Goal: Task Accomplishment & Management: Complete application form

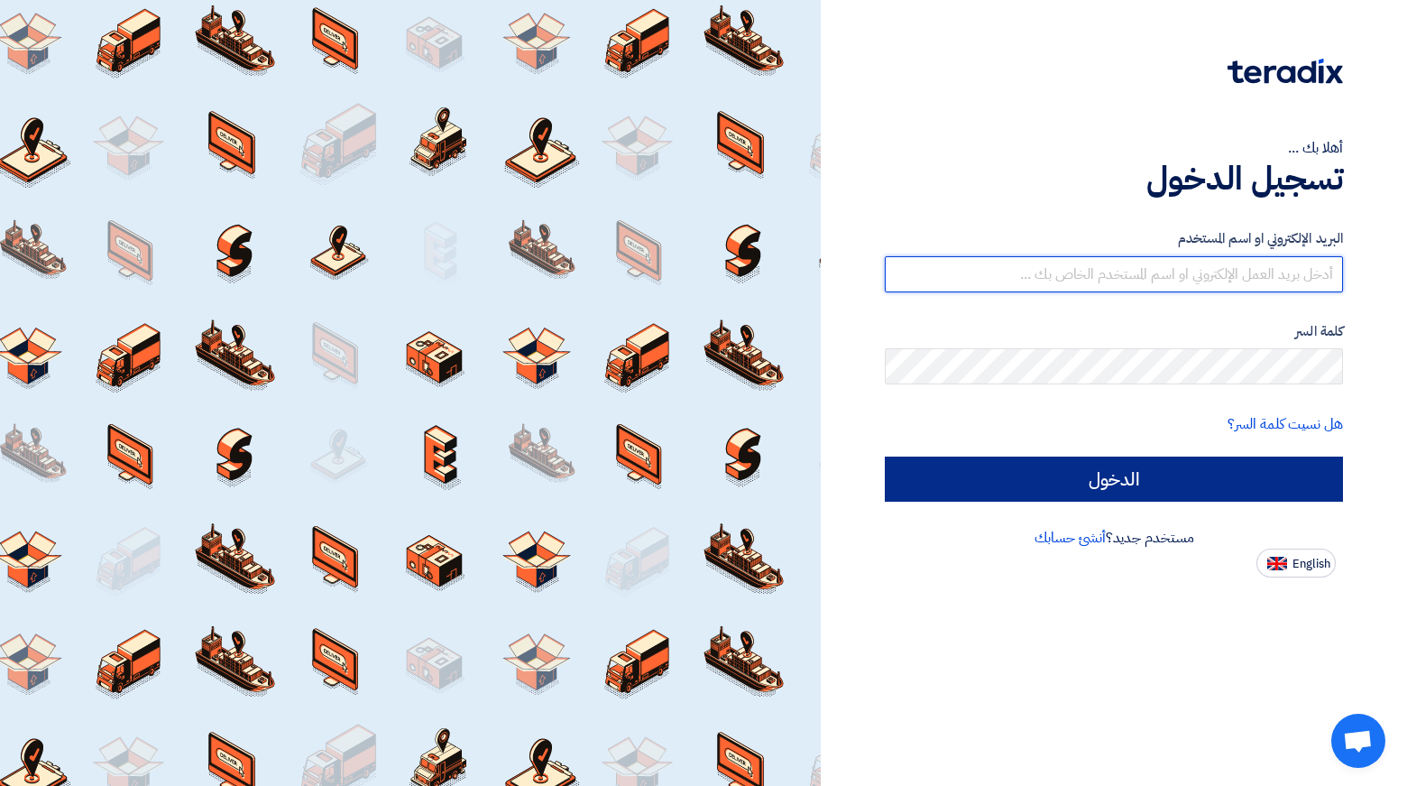
type input "[EMAIL_ADDRESS][DOMAIN_NAME]"
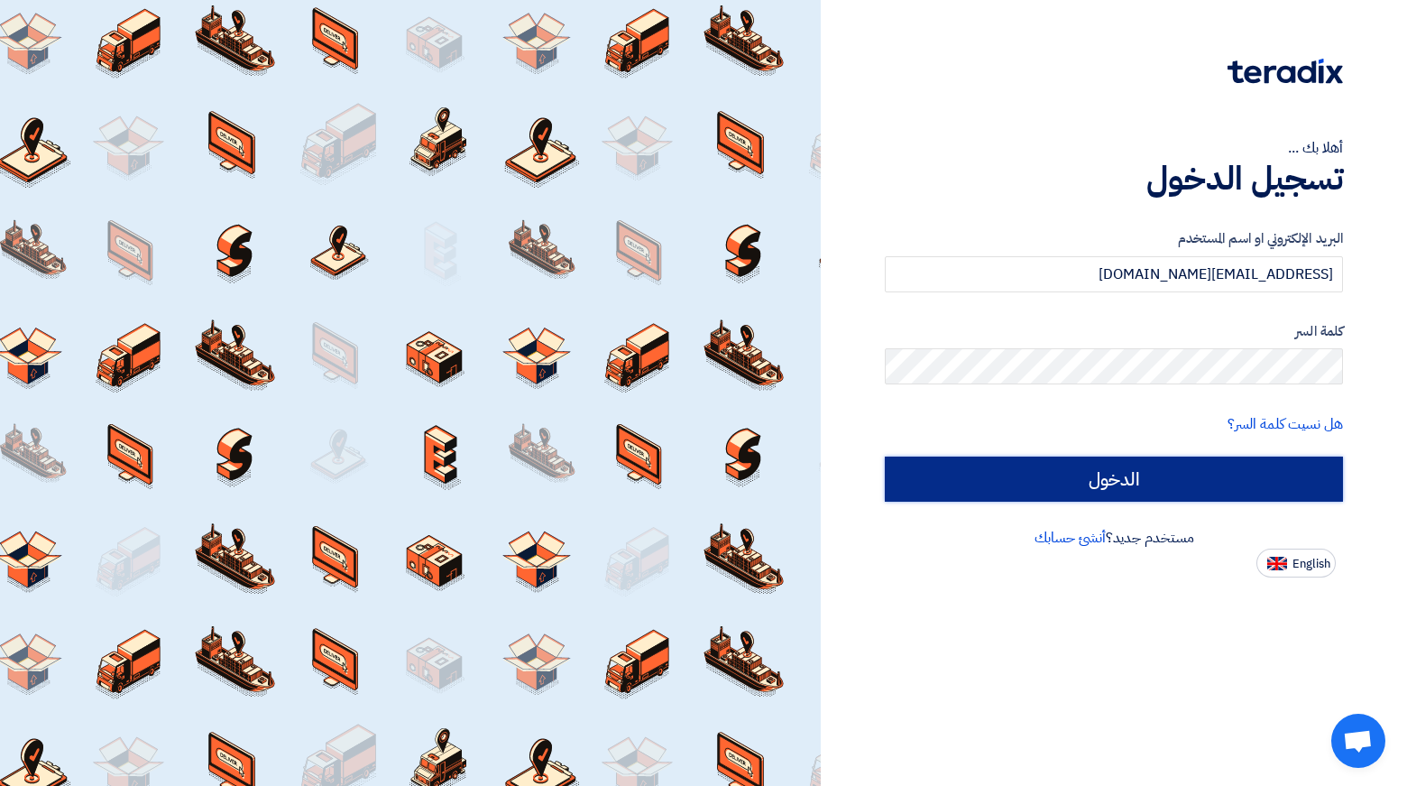
click at [1085, 474] on input "الدخول" at bounding box center [1114, 478] width 458 height 45
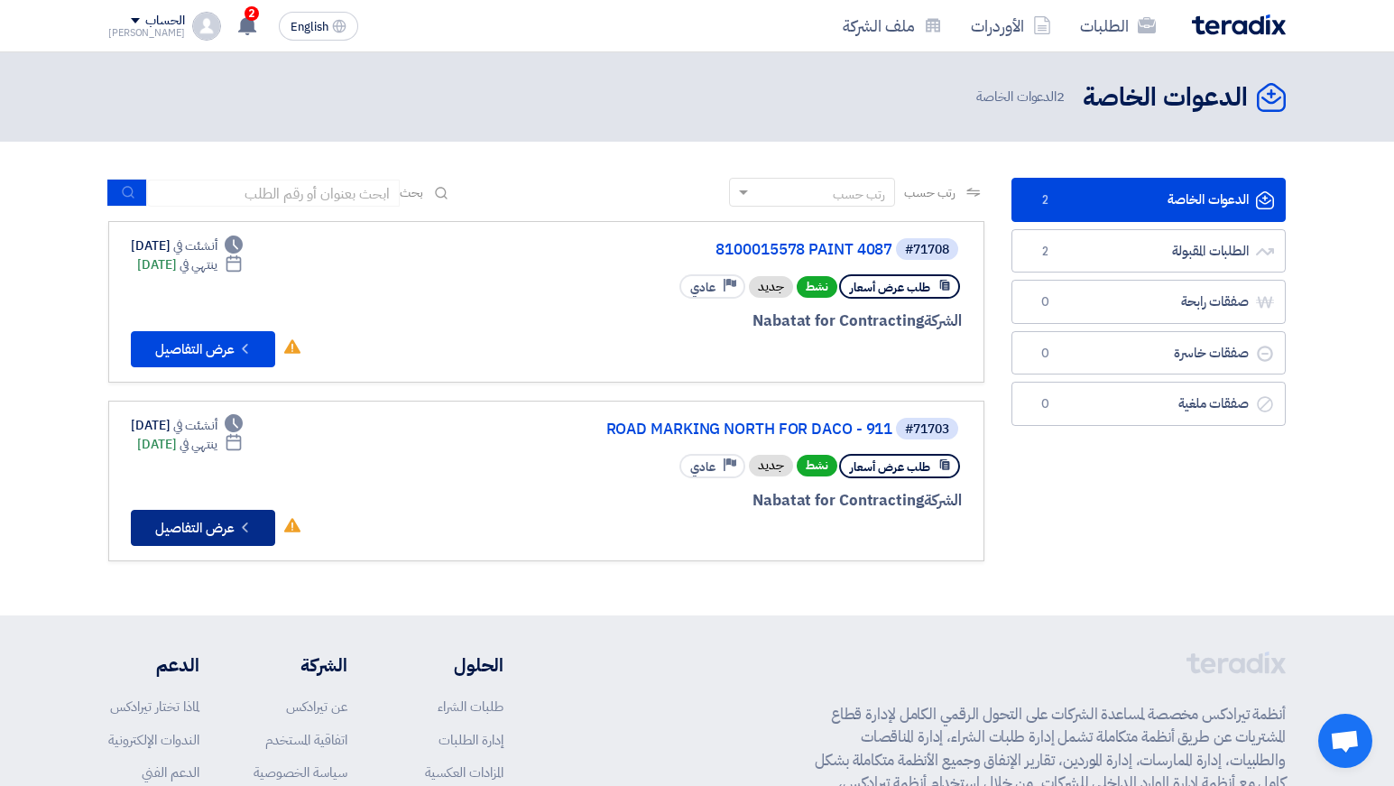
click at [211, 524] on button "Check details عرض التفاصيل" at bounding box center [203, 528] width 144 height 36
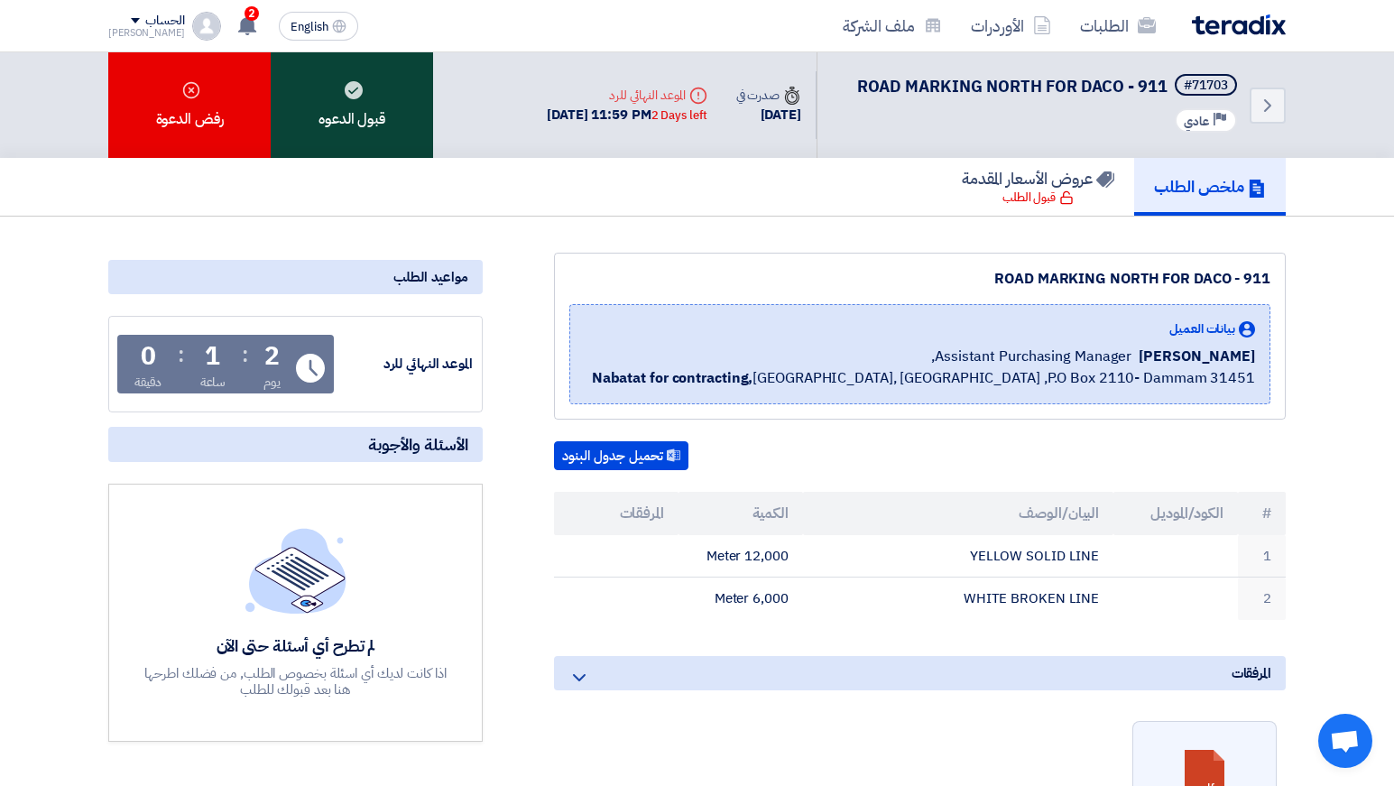
click at [377, 119] on div "قبول الدعوه" at bounding box center [352, 105] width 162 height 106
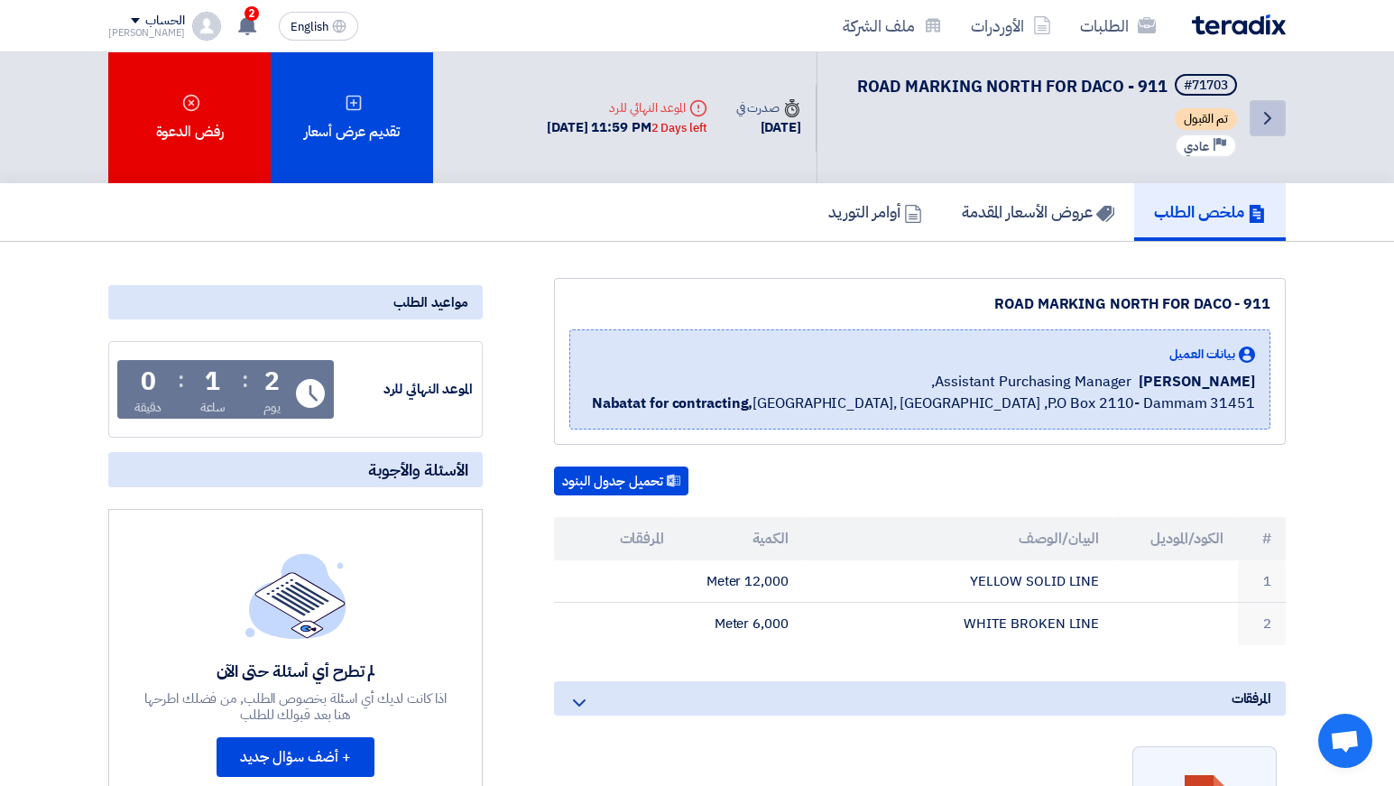
click at [1250, 133] on link "Back" at bounding box center [1267, 118] width 36 height 36
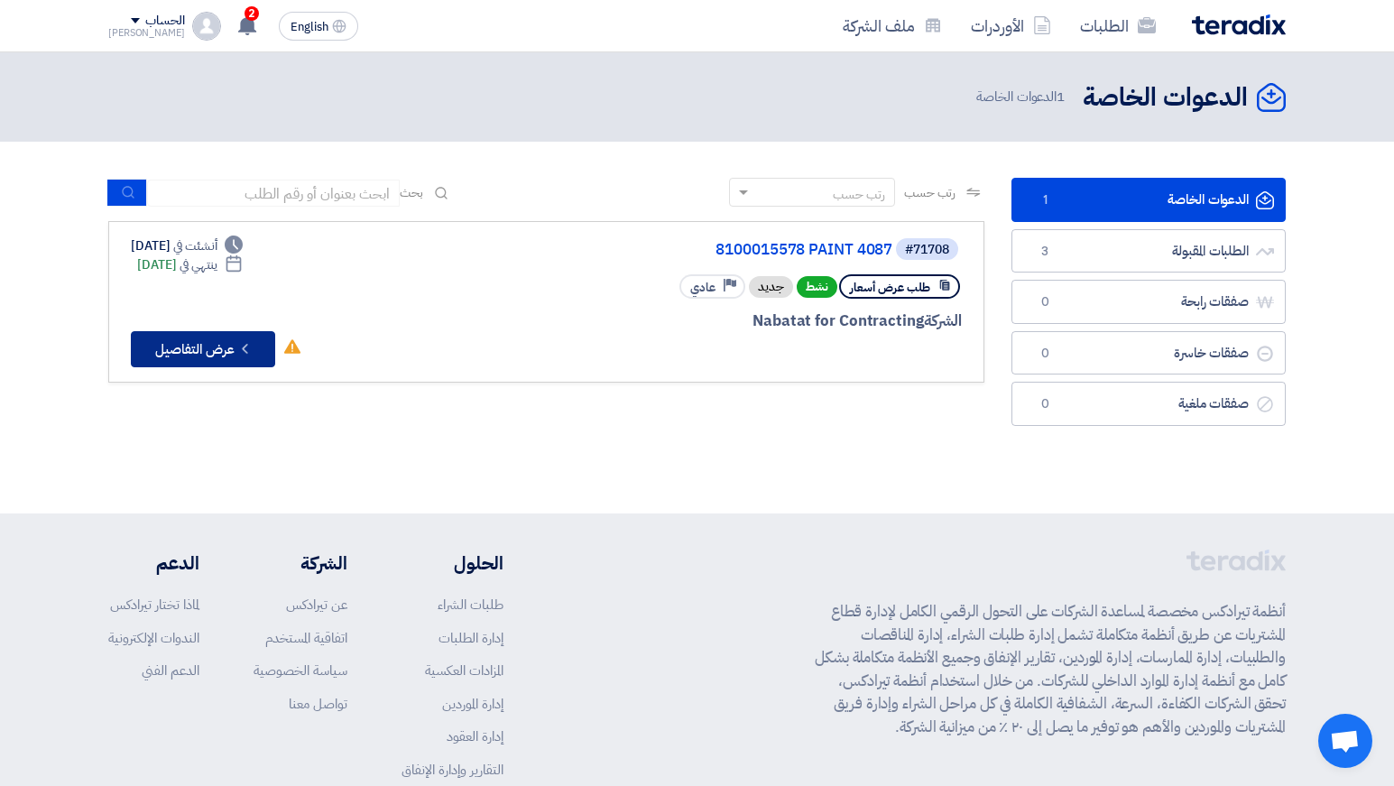
click at [243, 357] on button "Check details عرض التفاصيل" at bounding box center [203, 349] width 144 height 36
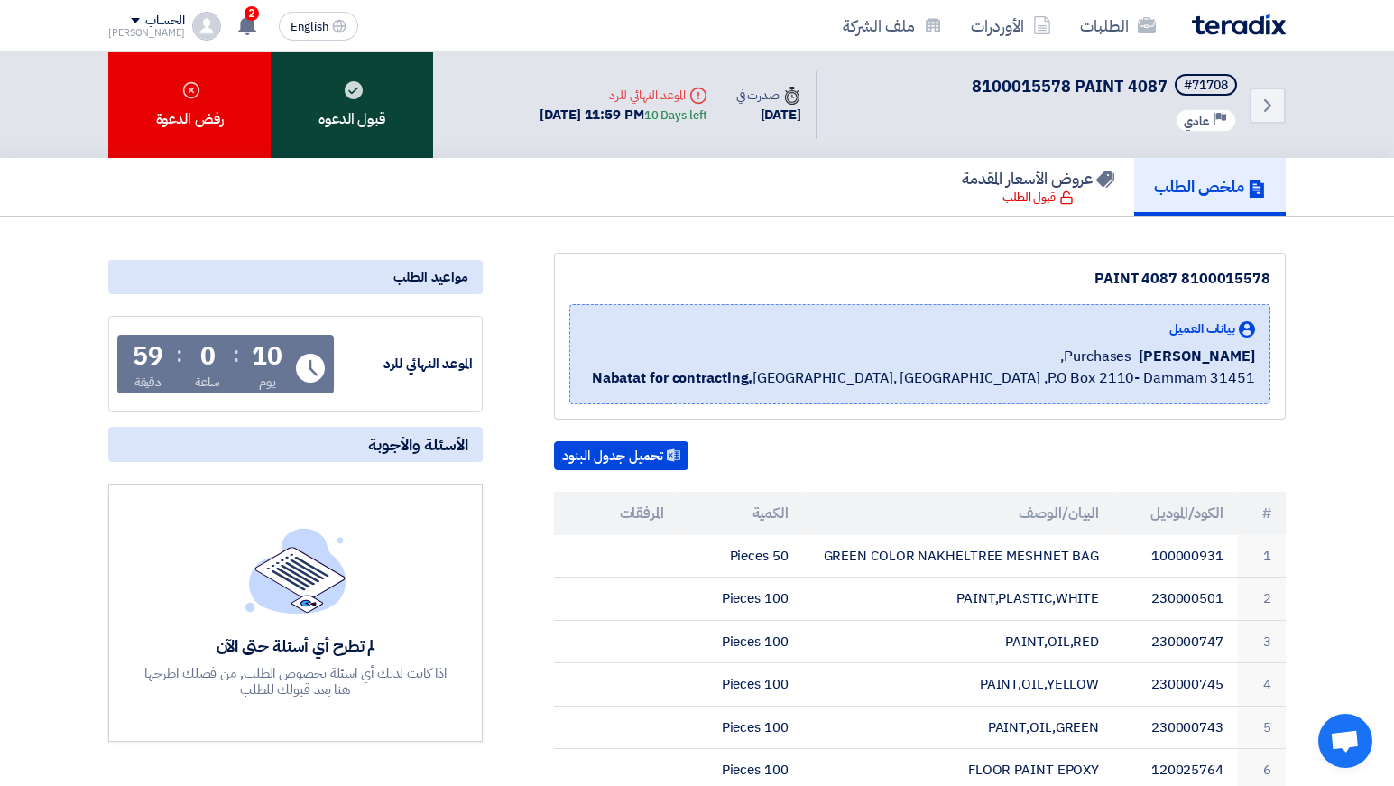
click at [400, 143] on div "قبول الدعوه" at bounding box center [352, 105] width 162 height 106
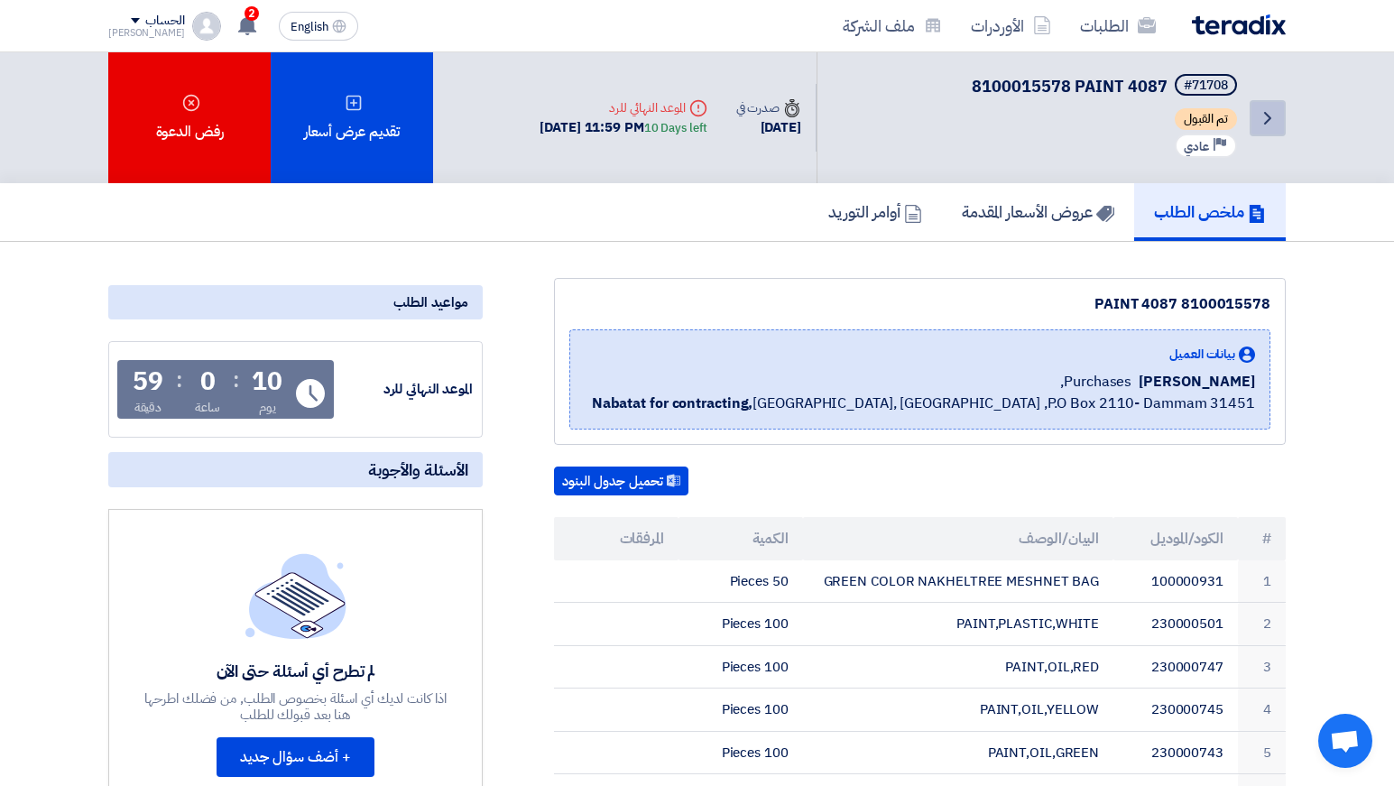
click at [1271, 127] on icon "Back" at bounding box center [1267, 118] width 22 height 22
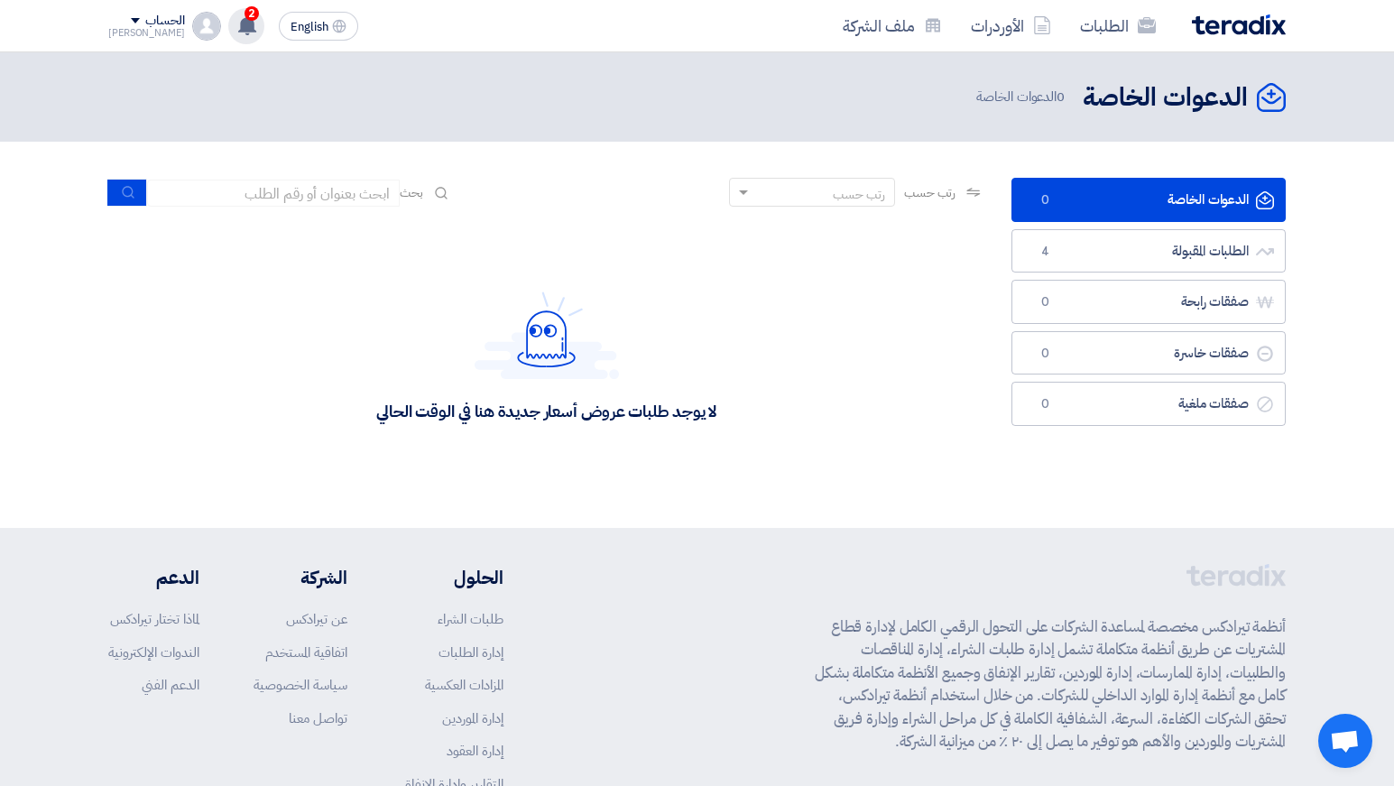
click at [238, 28] on use at bounding box center [247, 25] width 18 height 20
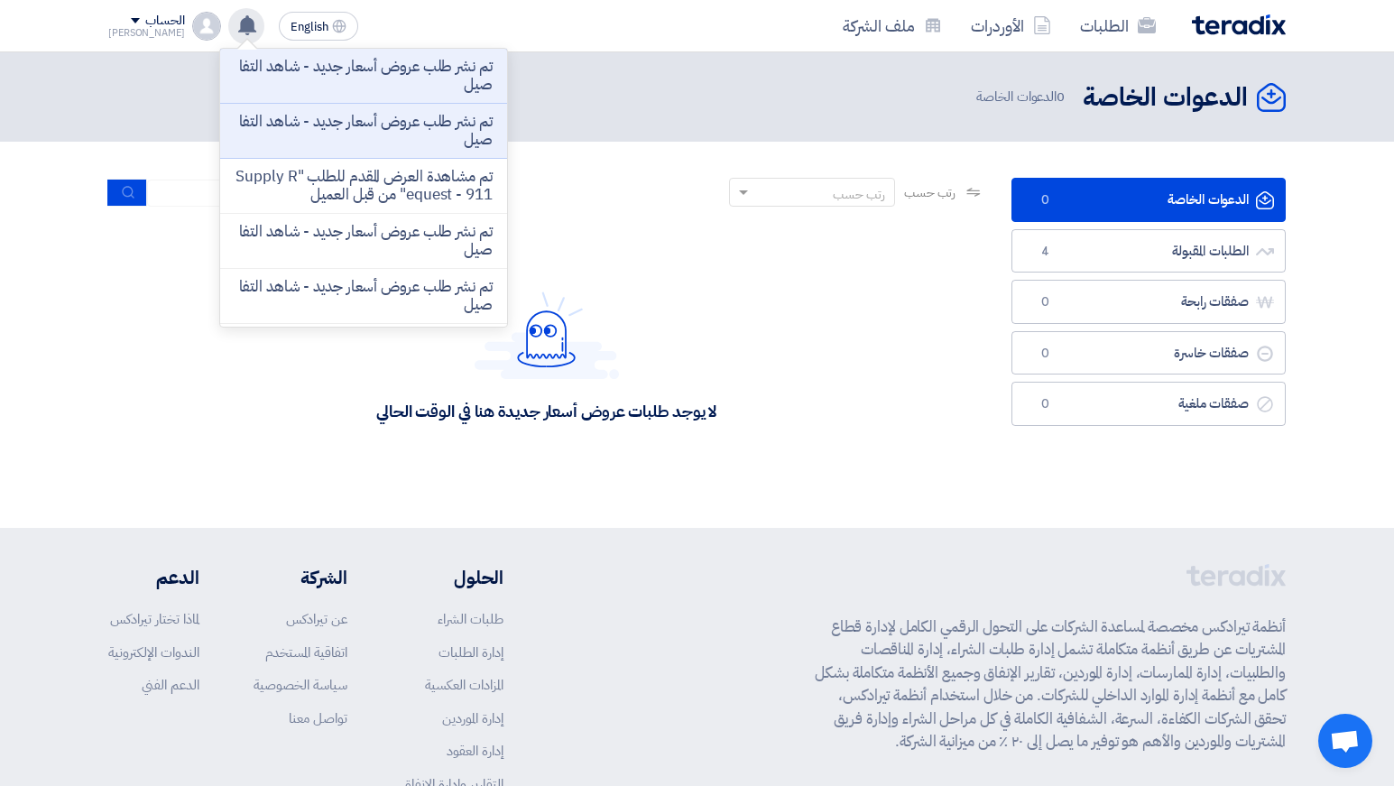
click at [238, 28] on use at bounding box center [247, 25] width 18 height 20
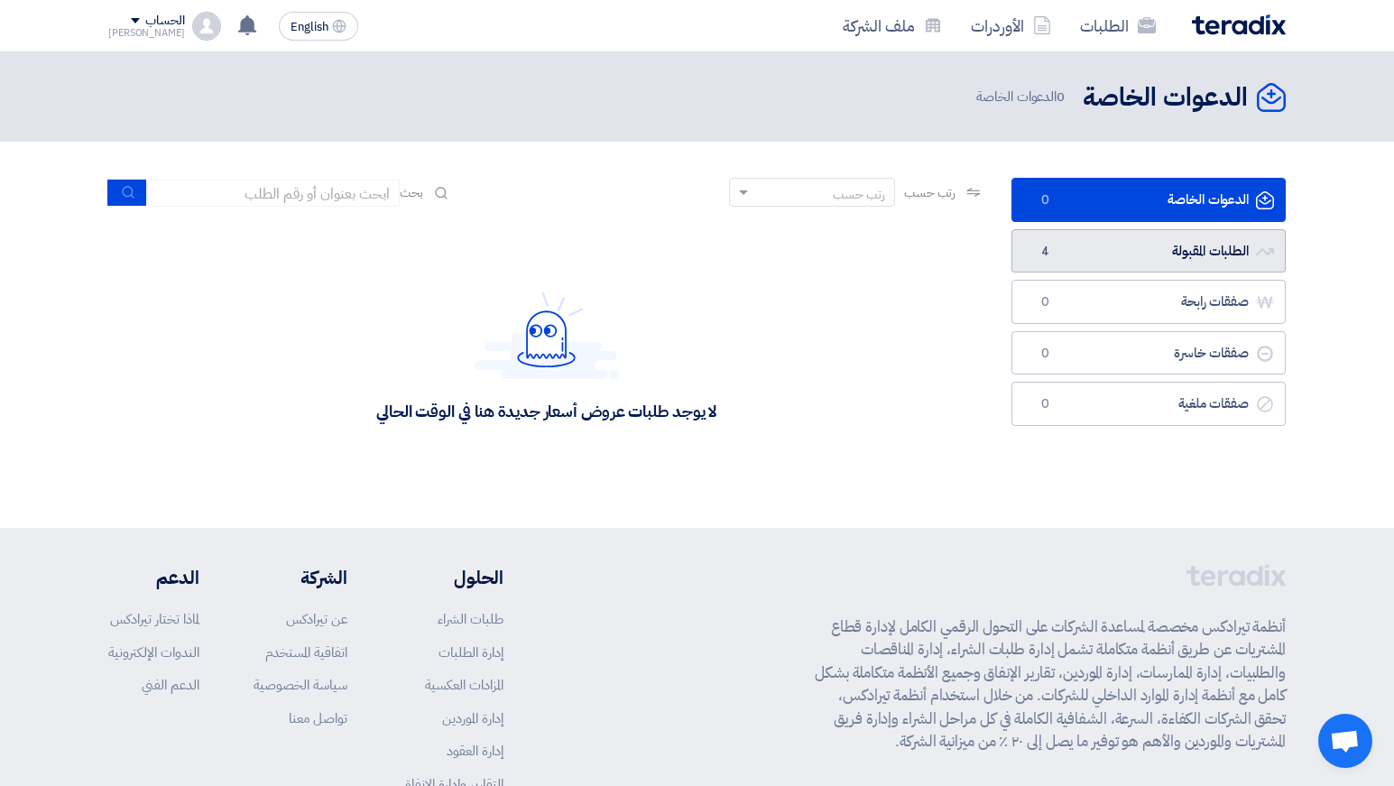
click at [1122, 246] on link "الطلبات المقبولة الطلبات المقبولة 4" at bounding box center [1148, 251] width 274 height 44
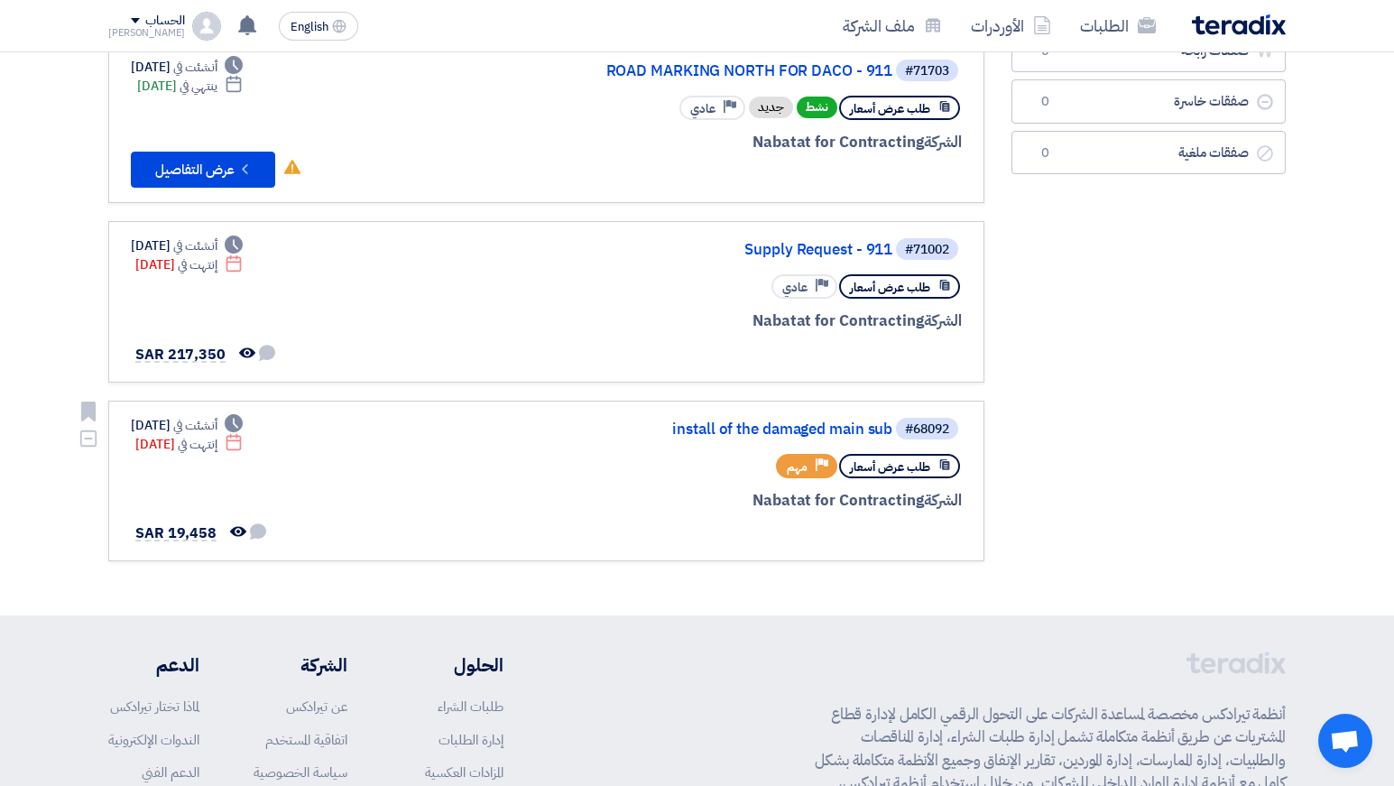
scroll to position [377, 0]
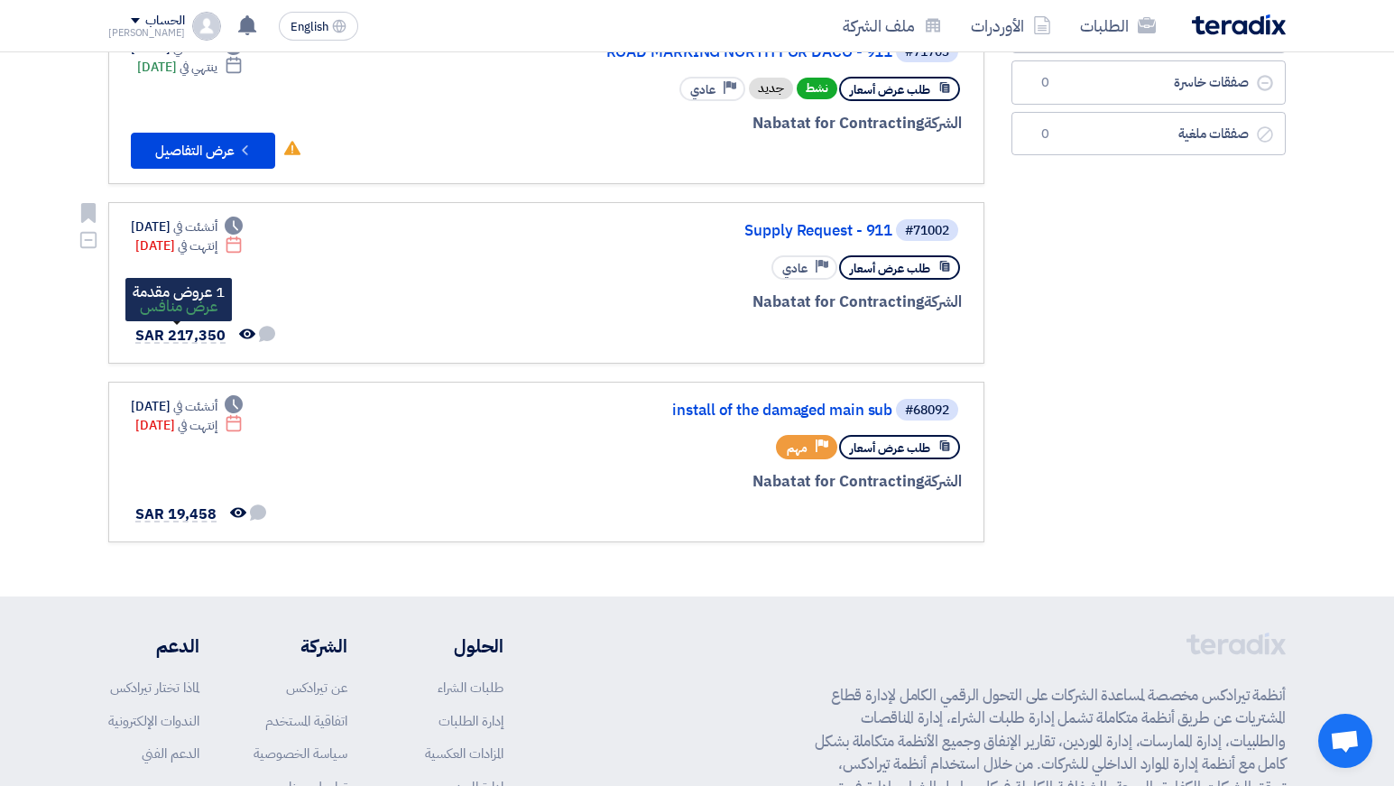
click at [178, 331] on span "SAR 217,350" at bounding box center [180, 336] width 90 height 22
click at [837, 236] on link "Supply Request - 911" at bounding box center [711, 231] width 361 height 16
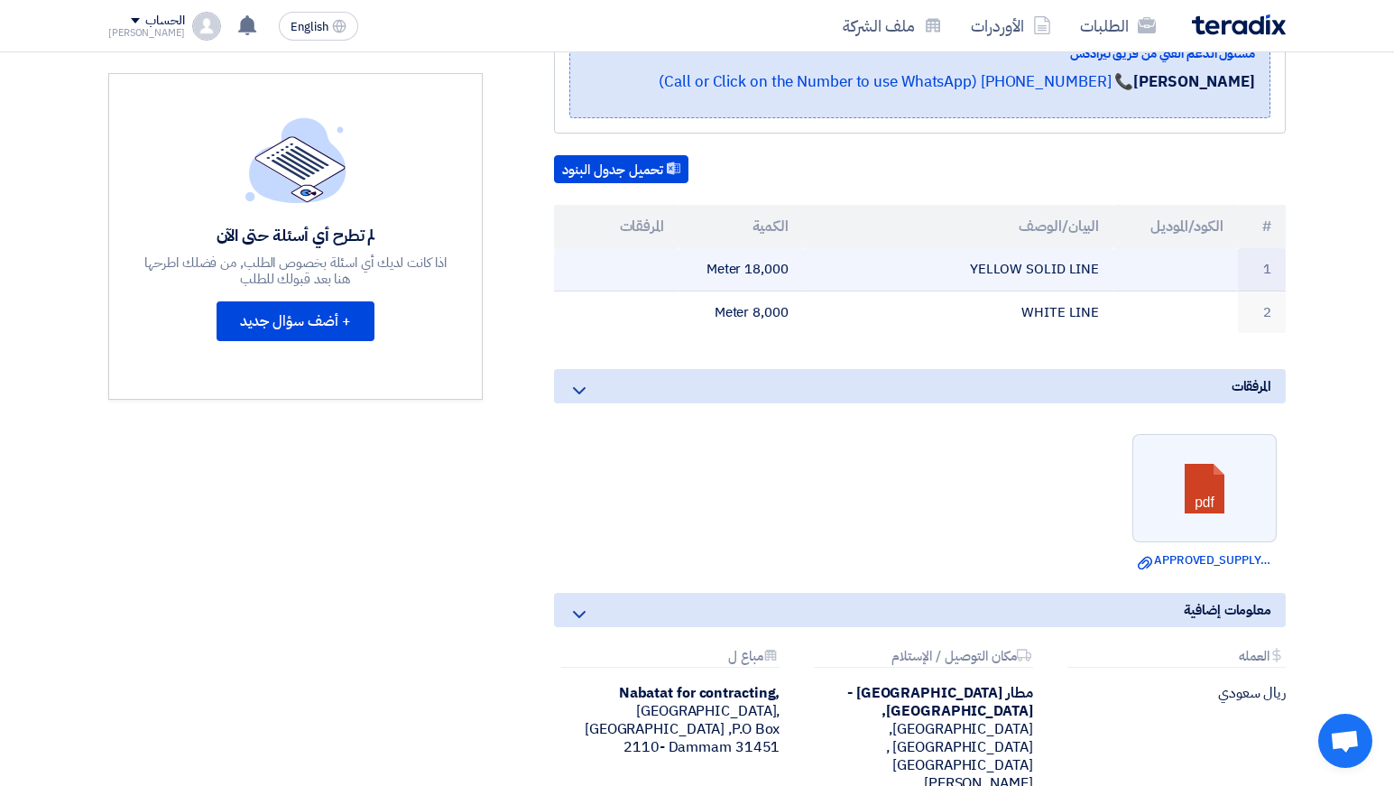
scroll to position [367, 0]
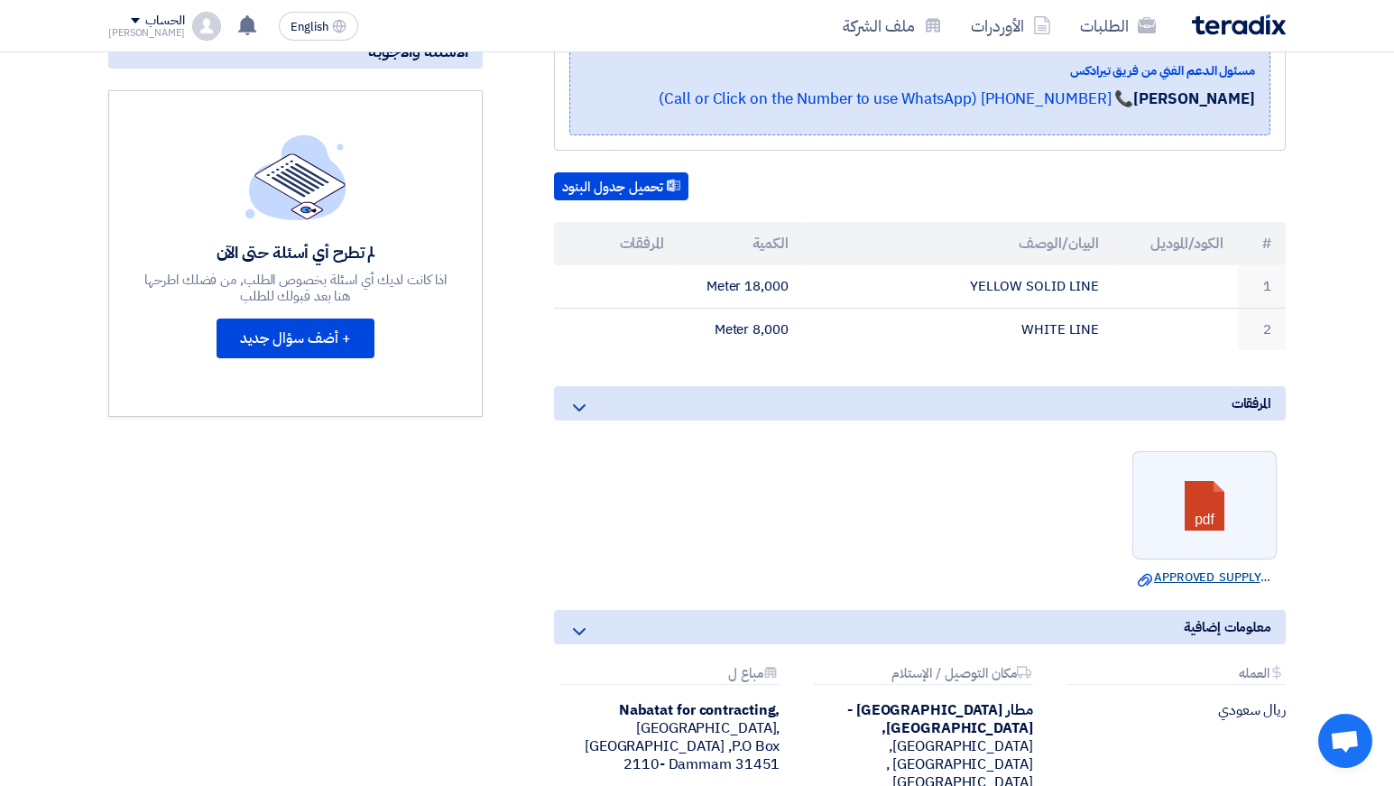
click at [1201, 579] on link "Download file APPROVED_SUPPLY_SERVICE_CONTRACT_OF_ROAD_MARKING_REPAINTING_FOR_S…" at bounding box center [1203, 577] width 133 height 18
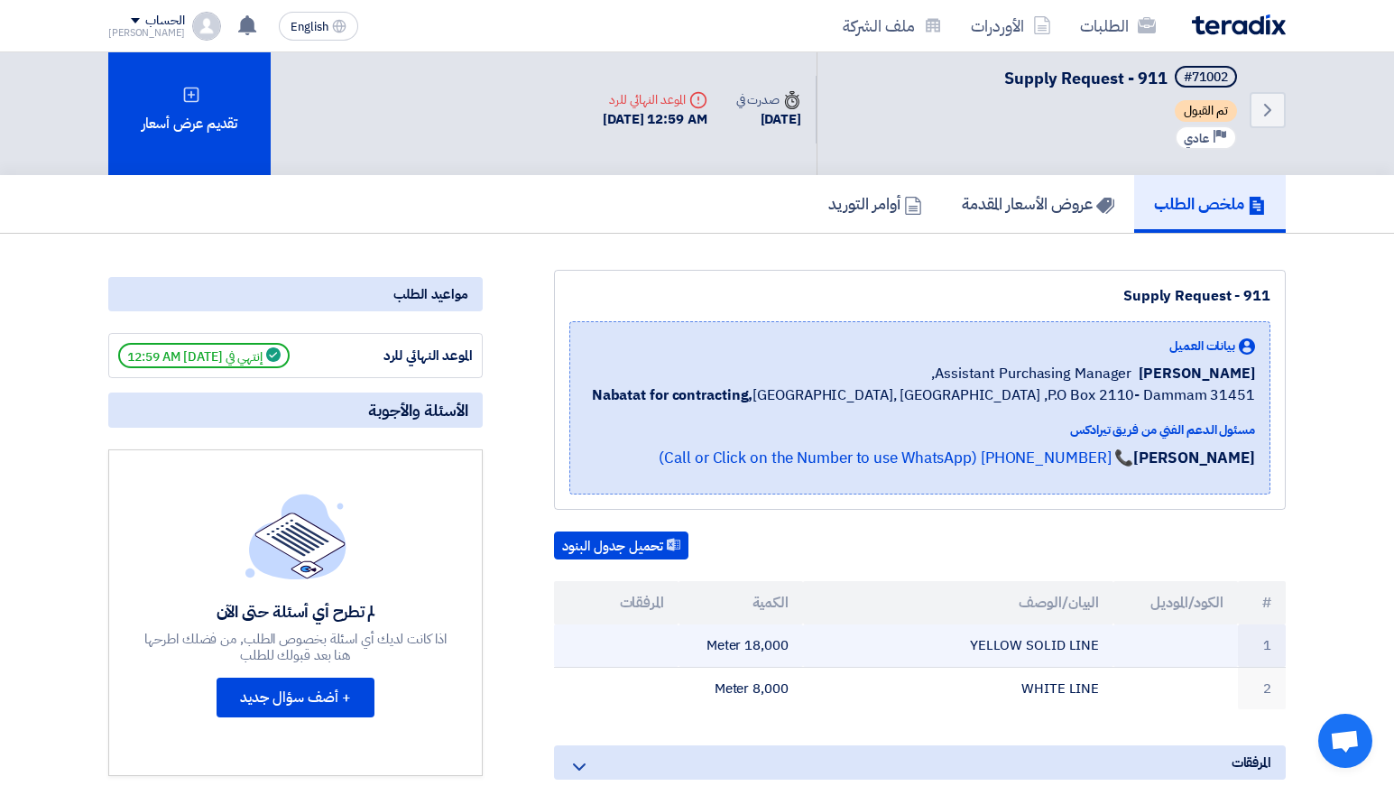
scroll to position [6, 0]
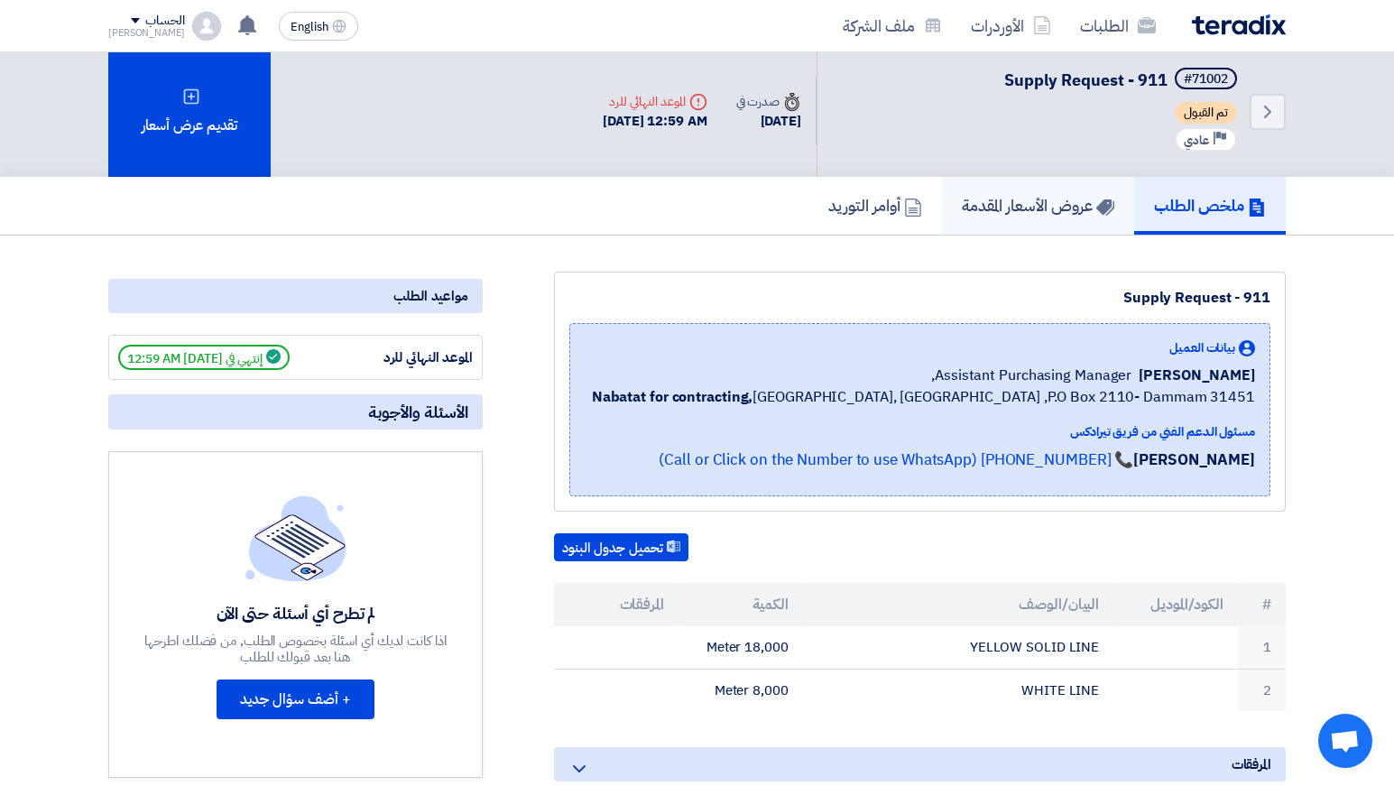
click at [1036, 200] on h5 "عروض الأسعار المقدمة" at bounding box center [1038, 205] width 152 height 21
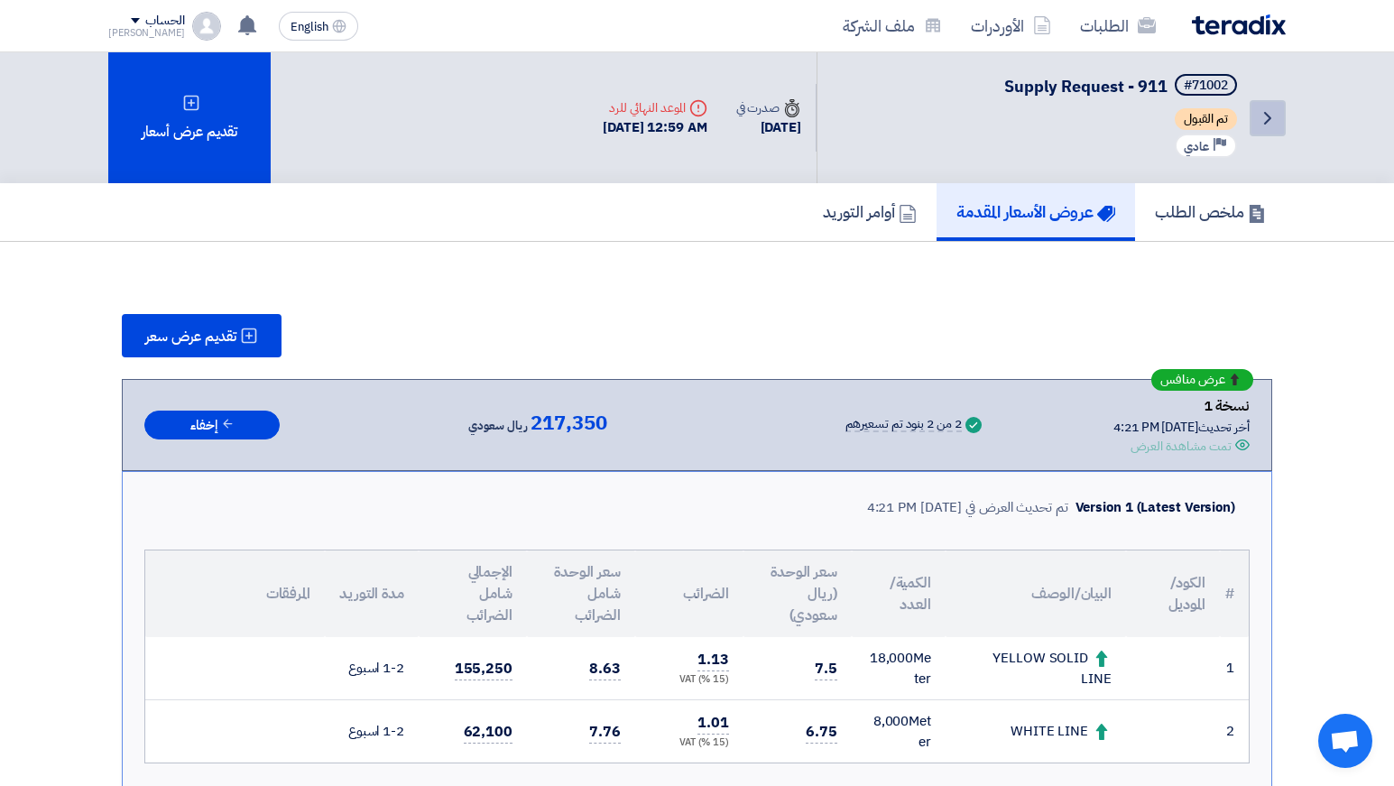
click at [1273, 125] on icon "Back" at bounding box center [1267, 118] width 22 height 22
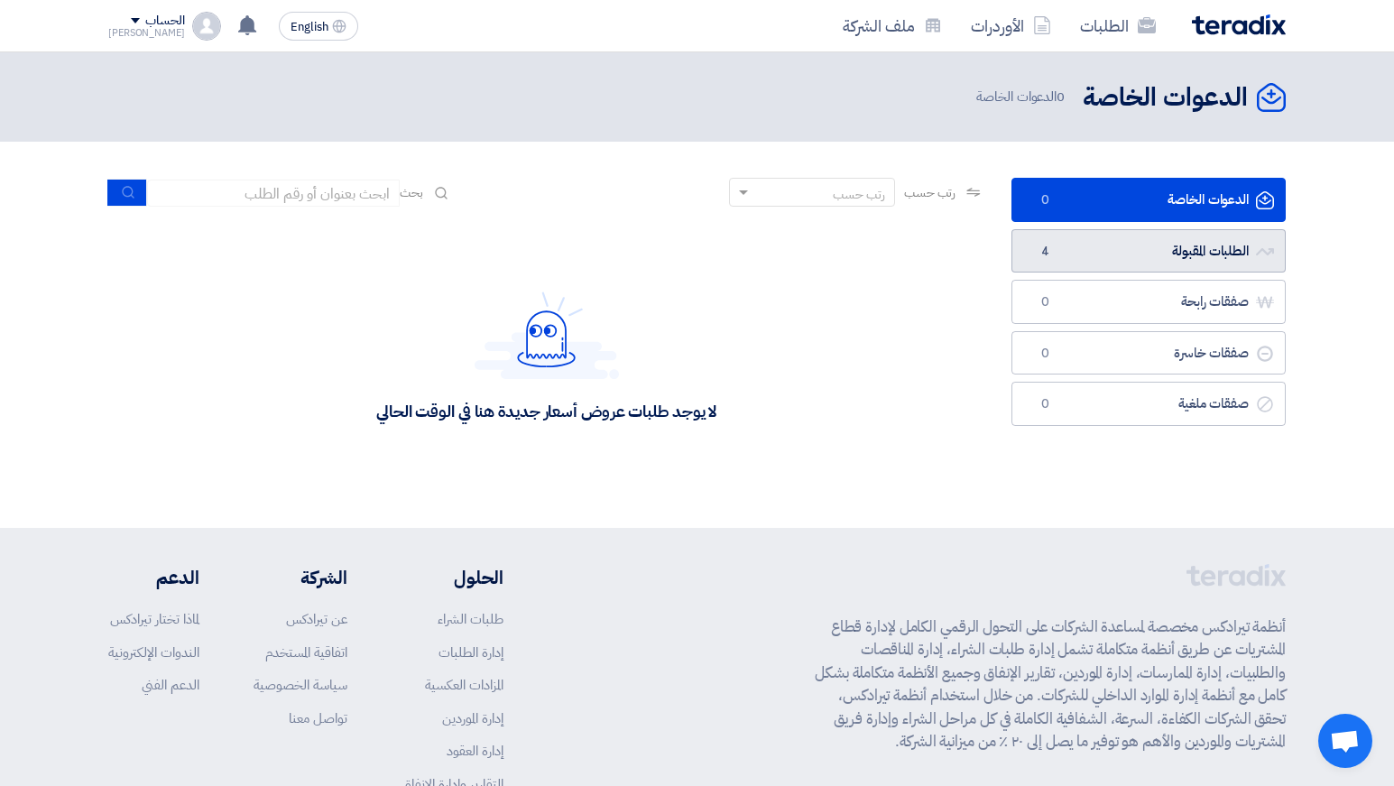
click at [1076, 235] on link "الطلبات المقبولة الطلبات المقبولة 4" at bounding box center [1148, 251] width 274 height 44
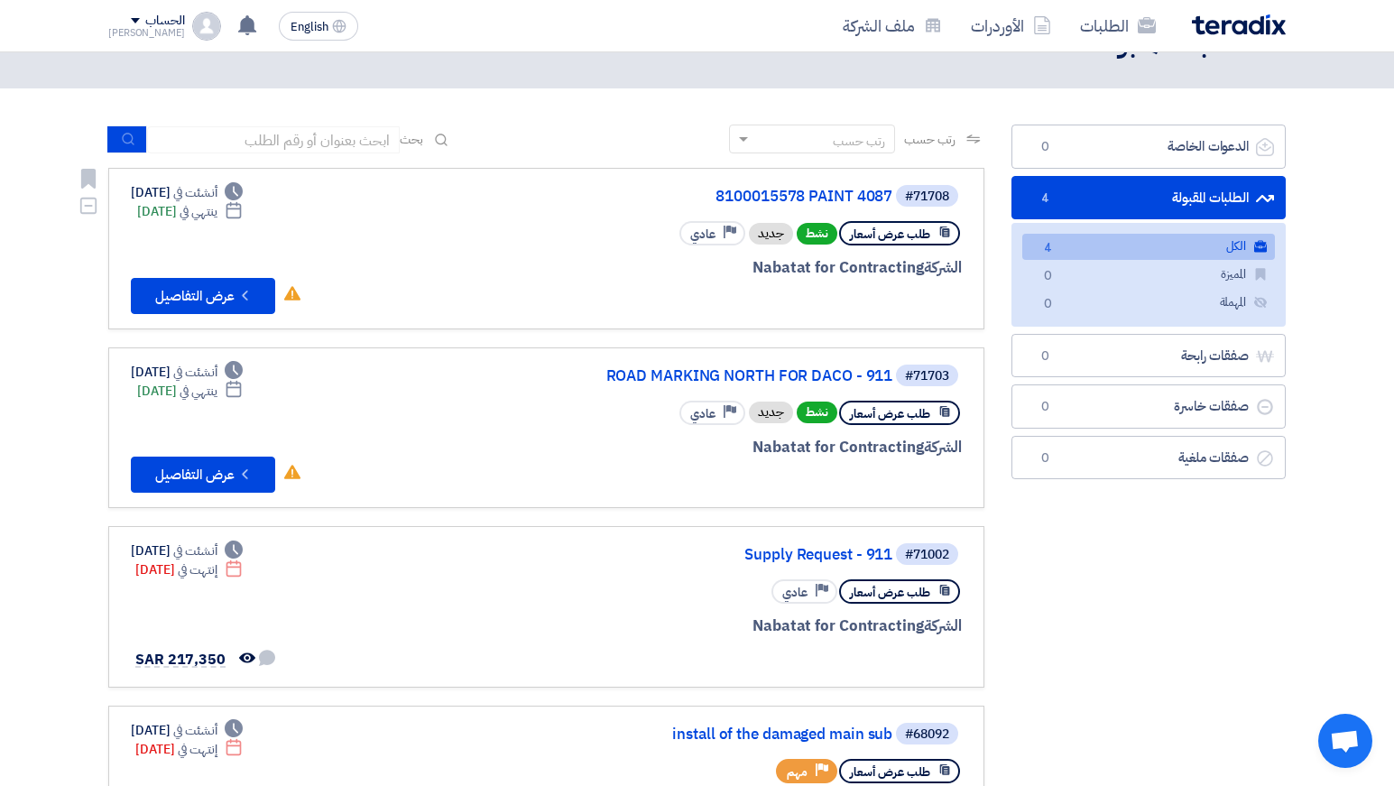
scroll to position [55, 0]
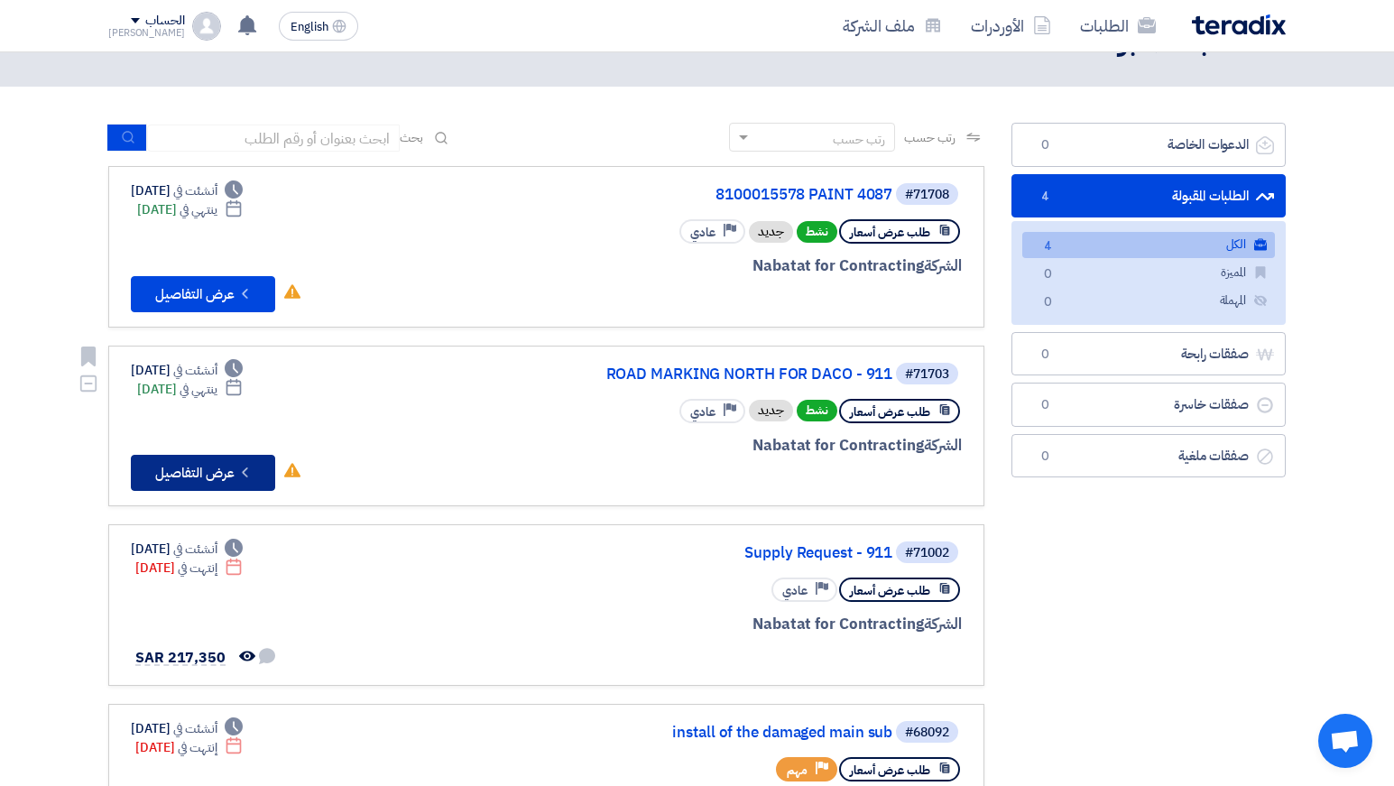
click at [230, 468] on button "Check details عرض التفاصيل" at bounding box center [203, 473] width 144 height 36
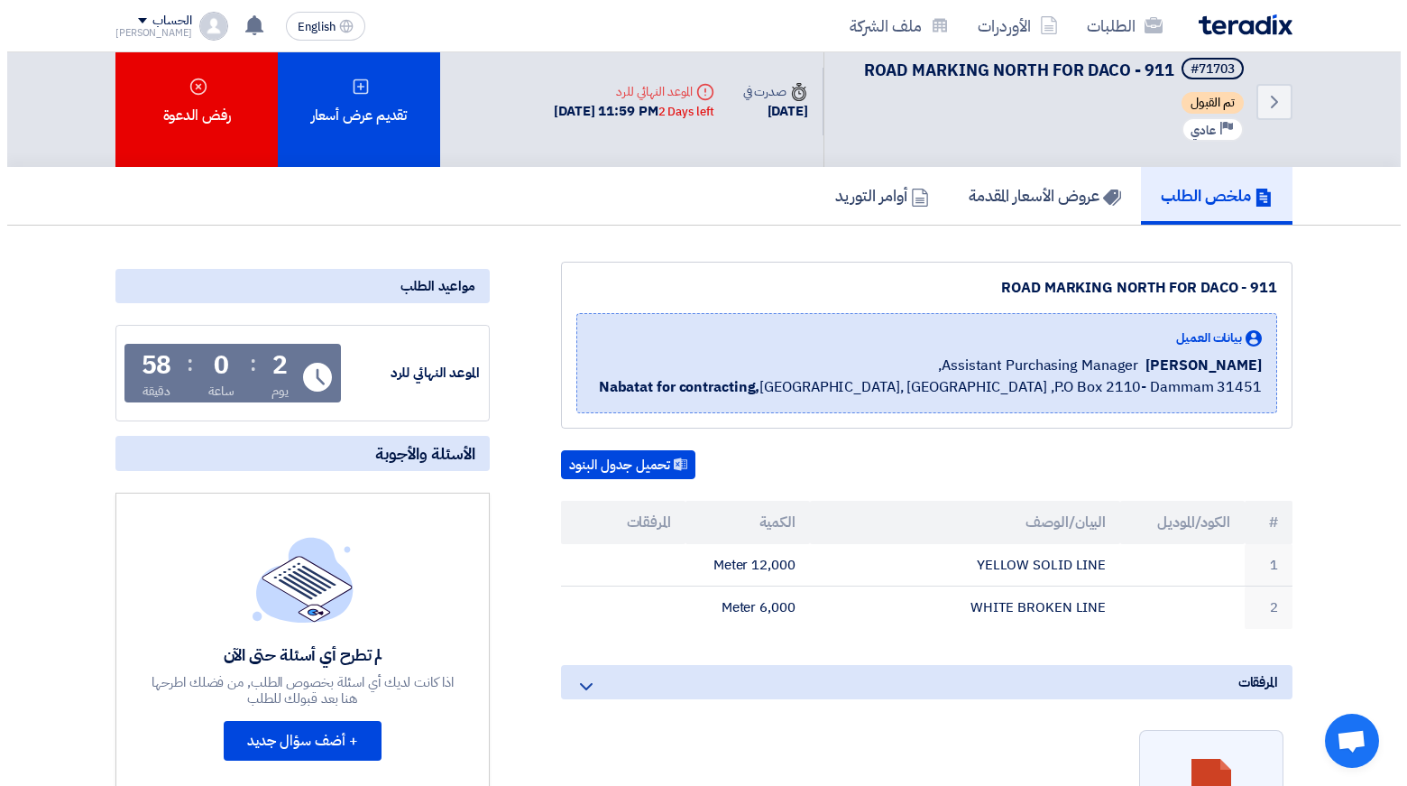
scroll to position [15, 0]
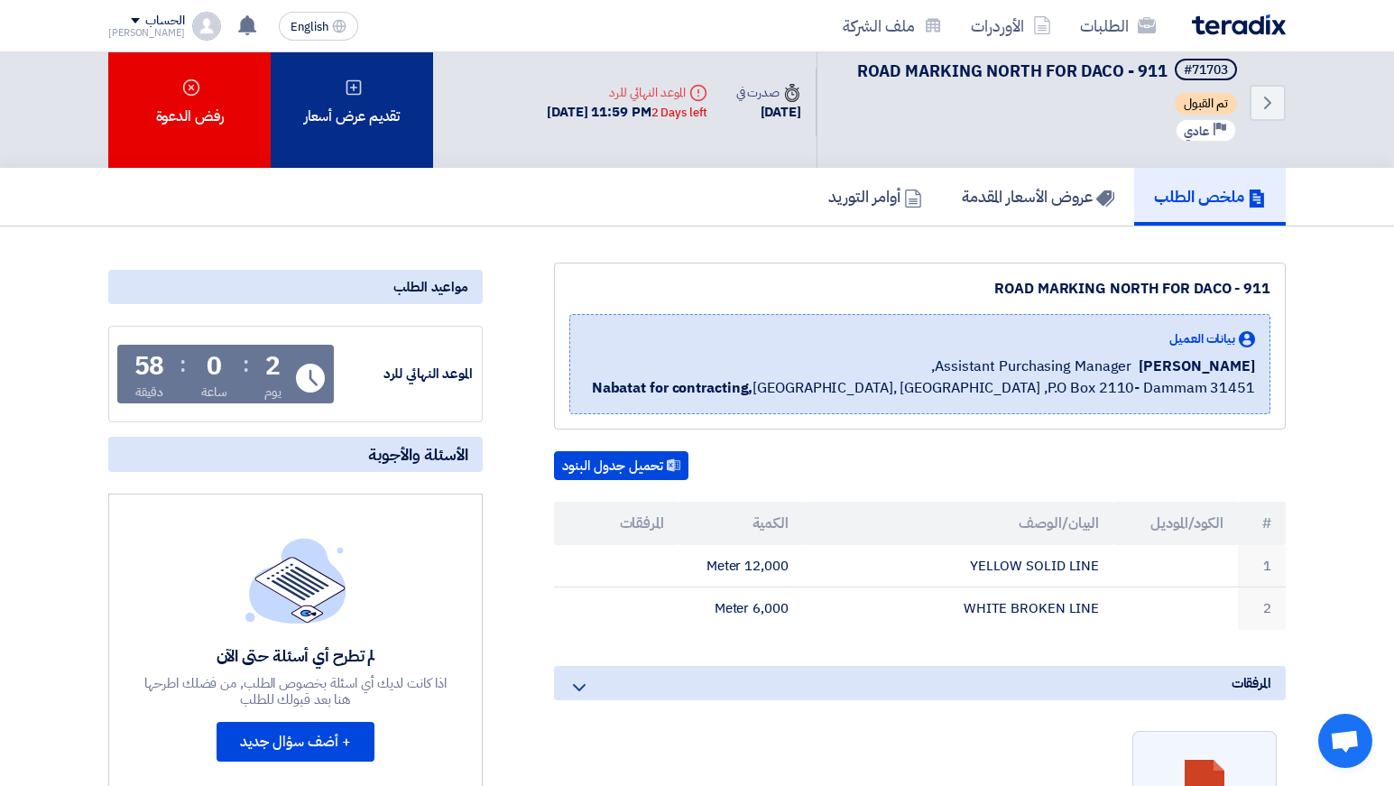
click at [379, 134] on div "تقديم عرض أسعار" at bounding box center [352, 102] width 162 height 131
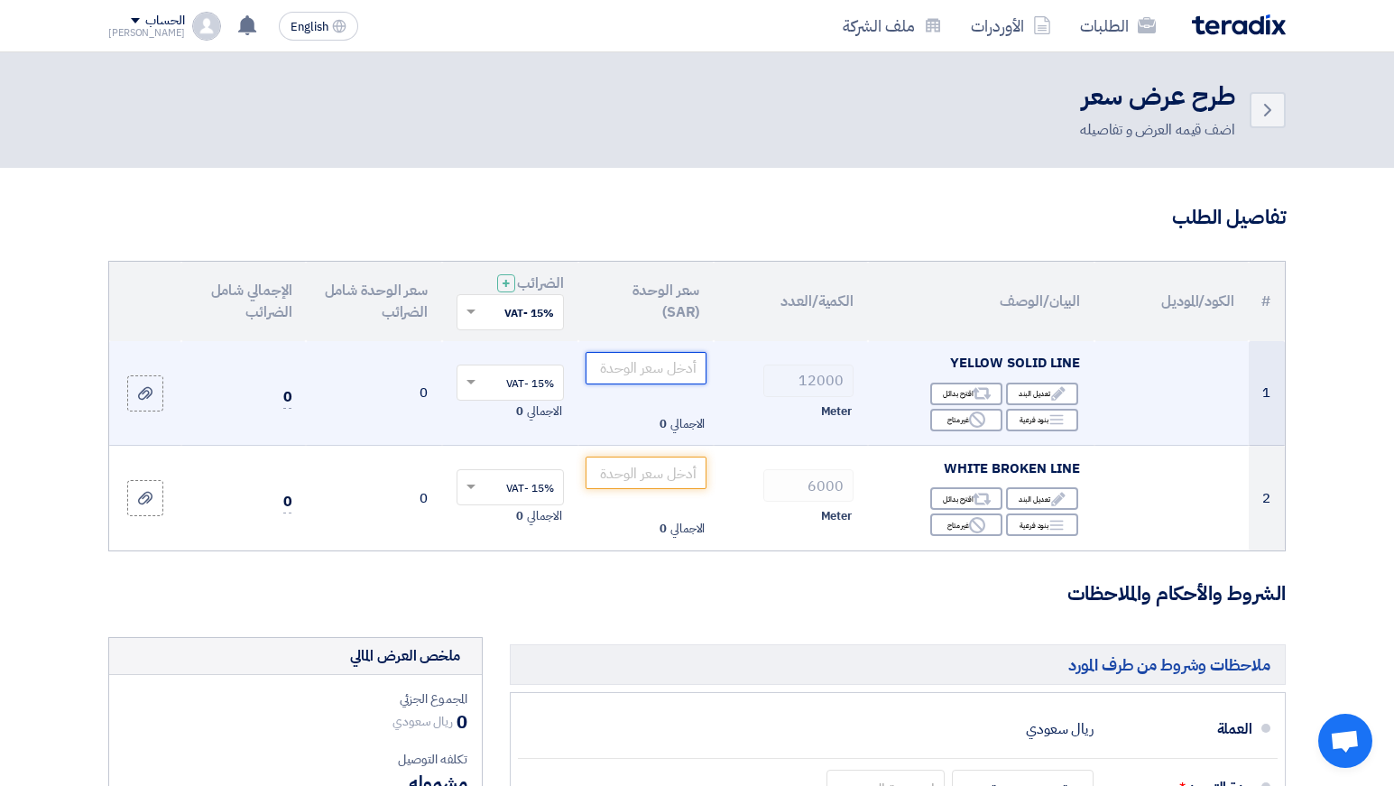
click at [632, 368] on input "number" at bounding box center [646, 368] width 122 height 32
type input "7"
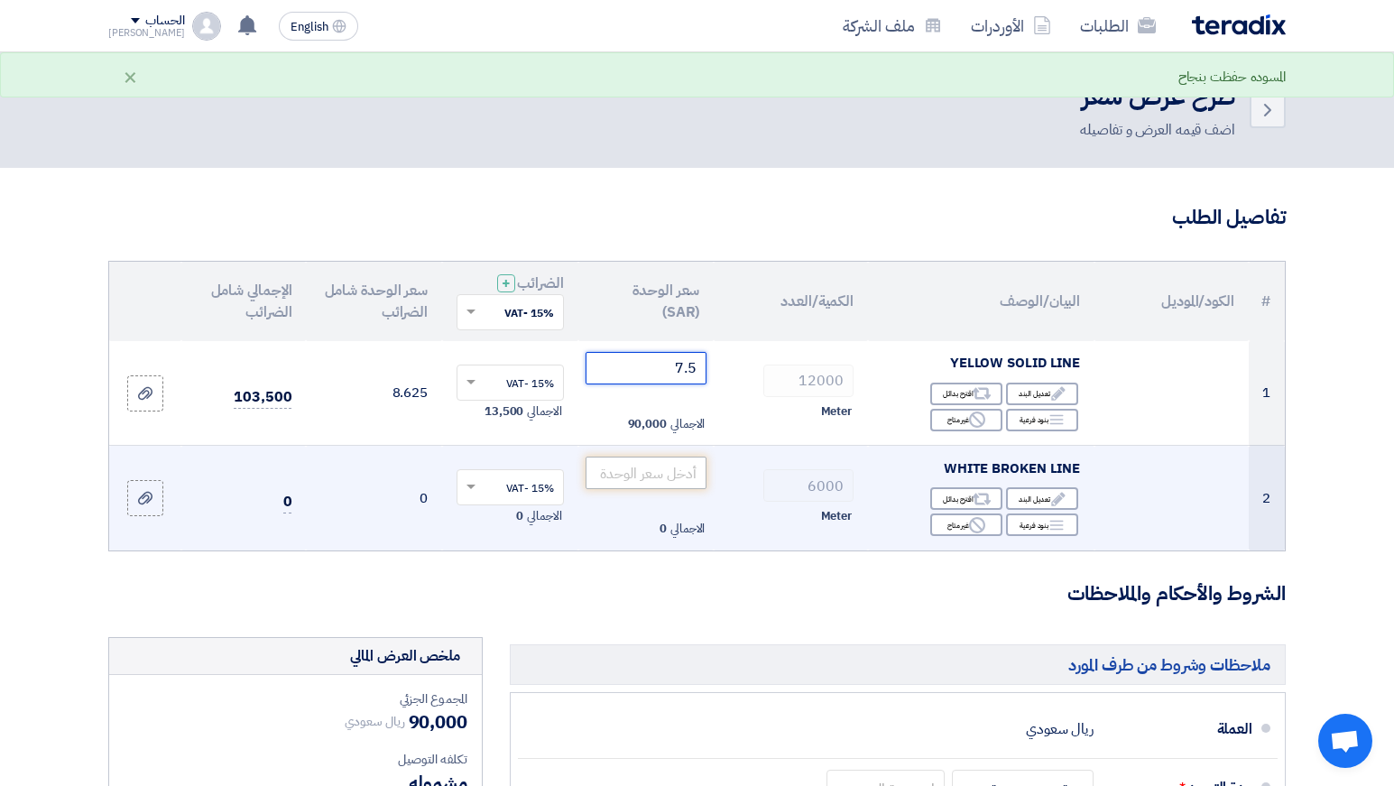
type input "7.5"
click at [614, 474] on input "number" at bounding box center [646, 472] width 122 height 32
type input "6"
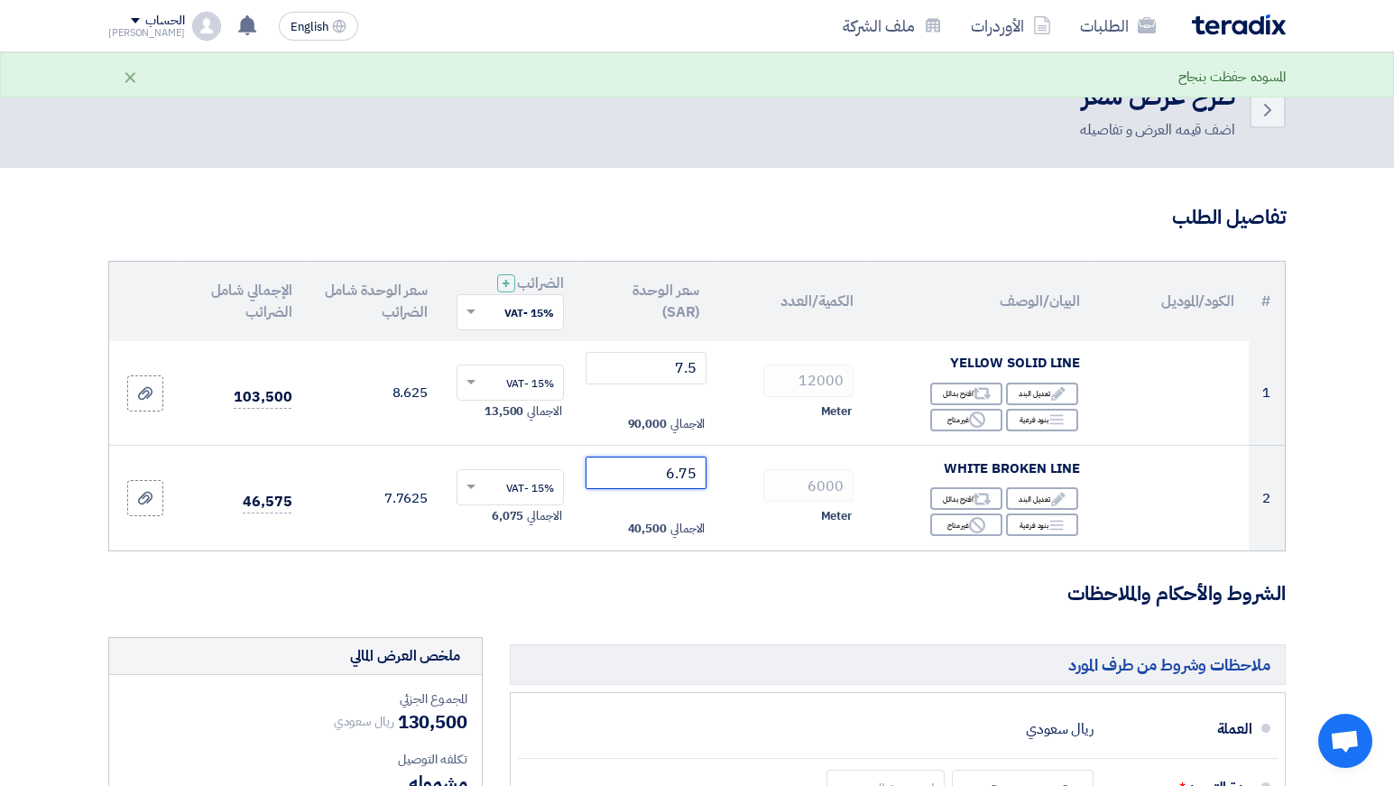
type input "6.75"
click at [753, 614] on form "تفاصيل الطلب # الكود/الموديل البيان/الوصف الكمية/العدد سعر الوحدة (SAR) الضرائب…" at bounding box center [696, 741] width 1177 height 1075
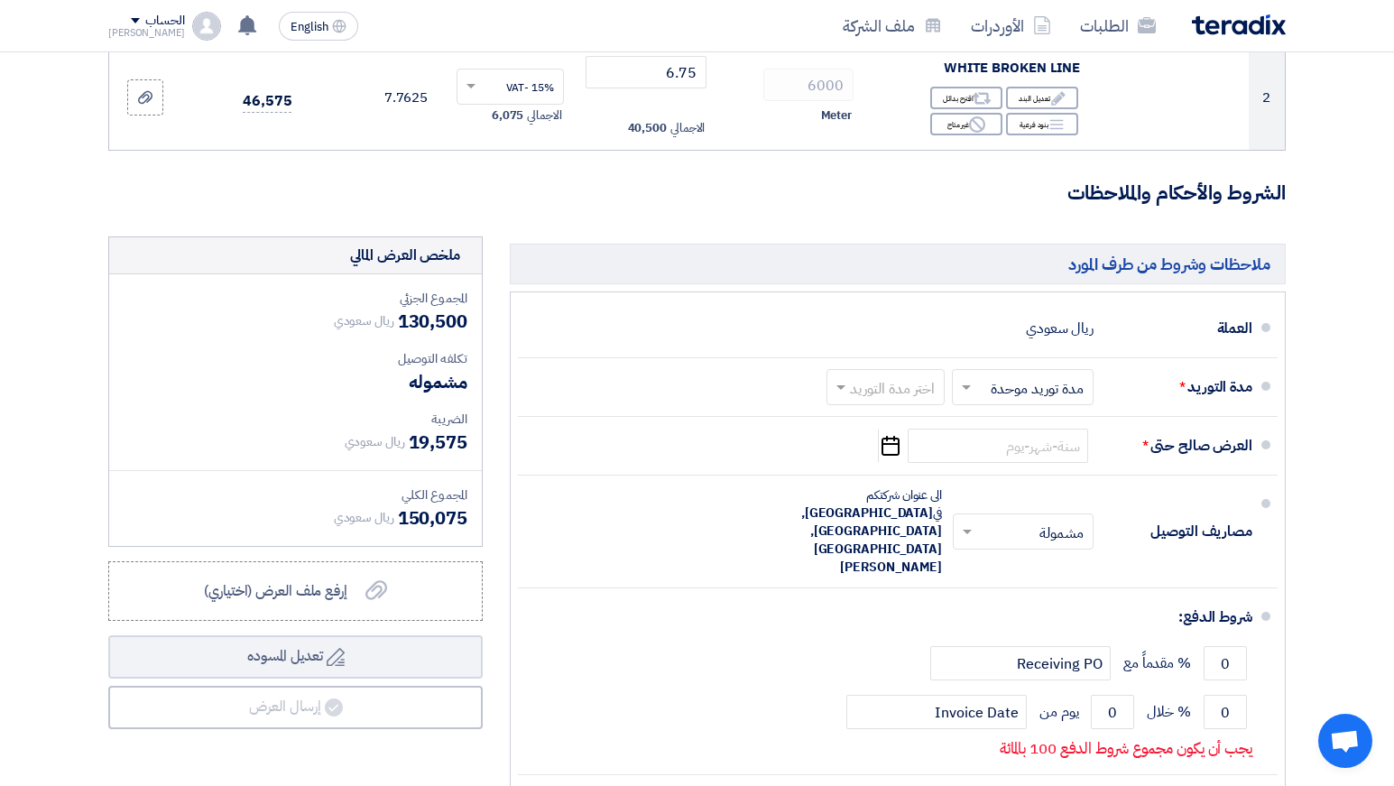
scroll to position [408, 0]
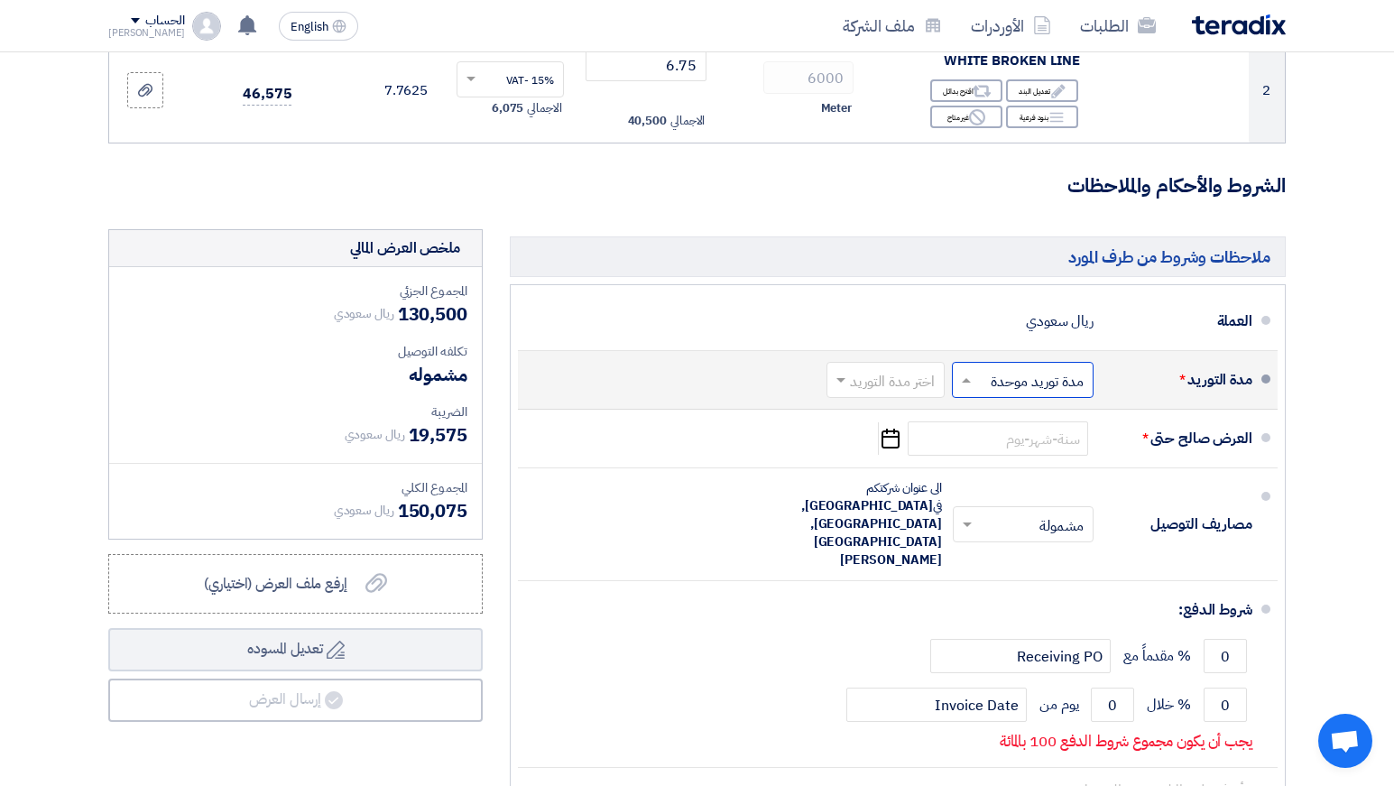
click at [995, 389] on input "text" at bounding box center [1019, 382] width 133 height 26
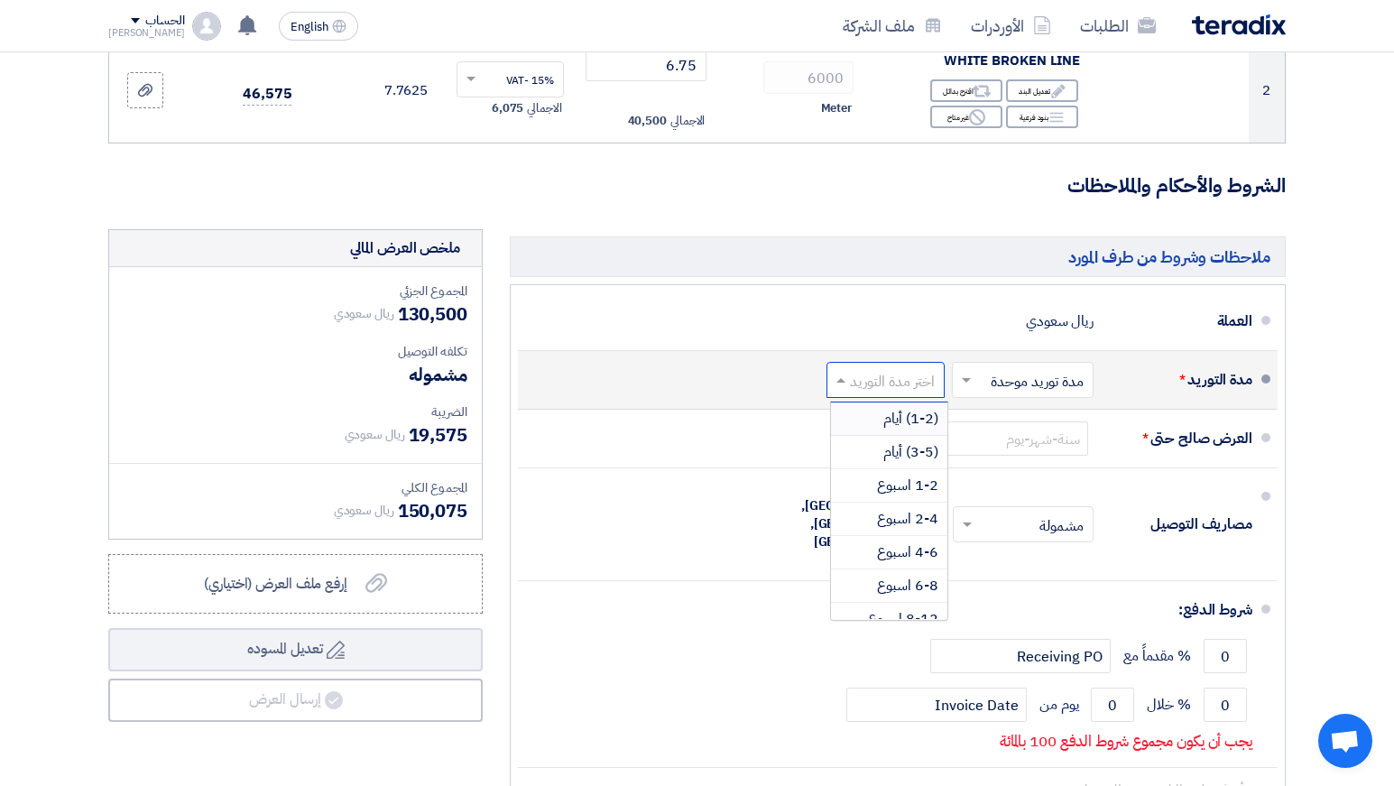
click at [906, 378] on input "text" at bounding box center [881, 382] width 109 height 26
click at [895, 511] on span "4-6 اسبوع" at bounding box center [907, 510] width 61 height 22
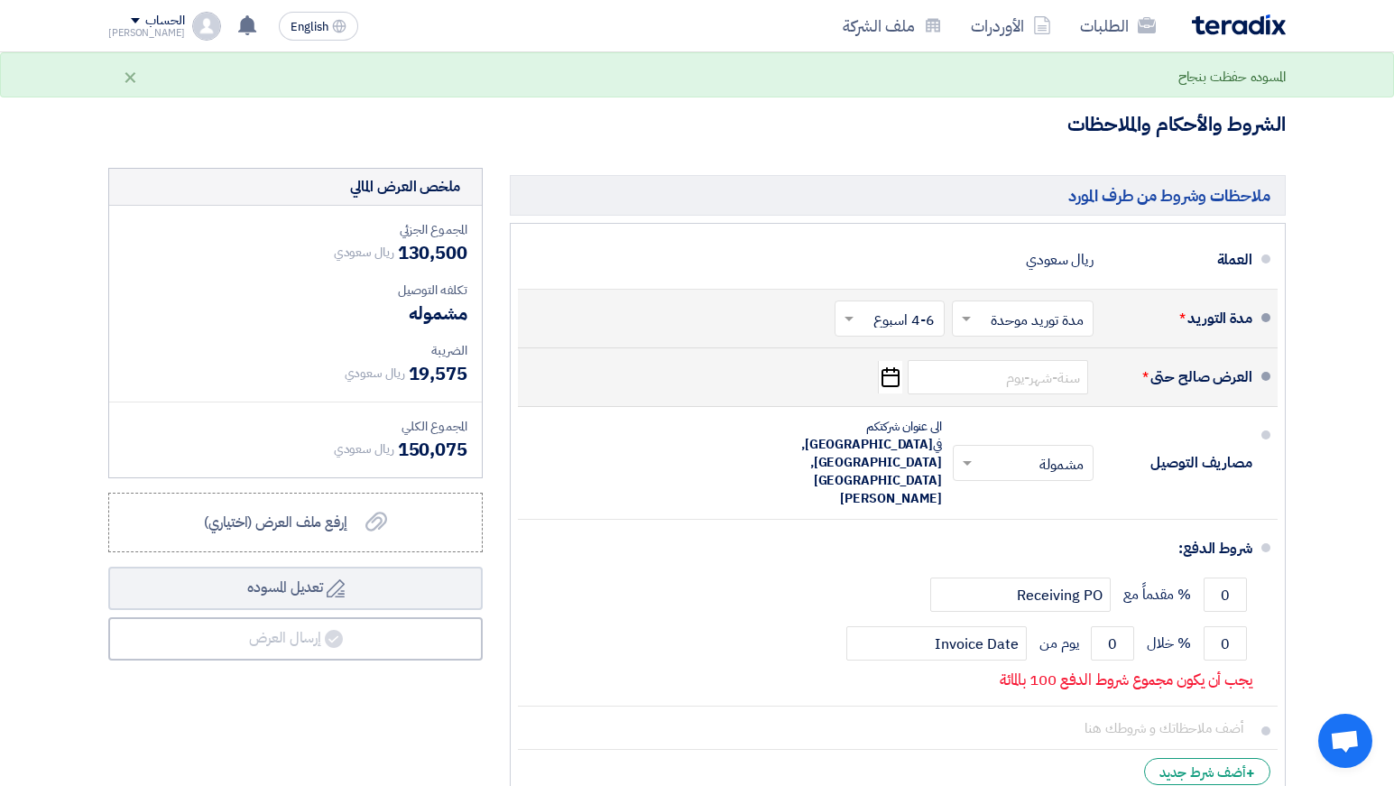
scroll to position [471, 0]
click at [893, 378] on icon "Pick a date" at bounding box center [890, 375] width 24 height 32
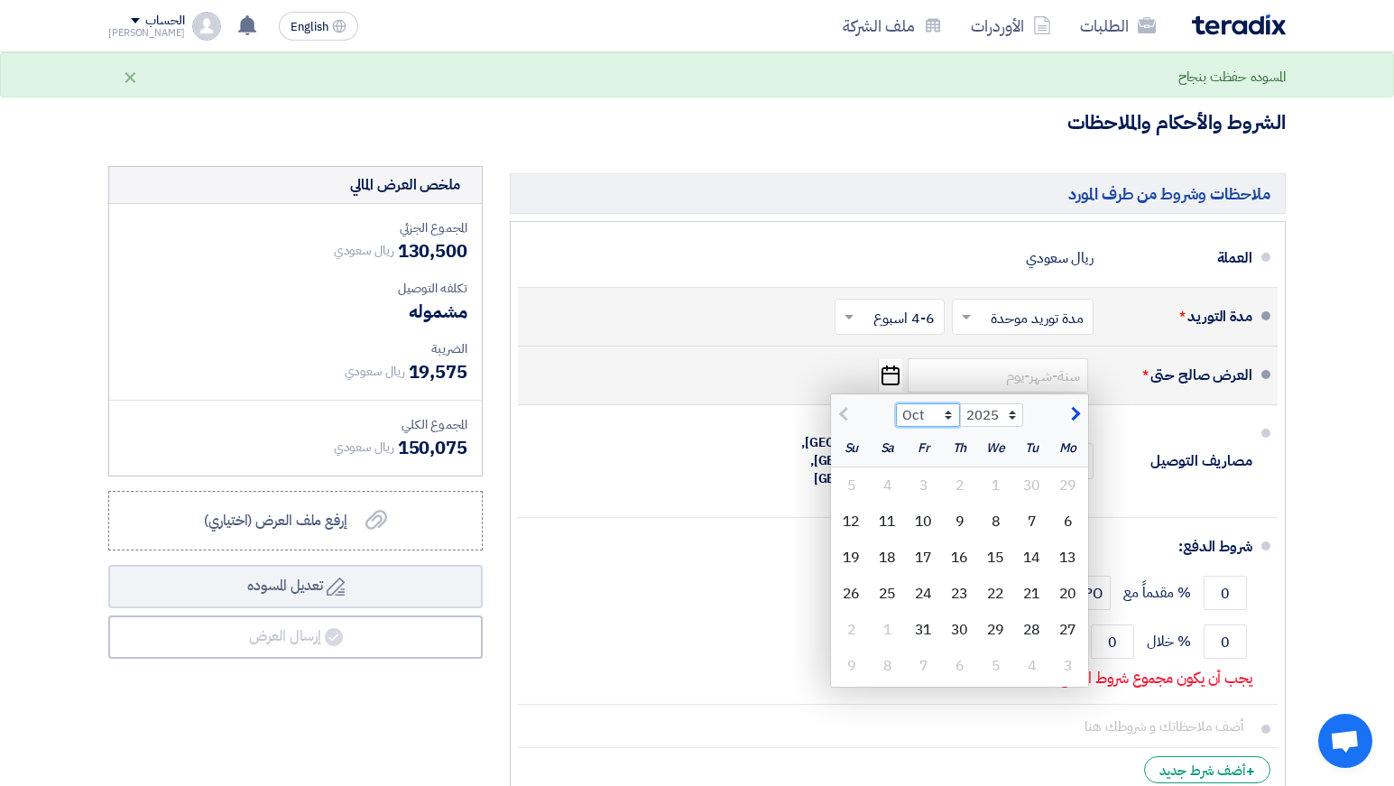
click at [948, 413] on select "Oct Nov Dec" at bounding box center [928, 414] width 64 height 23
select select "11"
click at [896, 403] on select "Oct Nov Dec" at bounding box center [928, 414] width 64 height 23
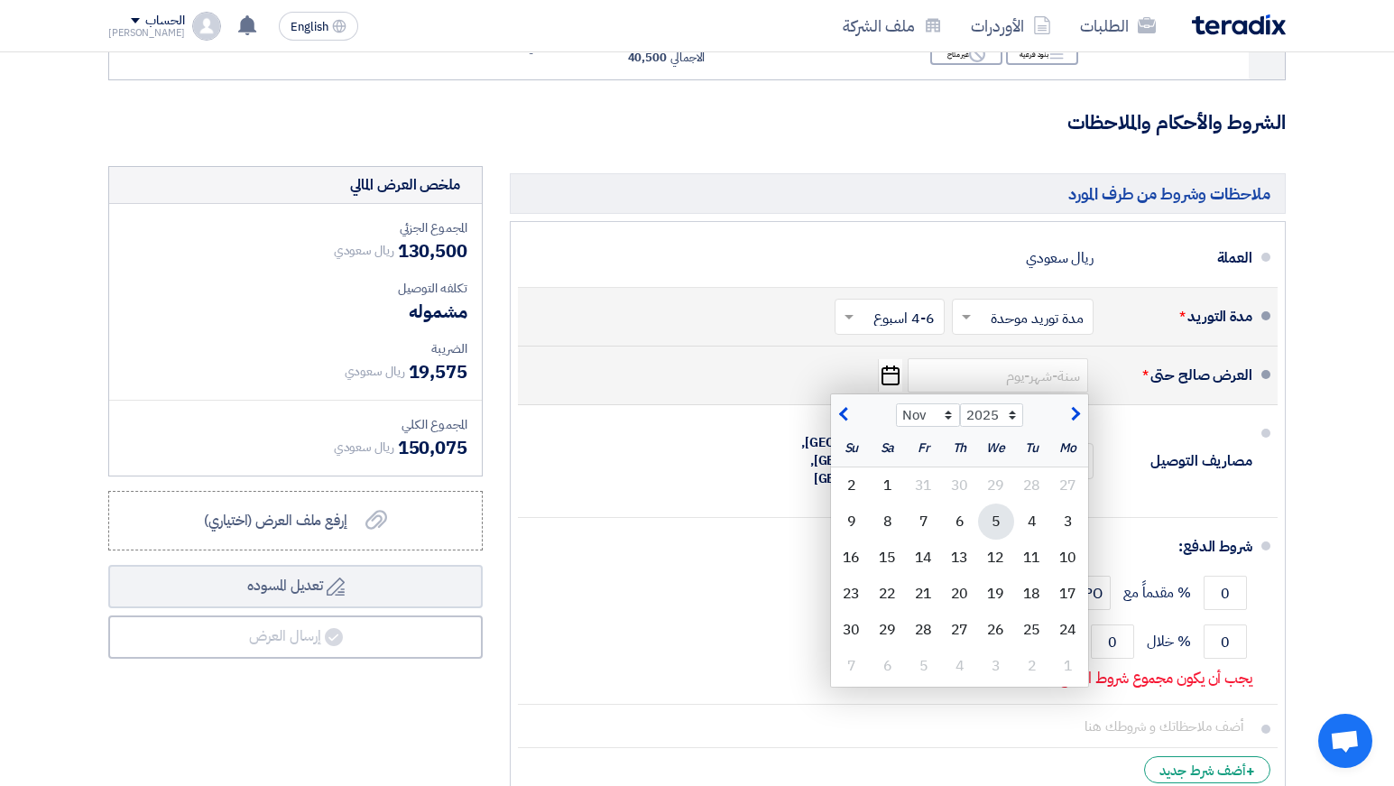
click at [990, 522] on div "5" at bounding box center [996, 521] width 36 height 36
type input "[DATE]"
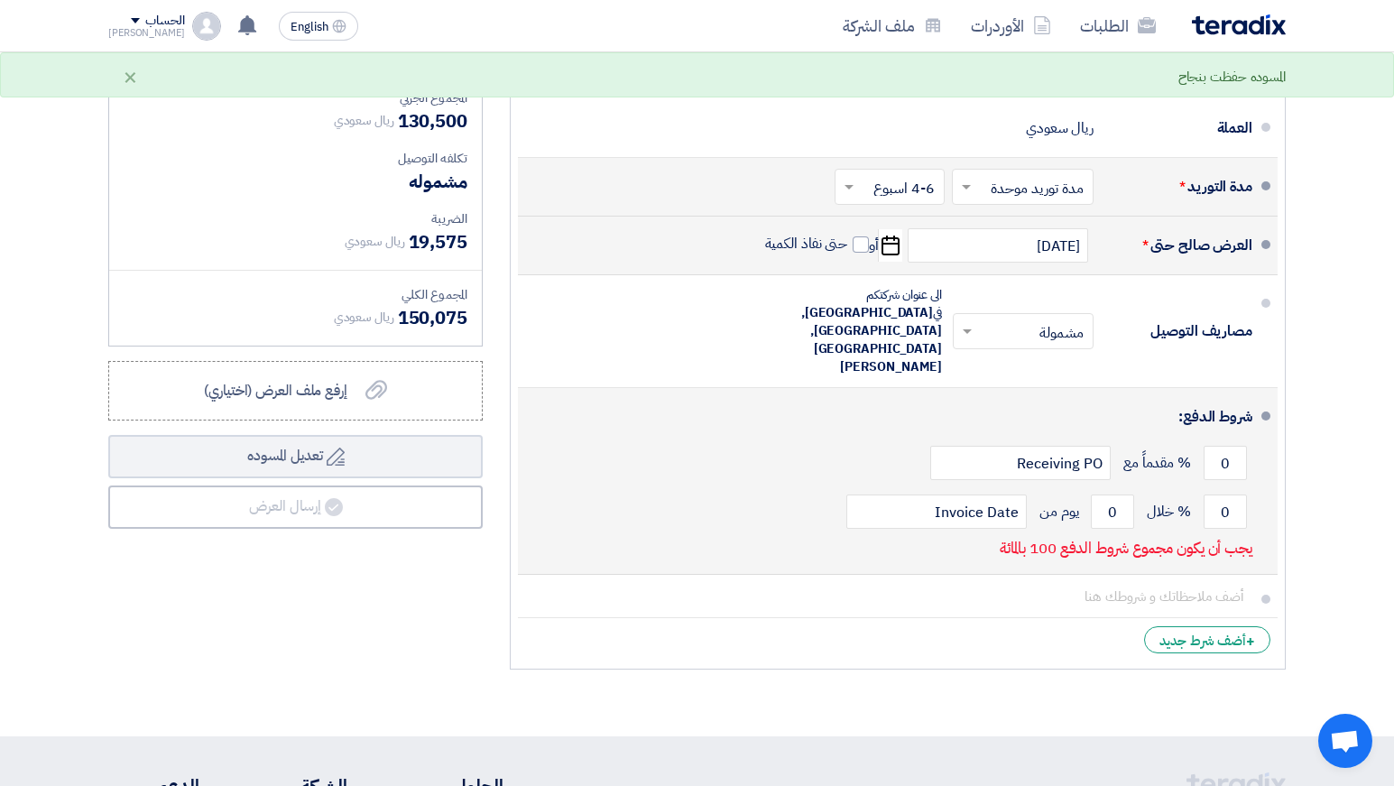
scroll to position [607, 0]
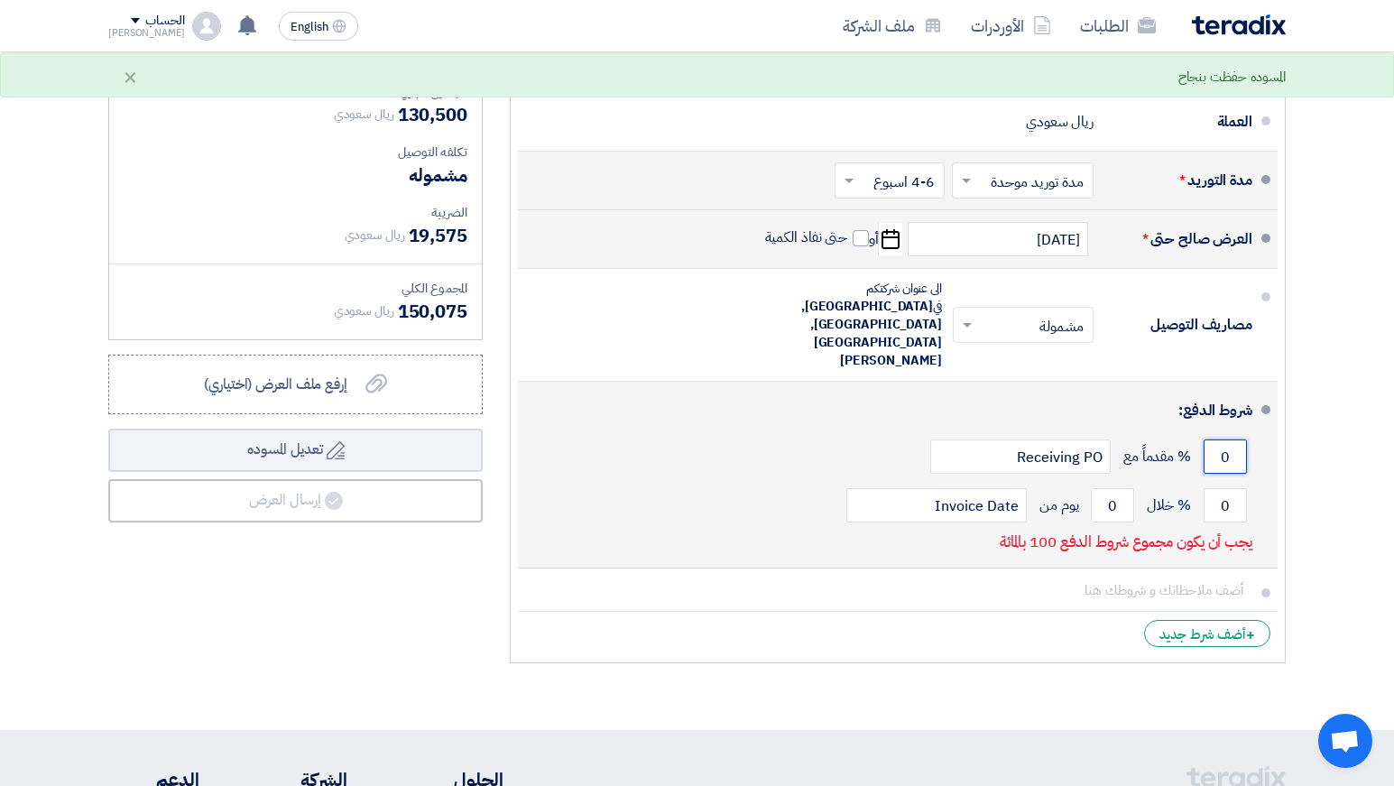
click at [1215, 439] on input "0" at bounding box center [1224, 456] width 43 height 34
type input "50"
click at [1224, 488] on input "0" at bounding box center [1224, 505] width 43 height 34
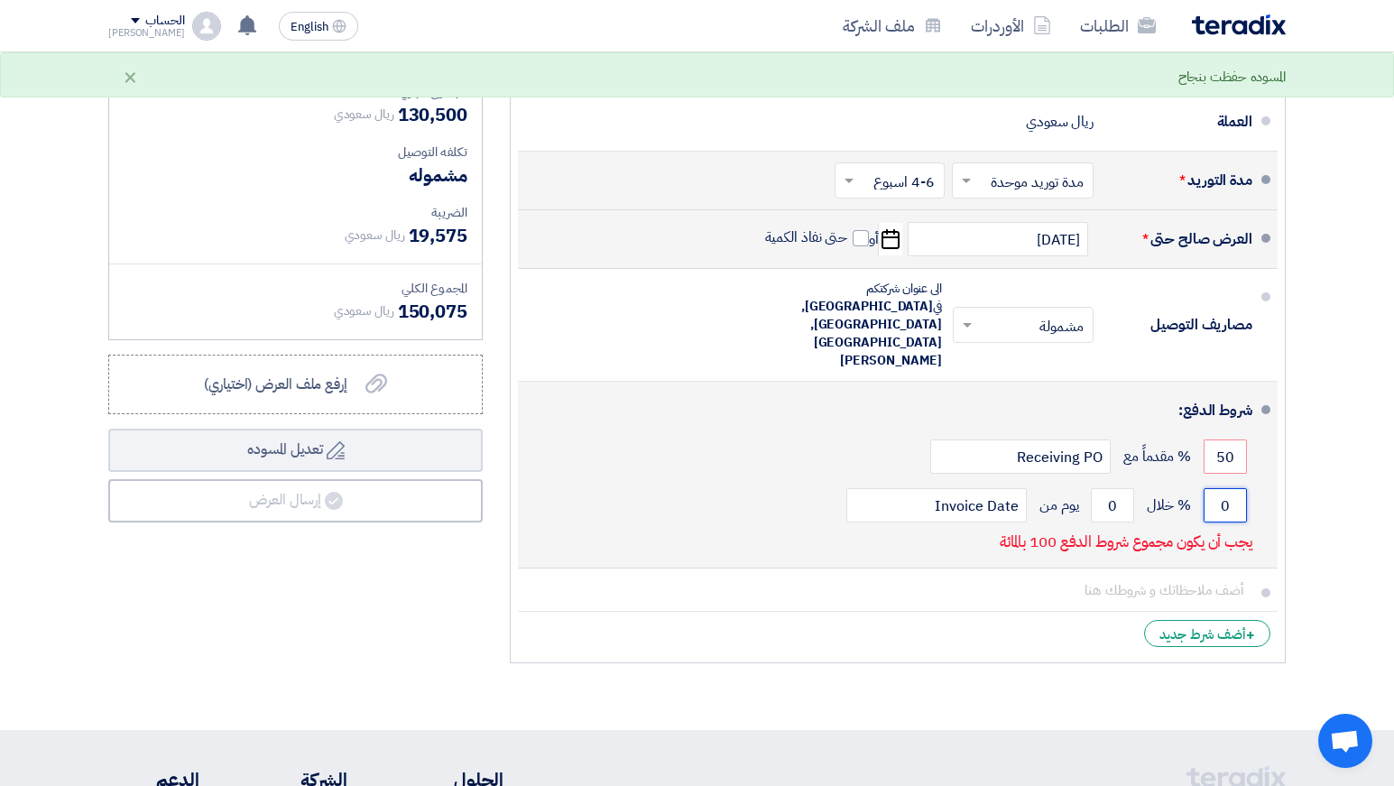
click at [1224, 488] on input "0" at bounding box center [1224, 505] width 43 height 34
type input "50"
click at [1109, 488] on input "0" at bounding box center [1112, 505] width 43 height 34
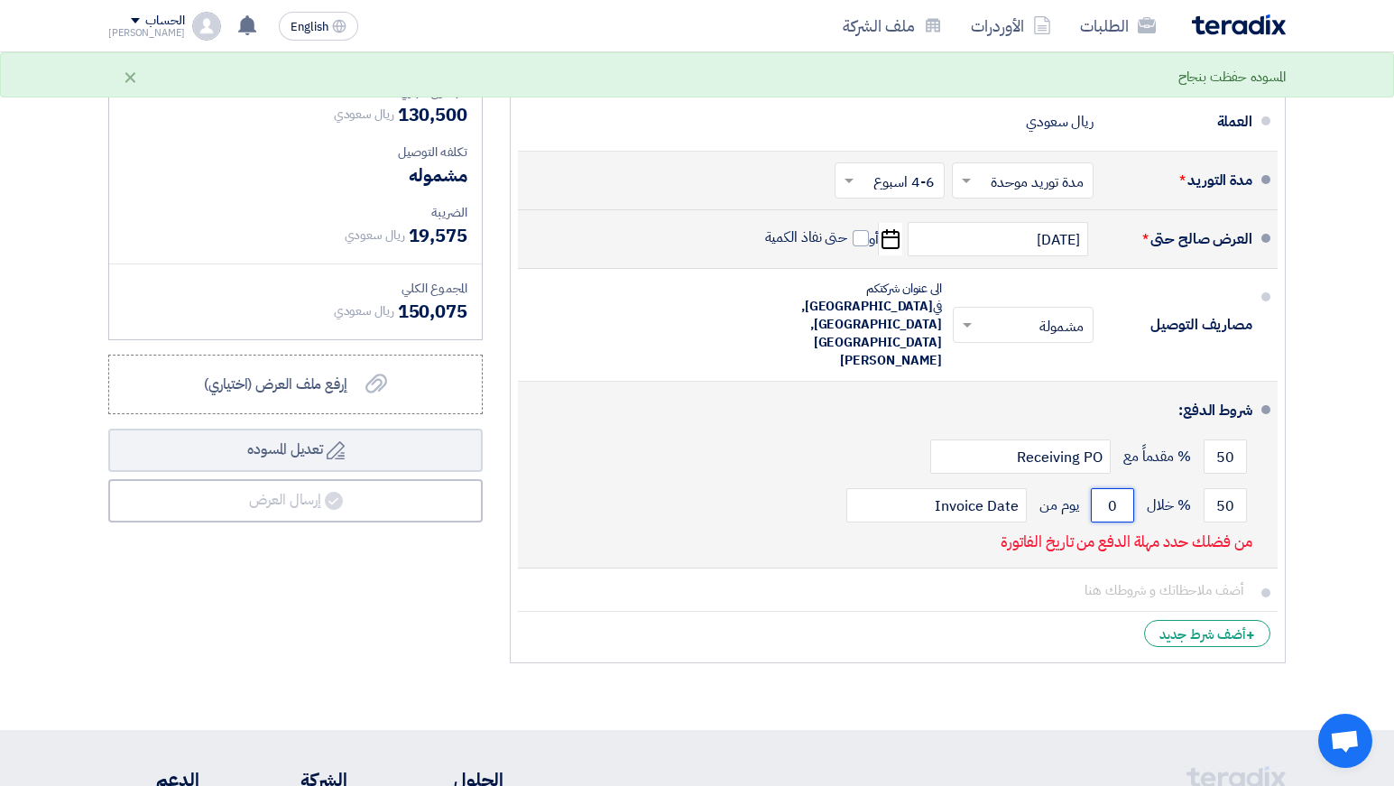
drag, startPoint x: 1109, startPoint y: 452, endPoint x: 1122, endPoint y: 449, distance: 13.8
click at [1122, 488] on input "0" at bounding box center [1112, 505] width 43 height 34
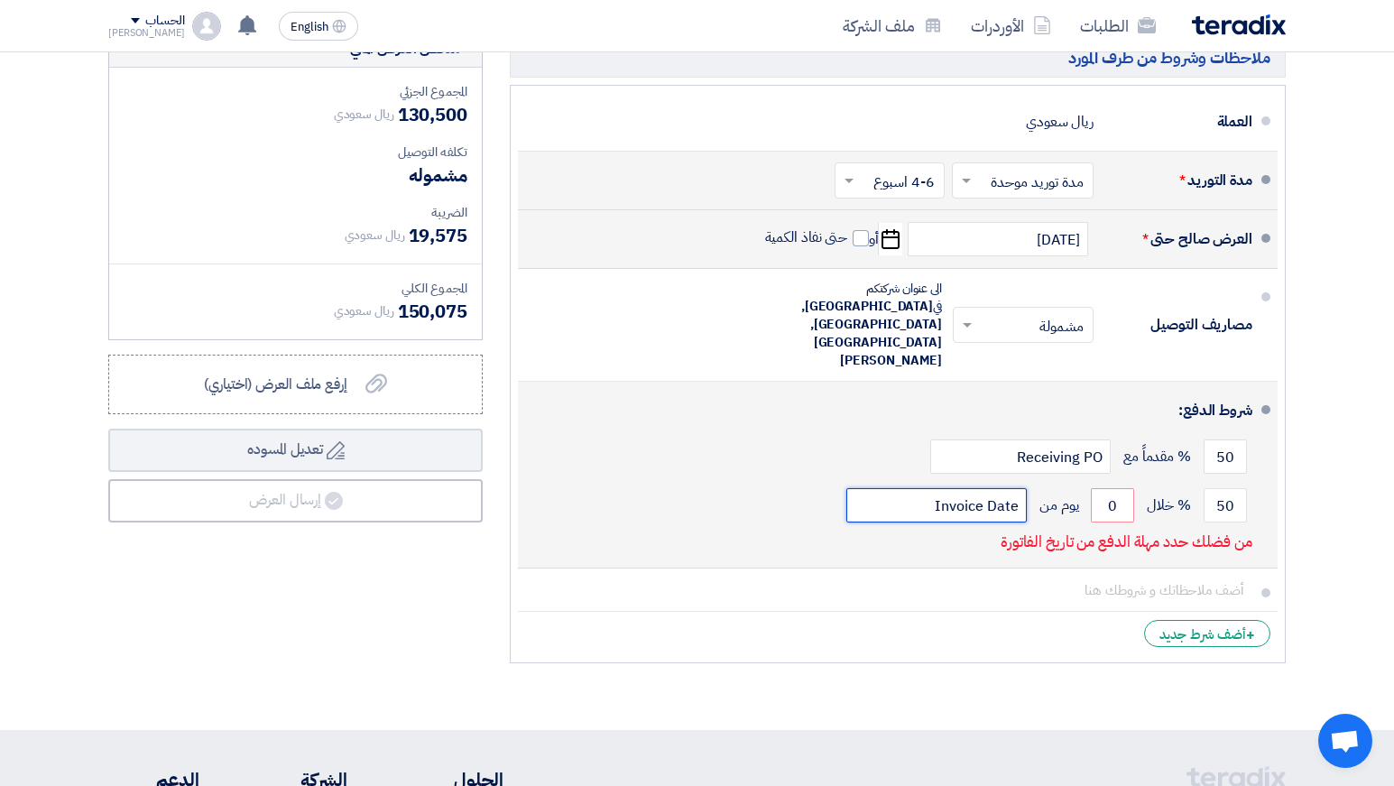
click at [996, 488] on input "Invoice Date" at bounding box center [936, 505] width 180 height 34
click at [1104, 488] on input "0" at bounding box center [1112, 505] width 43 height 34
drag, startPoint x: 1104, startPoint y: 451, endPoint x: 1128, endPoint y: 446, distance: 24.8
click at [1128, 488] on input "0" at bounding box center [1112, 505] width 43 height 34
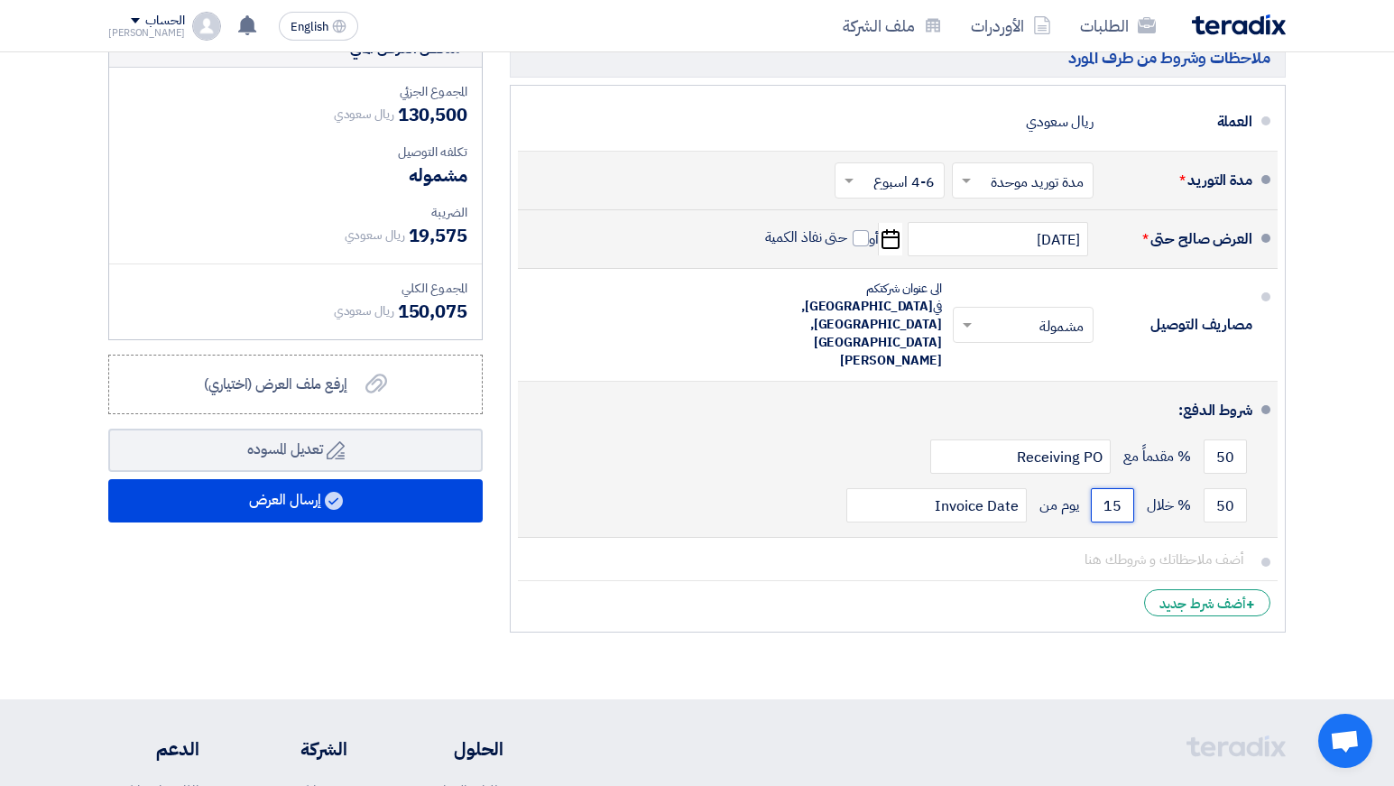
type input "15"
click at [754, 432] on div "50 % مقدماً مع Receiving PO" at bounding box center [892, 456] width 720 height 49
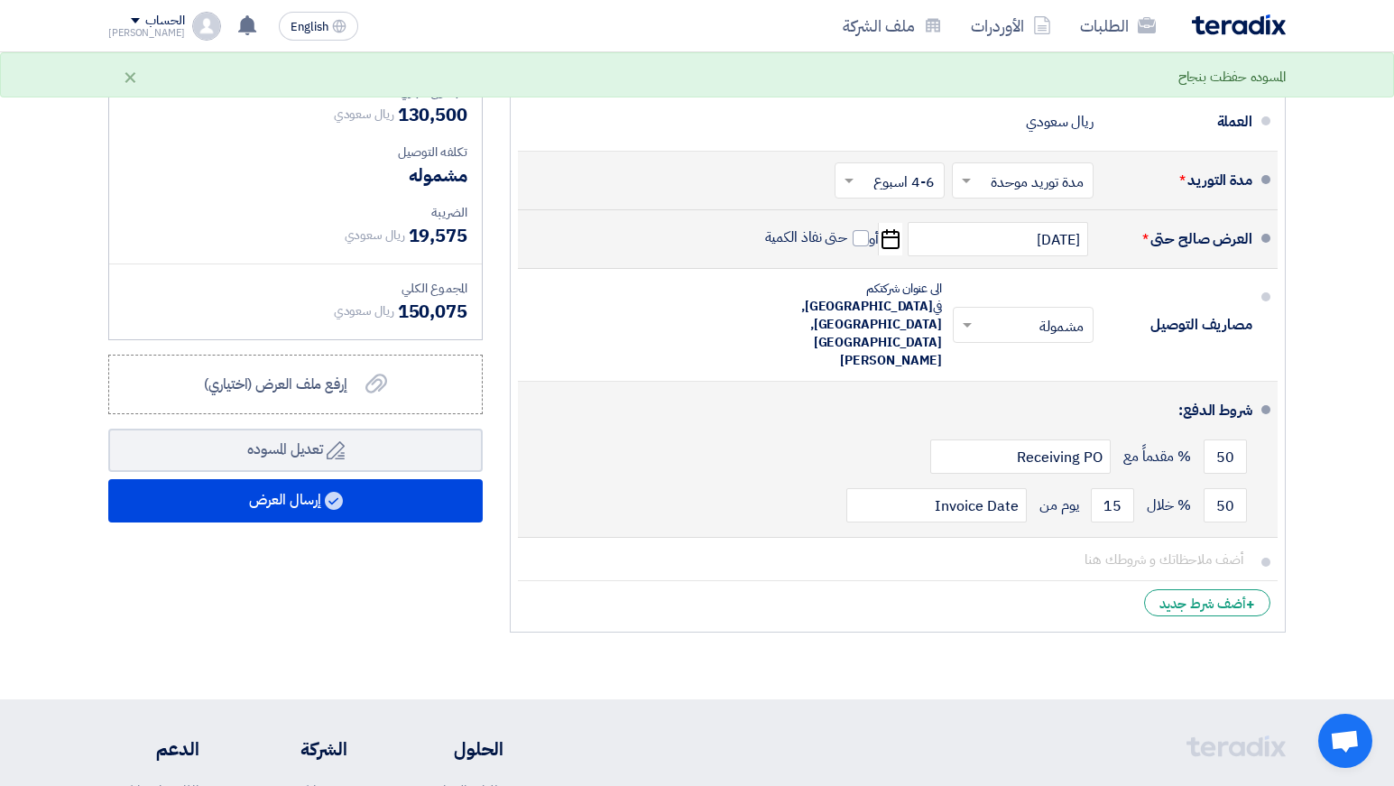
click at [752, 432] on div "50 % مقدماً مع Receiving PO" at bounding box center [892, 456] width 720 height 49
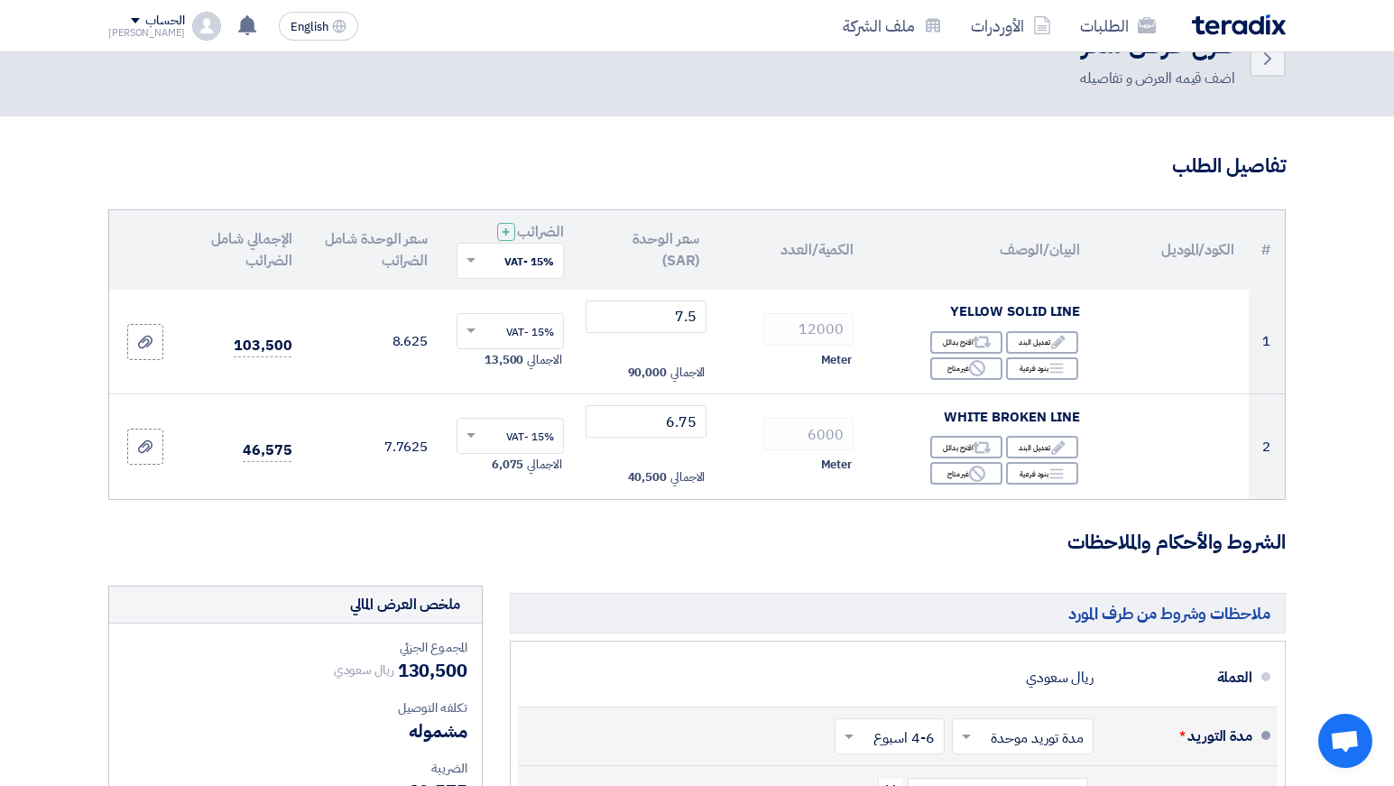
scroll to position [0, 0]
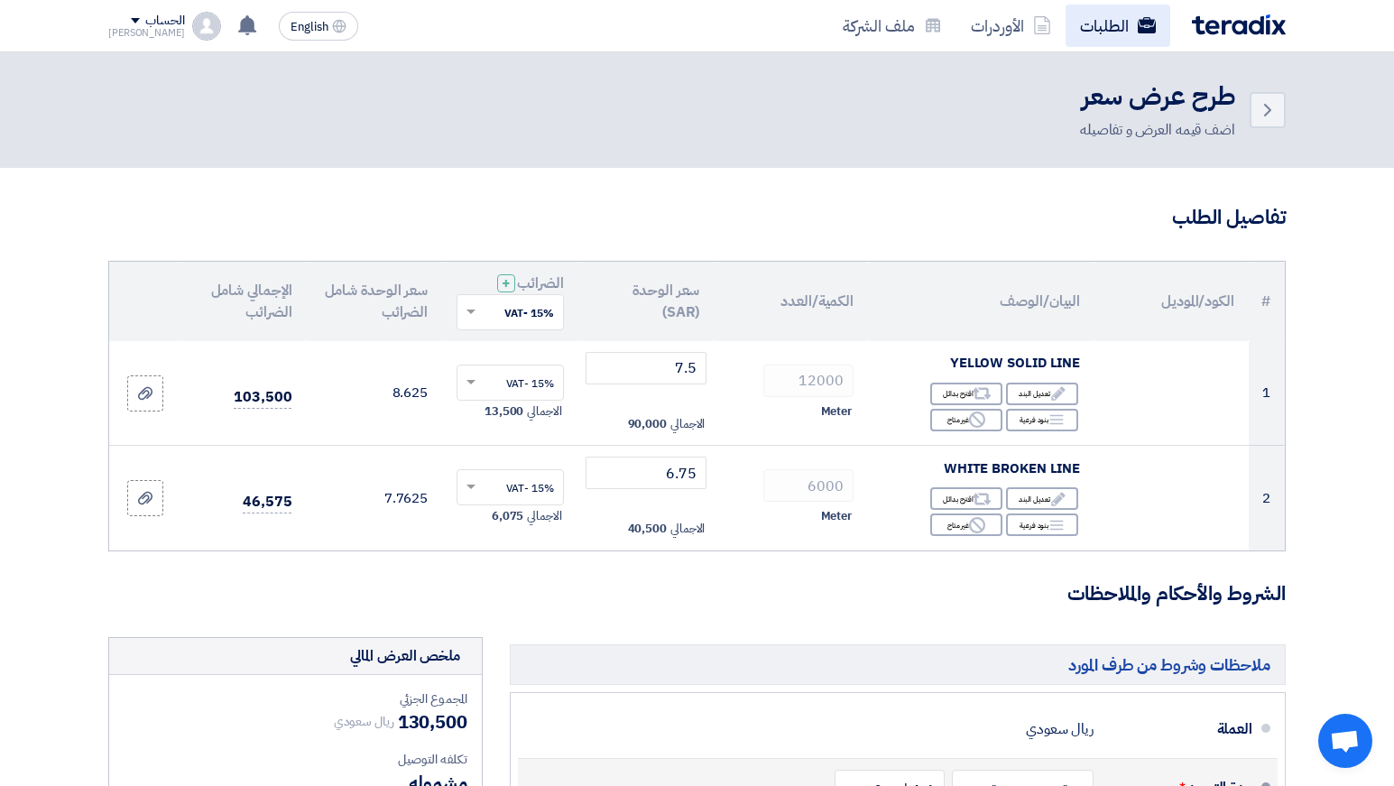
click at [1126, 32] on link "الطلبات" at bounding box center [1117, 26] width 105 height 42
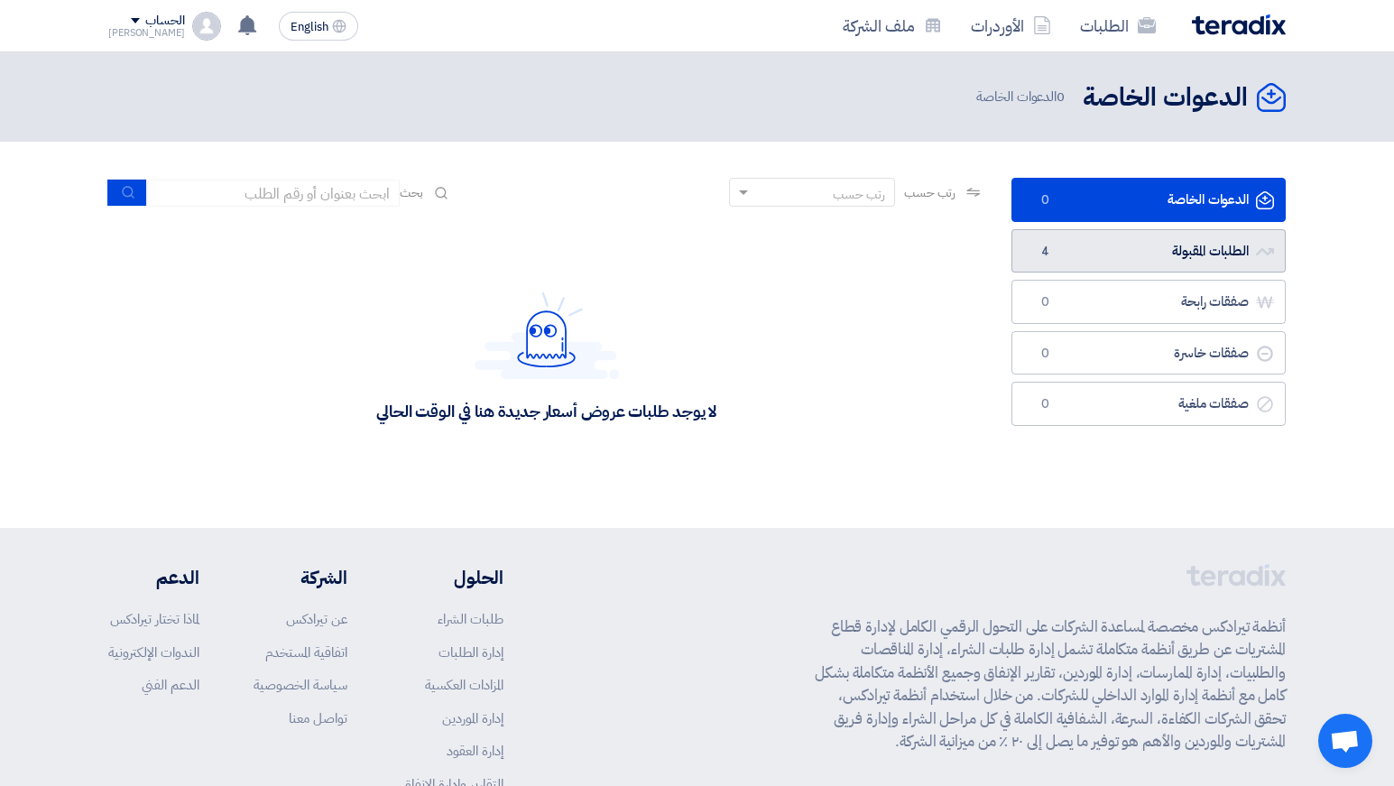
click at [1124, 261] on link "الطلبات المقبولة الطلبات المقبولة 4" at bounding box center [1148, 251] width 274 height 44
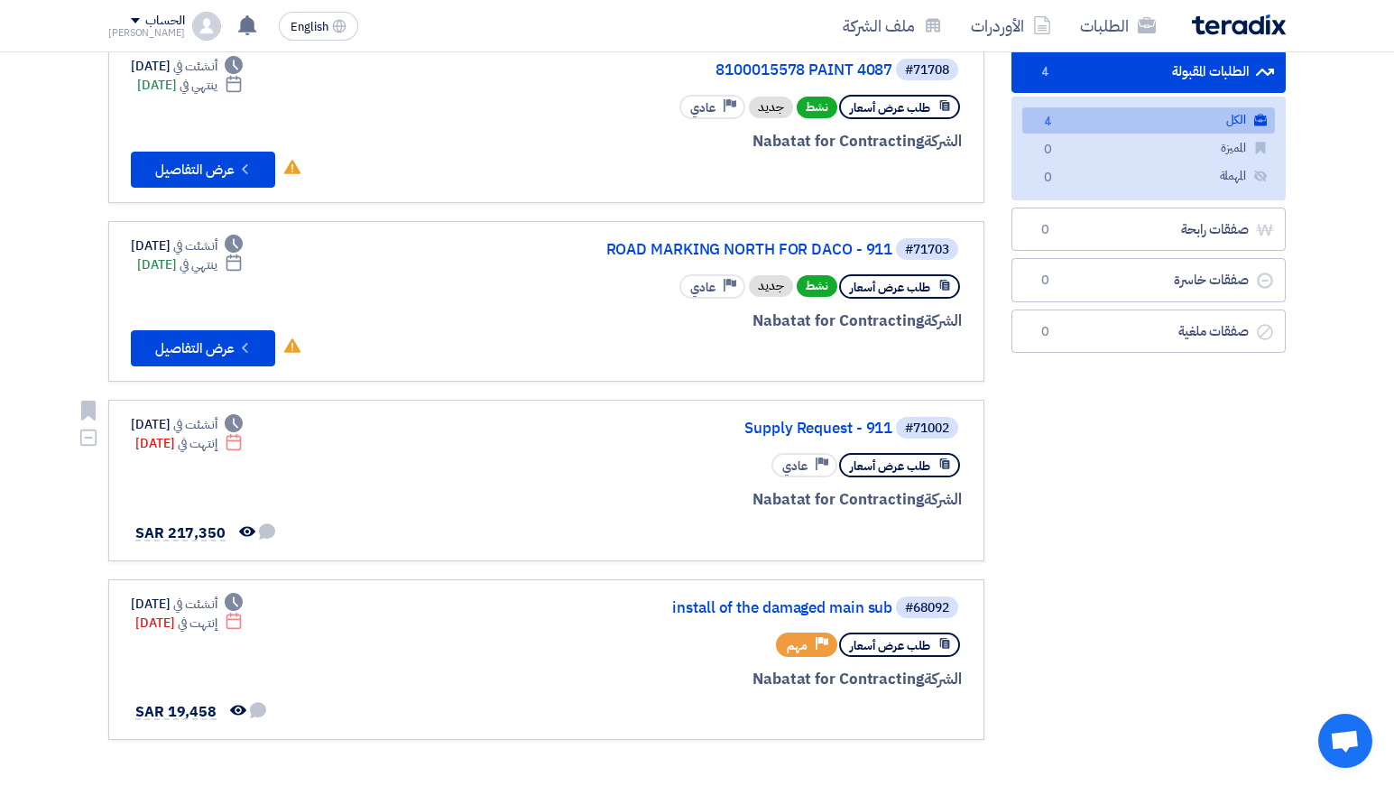
scroll to position [223, 0]
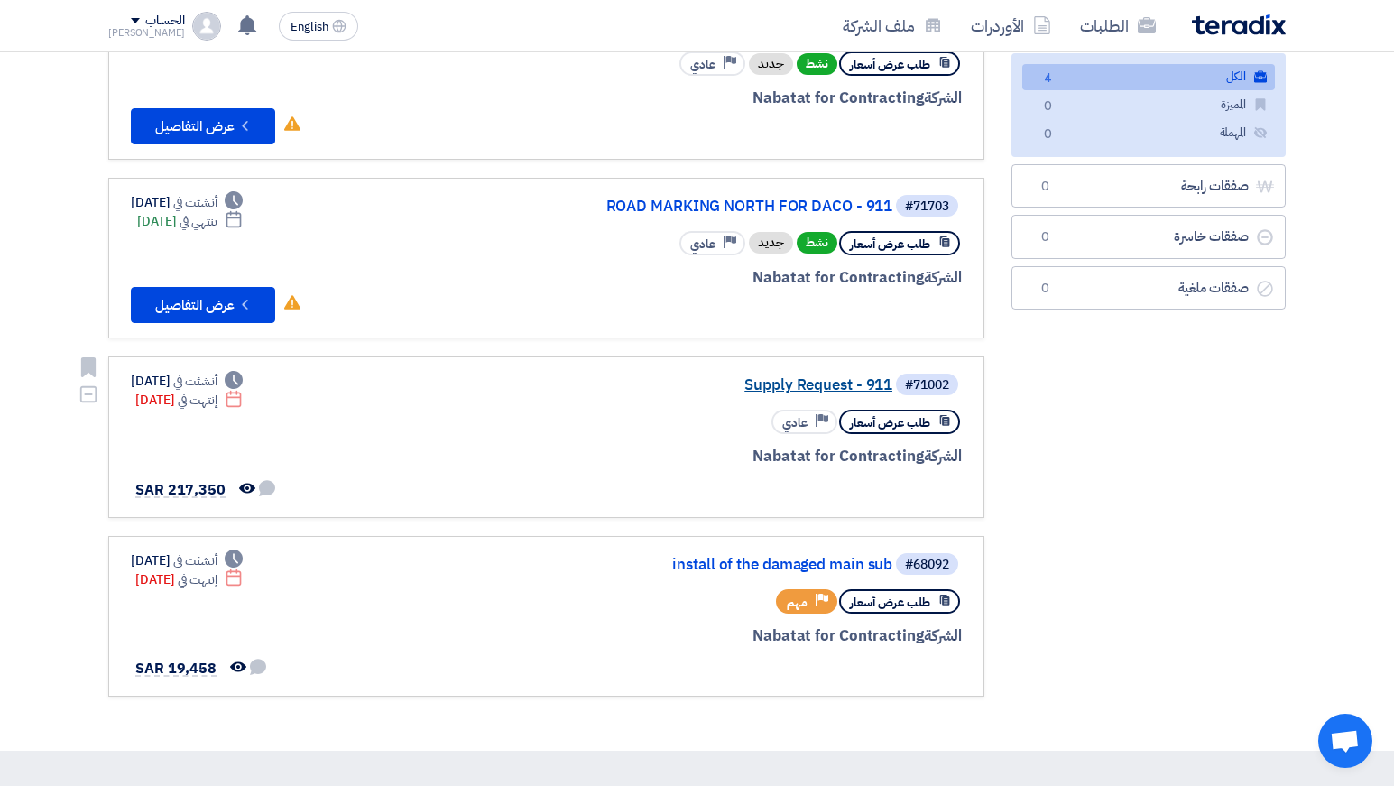
click at [851, 383] on link "Supply Request - 911" at bounding box center [711, 385] width 361 height 16
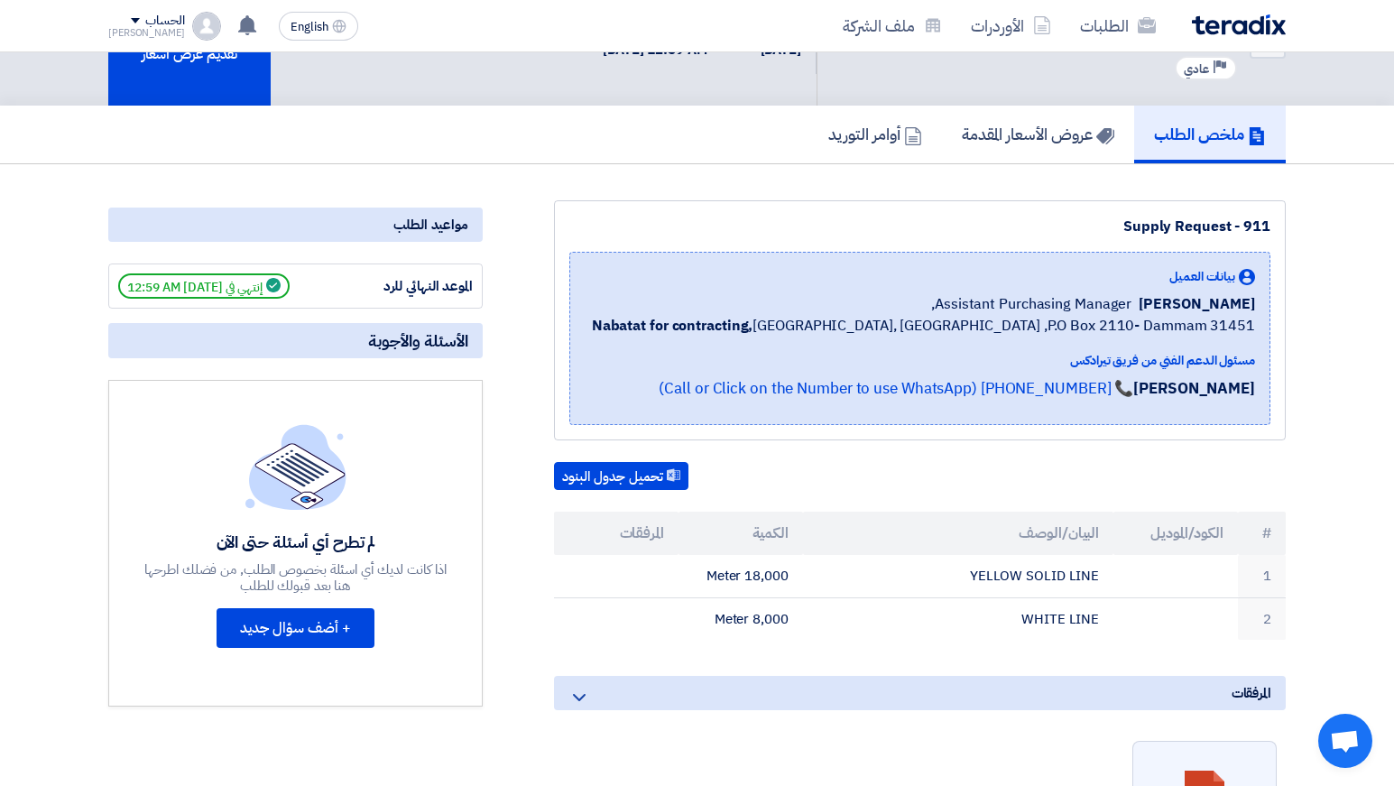
scroll to position [77, 0]
click at [861, 131] on h5 "أوامر التوريد" at bounding box center [875, 134] width 94 height 21
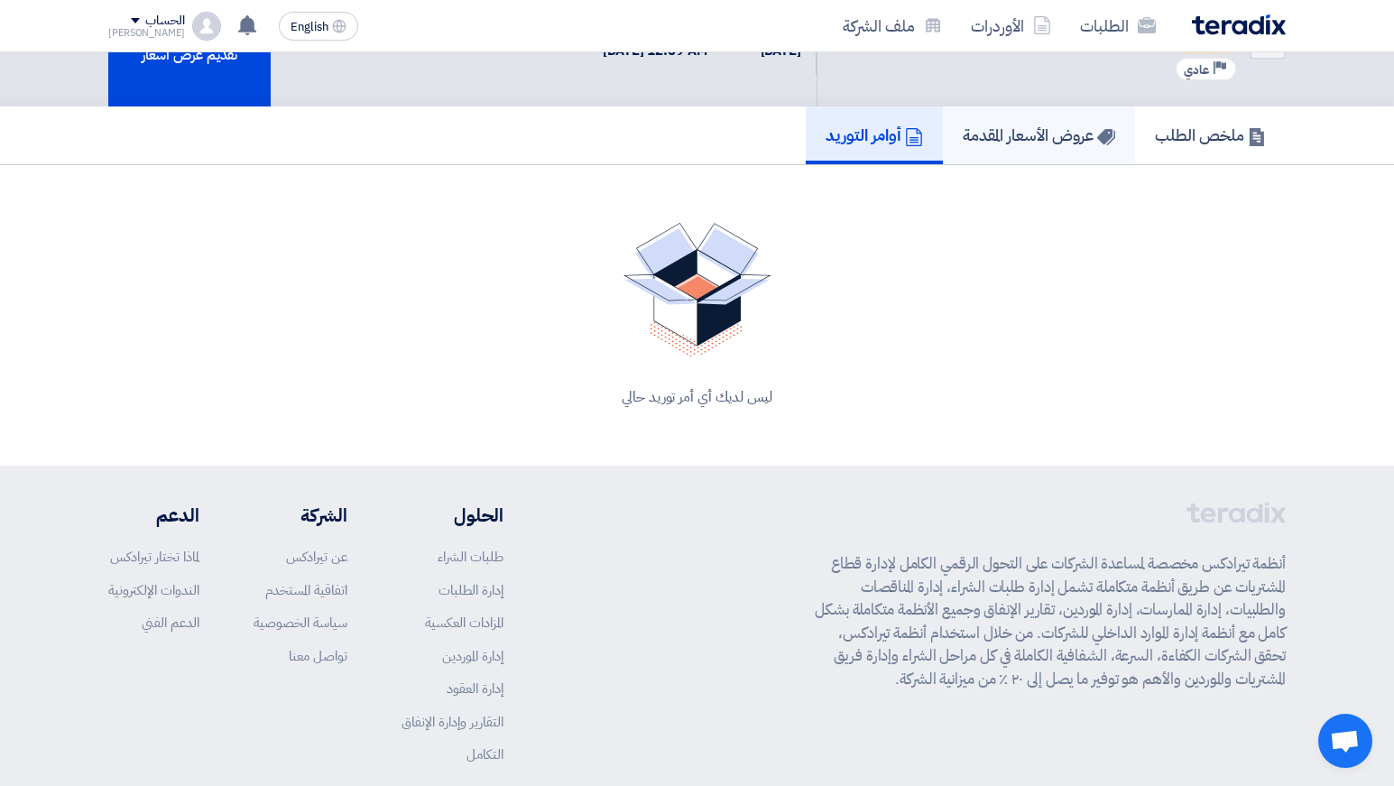
click at [986, 129] on h5 "عروض الأسعار المقدمة" at bounding box center [1038, 134] width 152 height 21
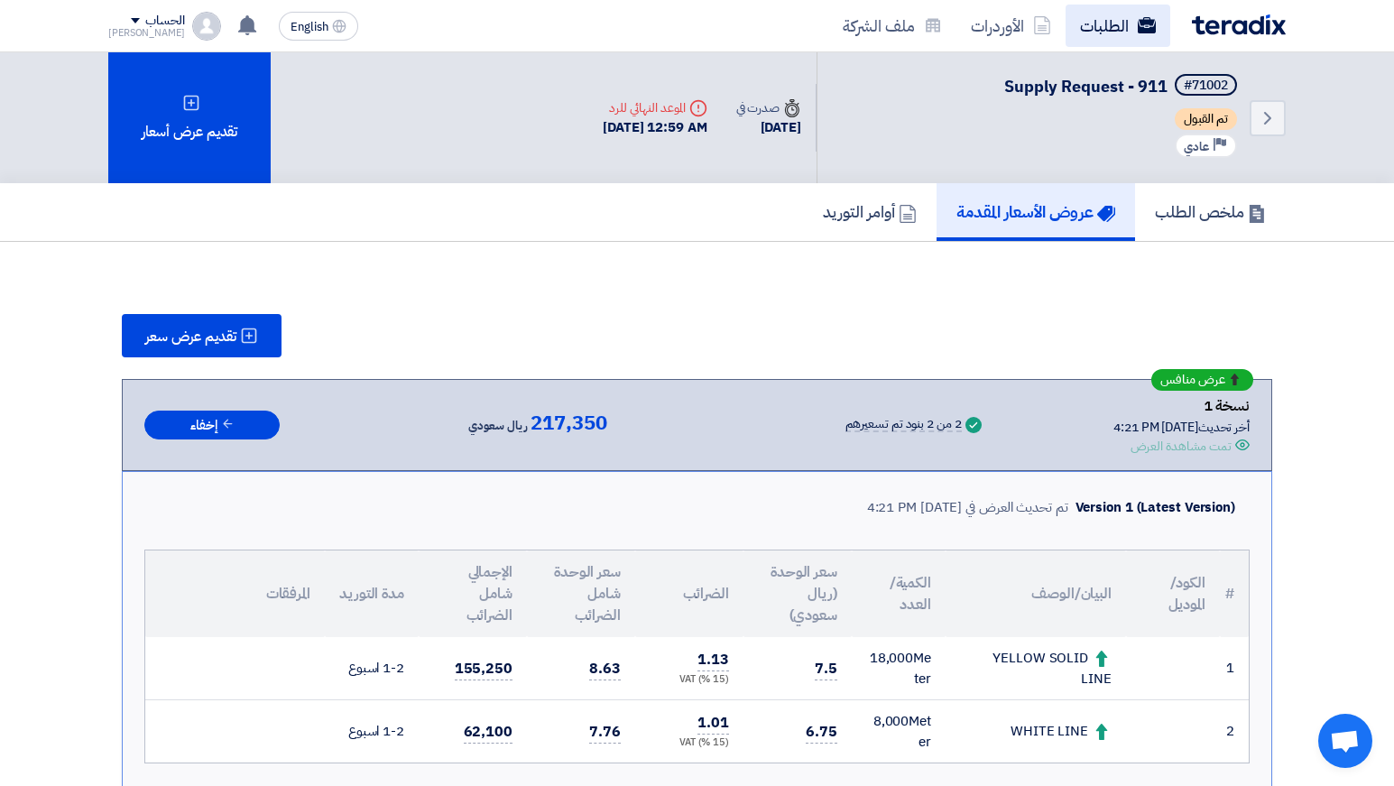
click at [1098, 27] on link "الطلبات" at bounding box center [1117, 26] width 105 height 42
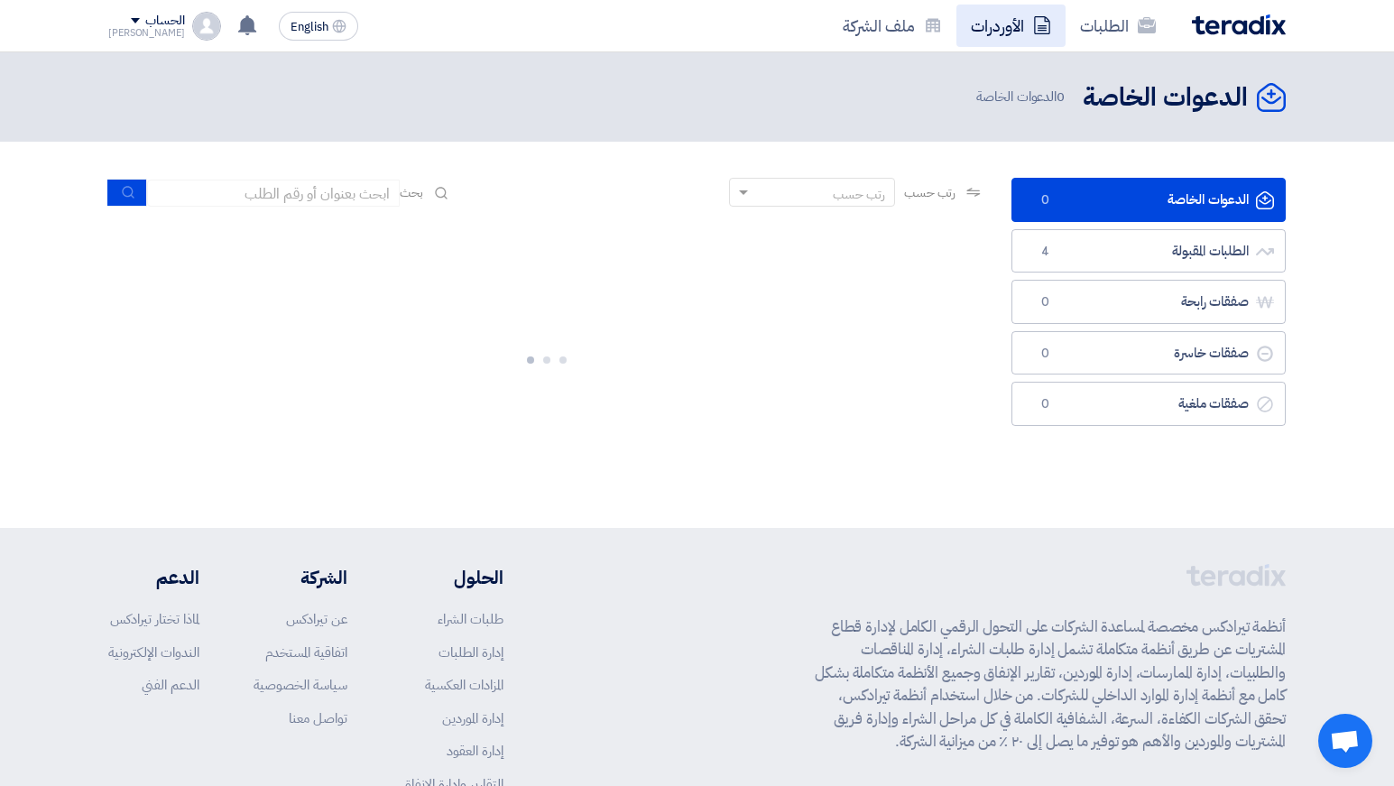
click at [1009, 22] on link "الأوردرات" at bounding box center [1010, 26] width 109 height 42
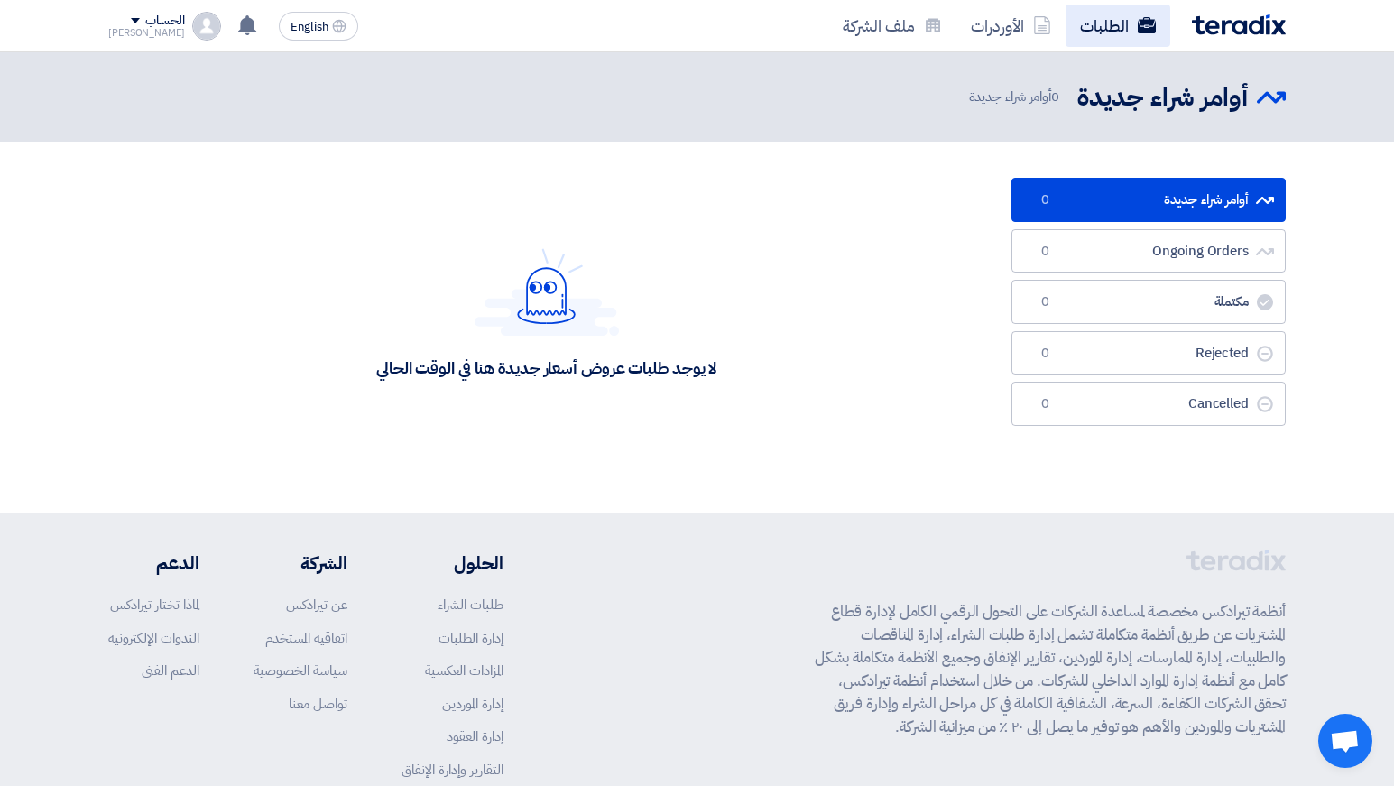
click at [1104, 24] on link "الطلبات" at bounding box center [1117, 26] width 105 height 42
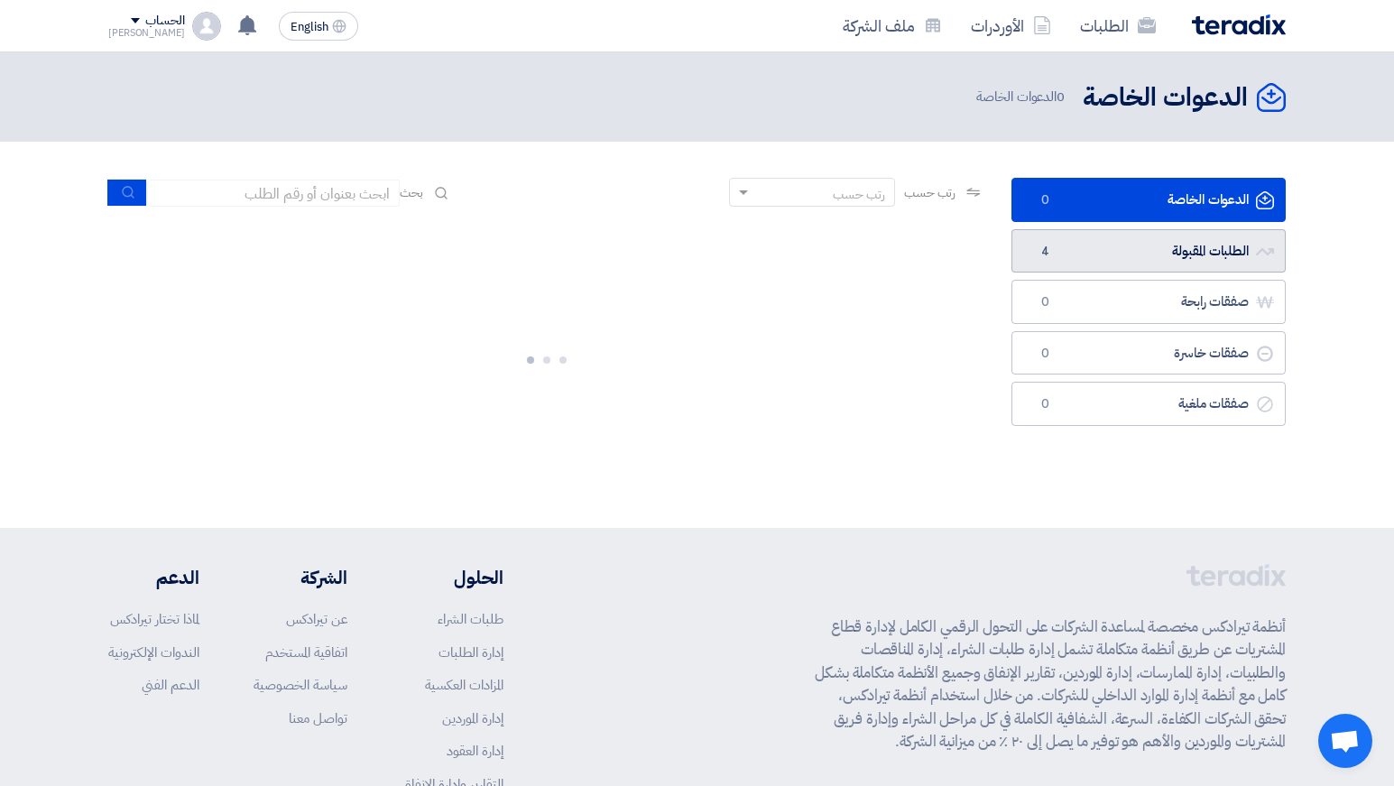
click at [1151, 257] on link "الطلبات المقبولة الطلبات المقبولة 4" at bounding box center [1148, 251] width 274 height 44
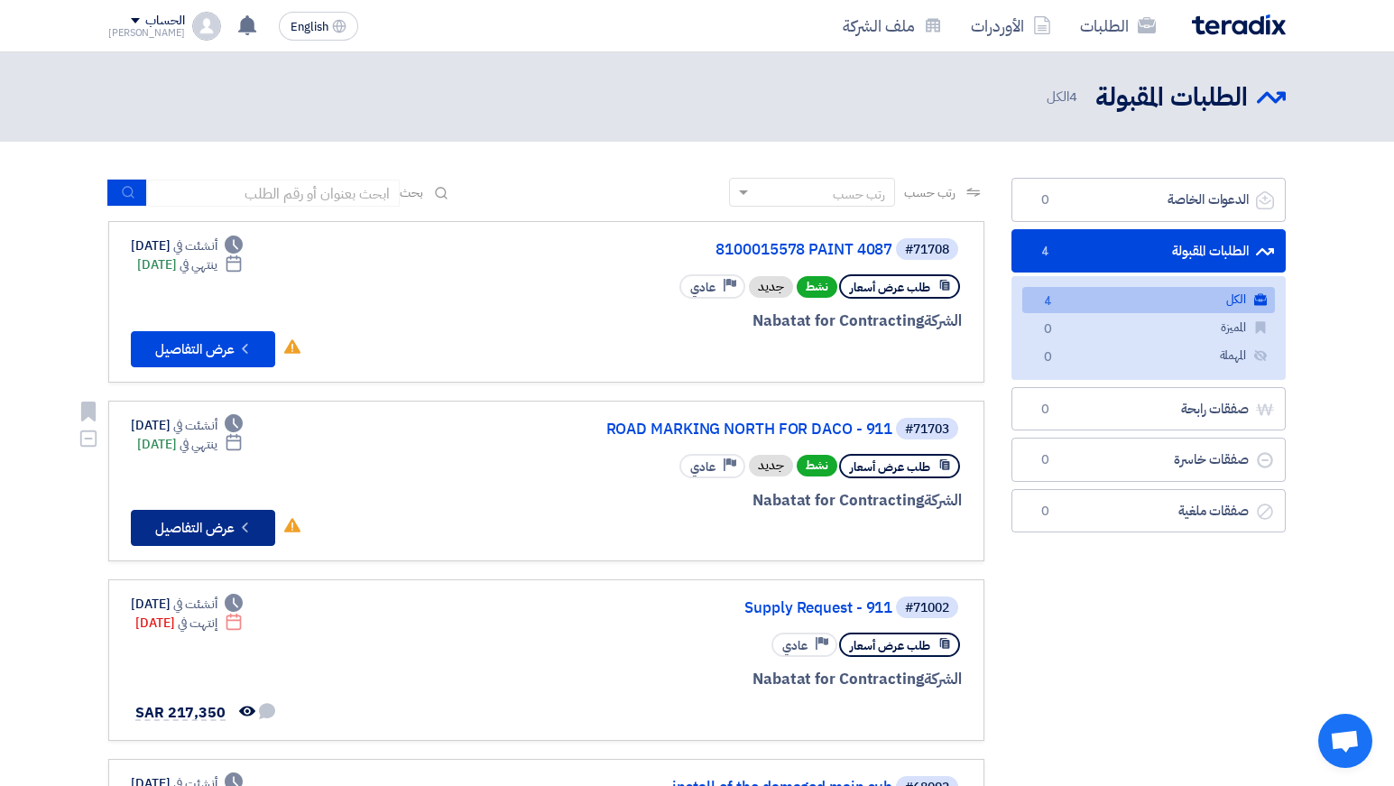
click at [216, 535] on button "Check details عرض التفاصيل" at bounding box center [203, 528] width 144 height 36
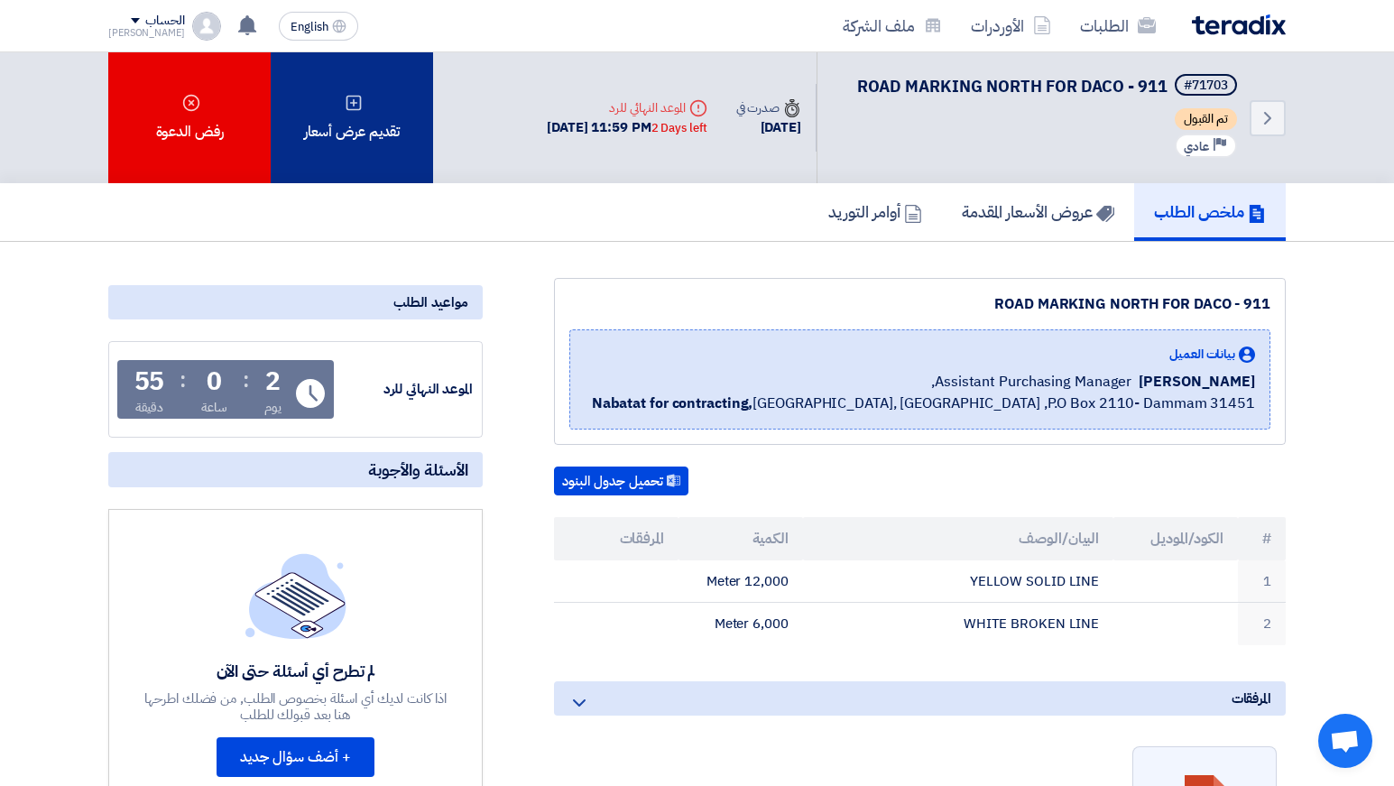
click at [392, 152] on div "تقديم عرض أسعار" at bounding box center [352, 117] width 162 height 131
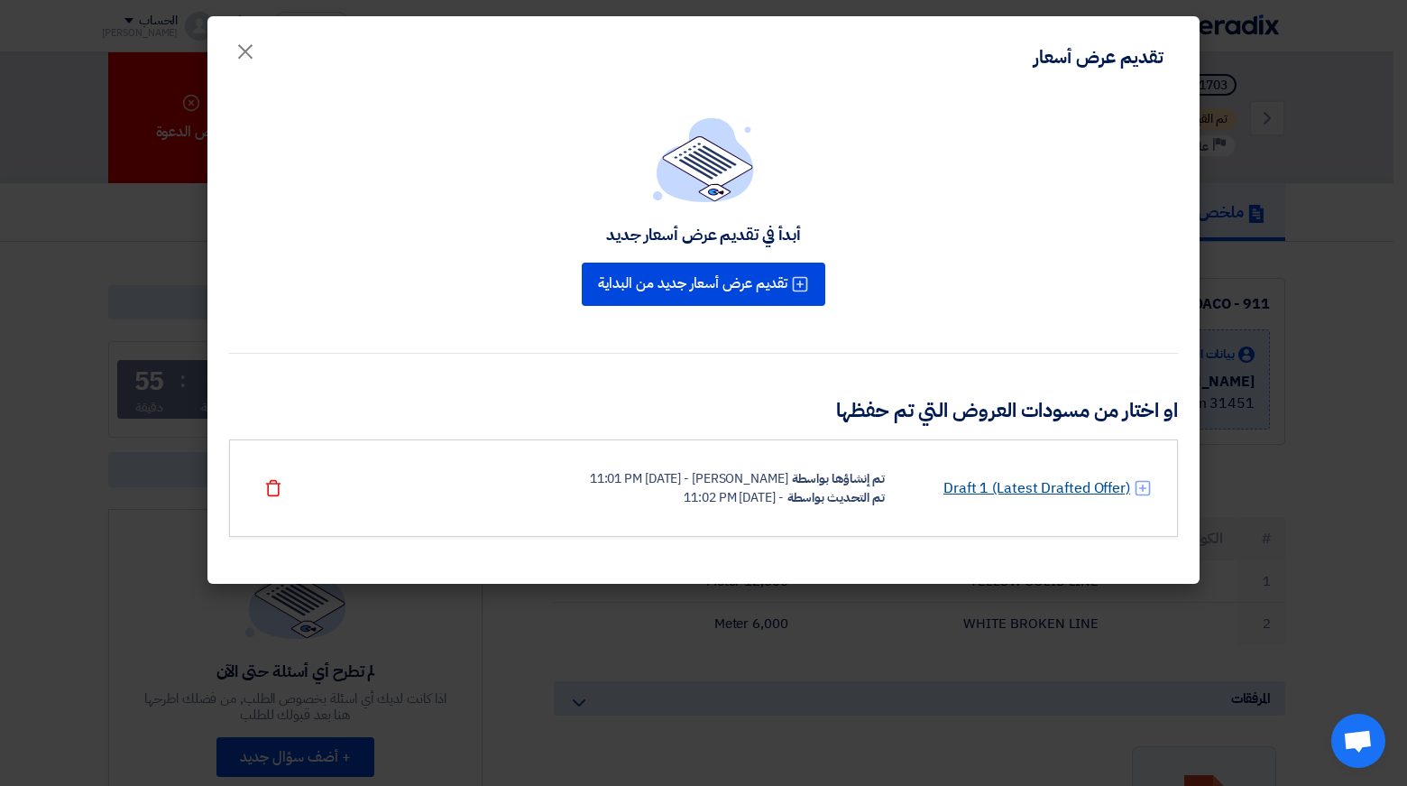
click at [990, 488] on link "Draft 1 (Latest Drafted Offer)" at bounding box center [1037, 488] width 187 height 22
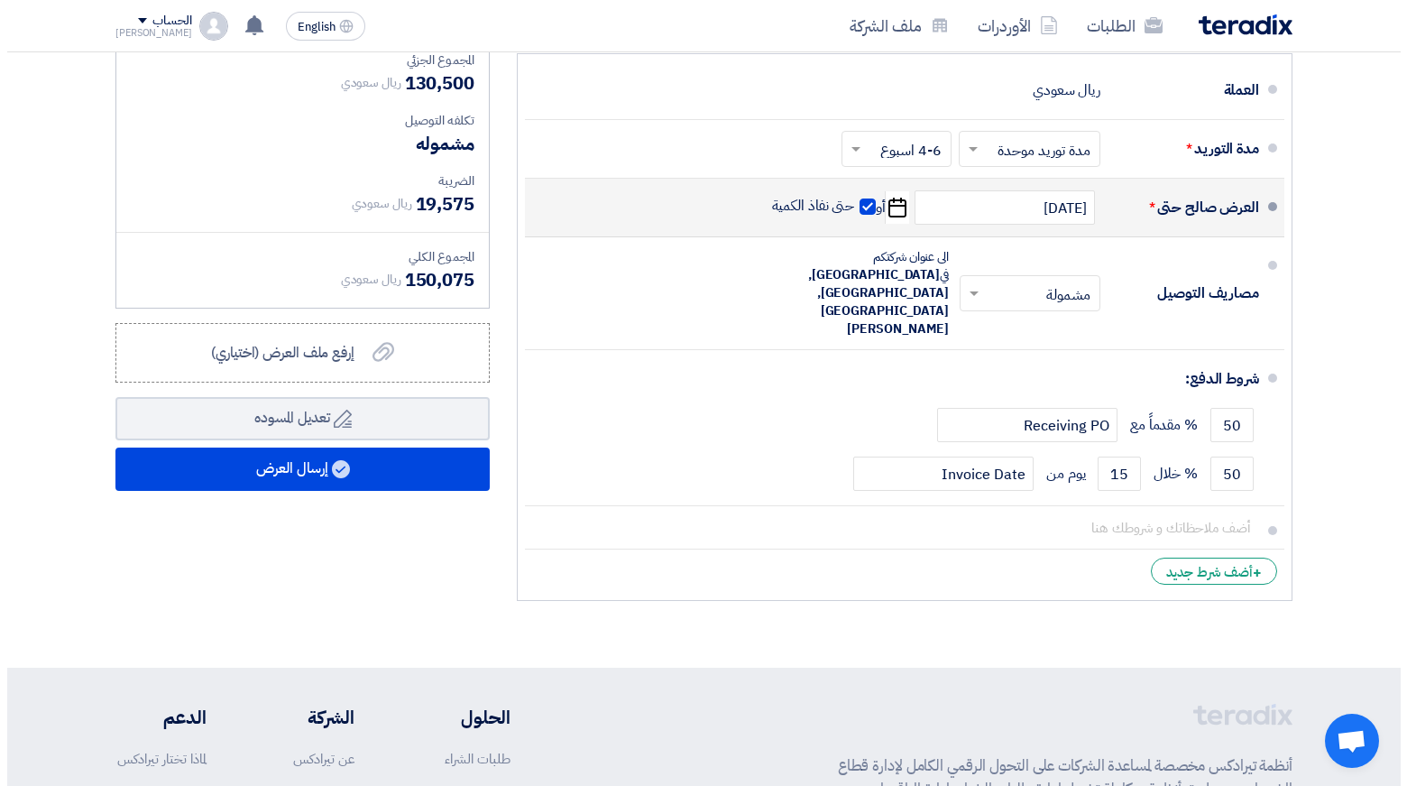
scroll to position [640, 0]
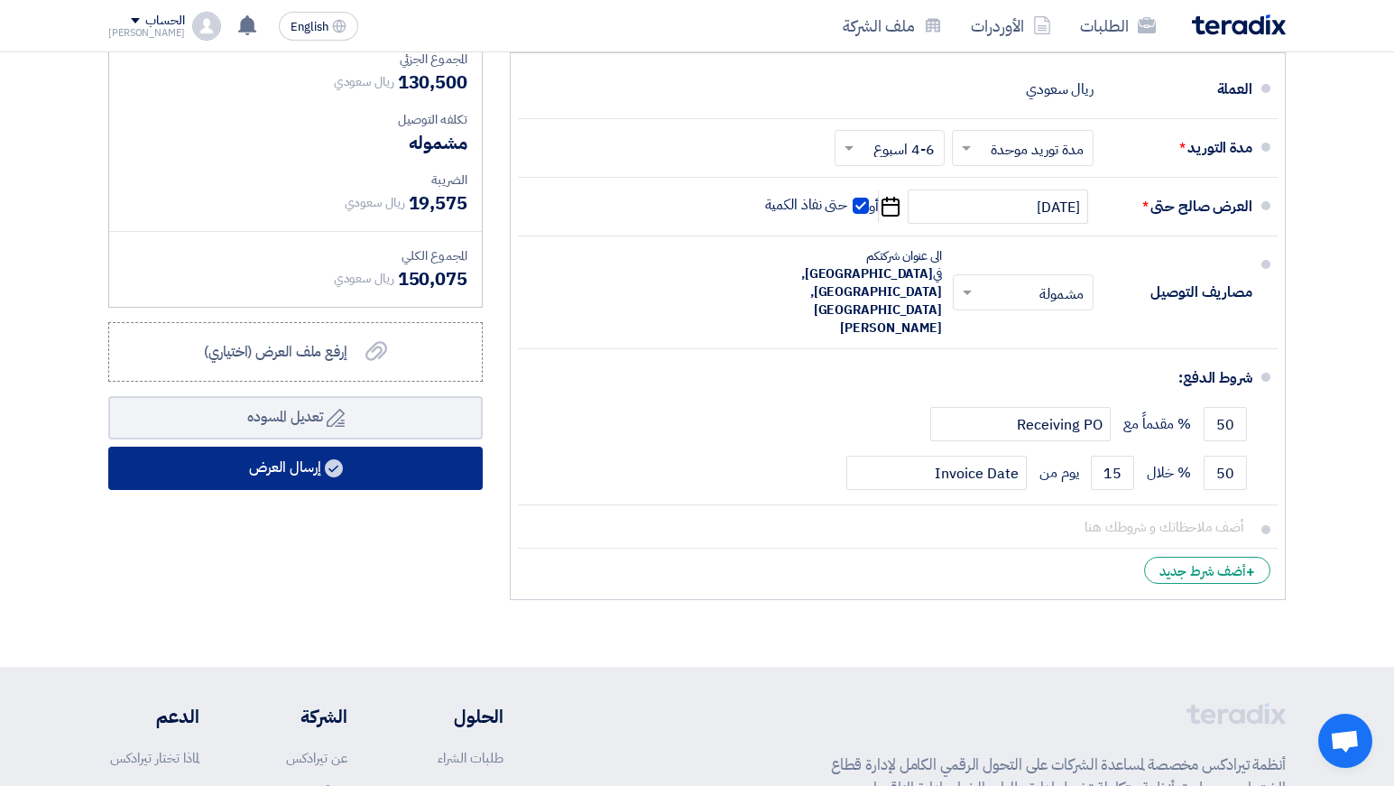
click at [370, 462] on button "إرسال العرض" at bounding box center [295, 467] width 374 height 43
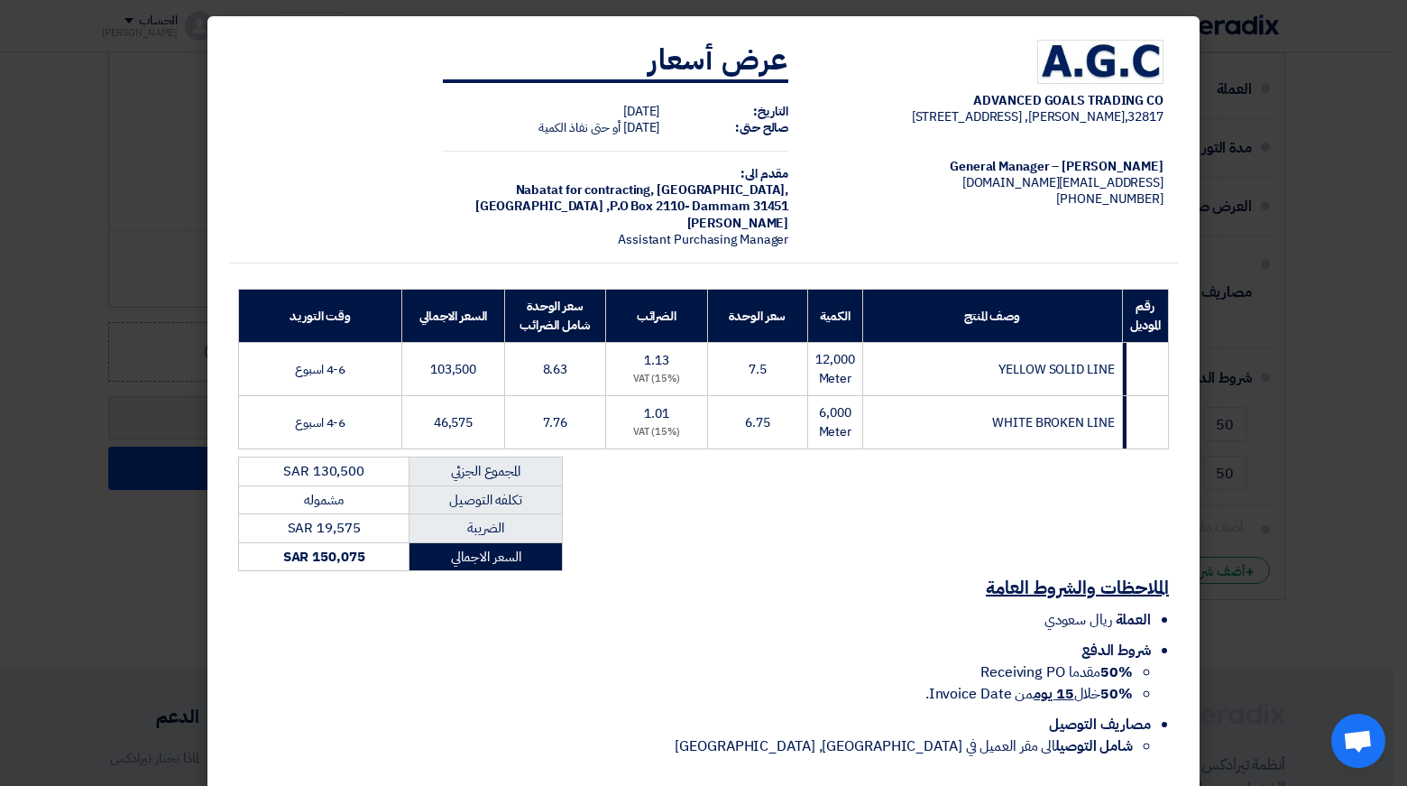
scroll to position [86, 0]
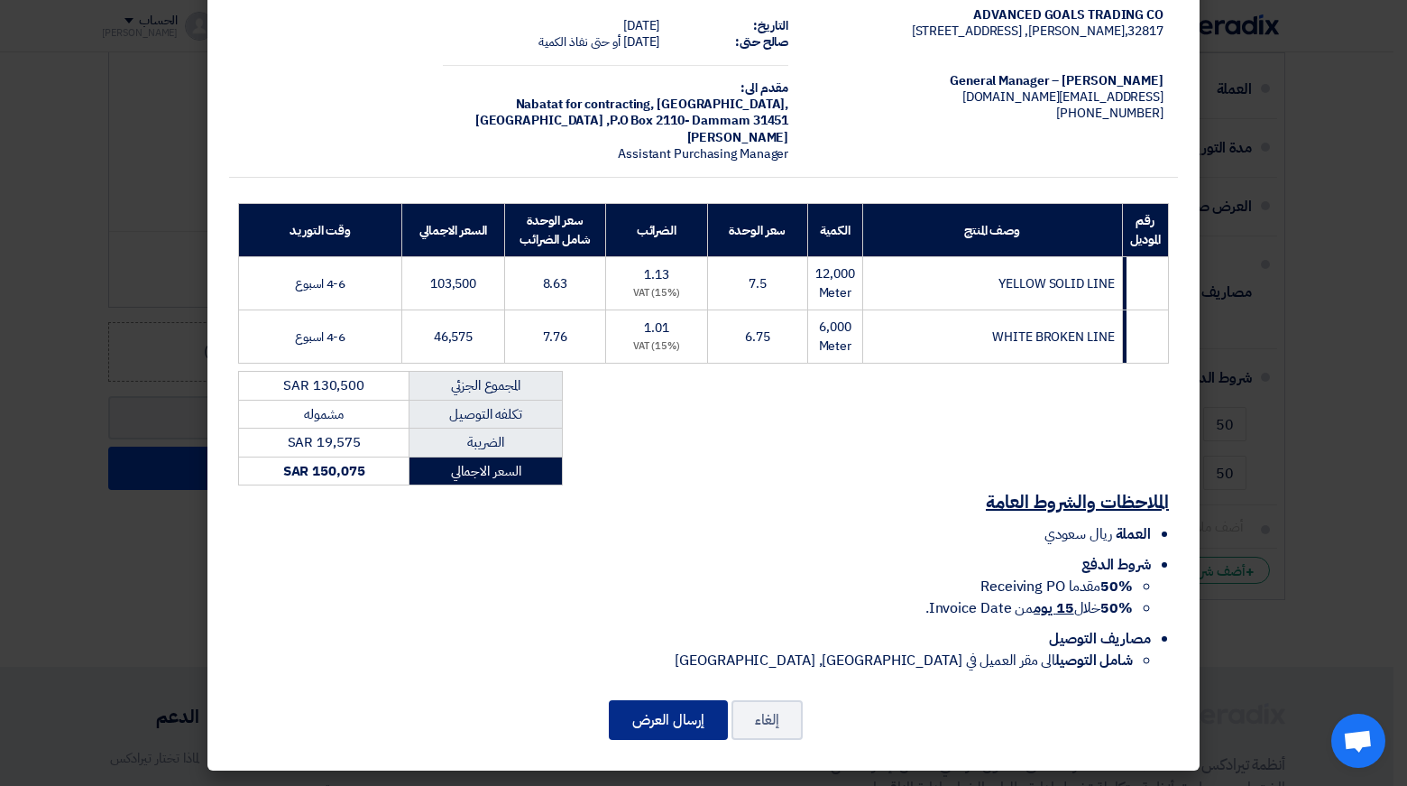
click at [695, 723] on button "إرسال العرض" at bounding box center [668, 720] width 119 height 40
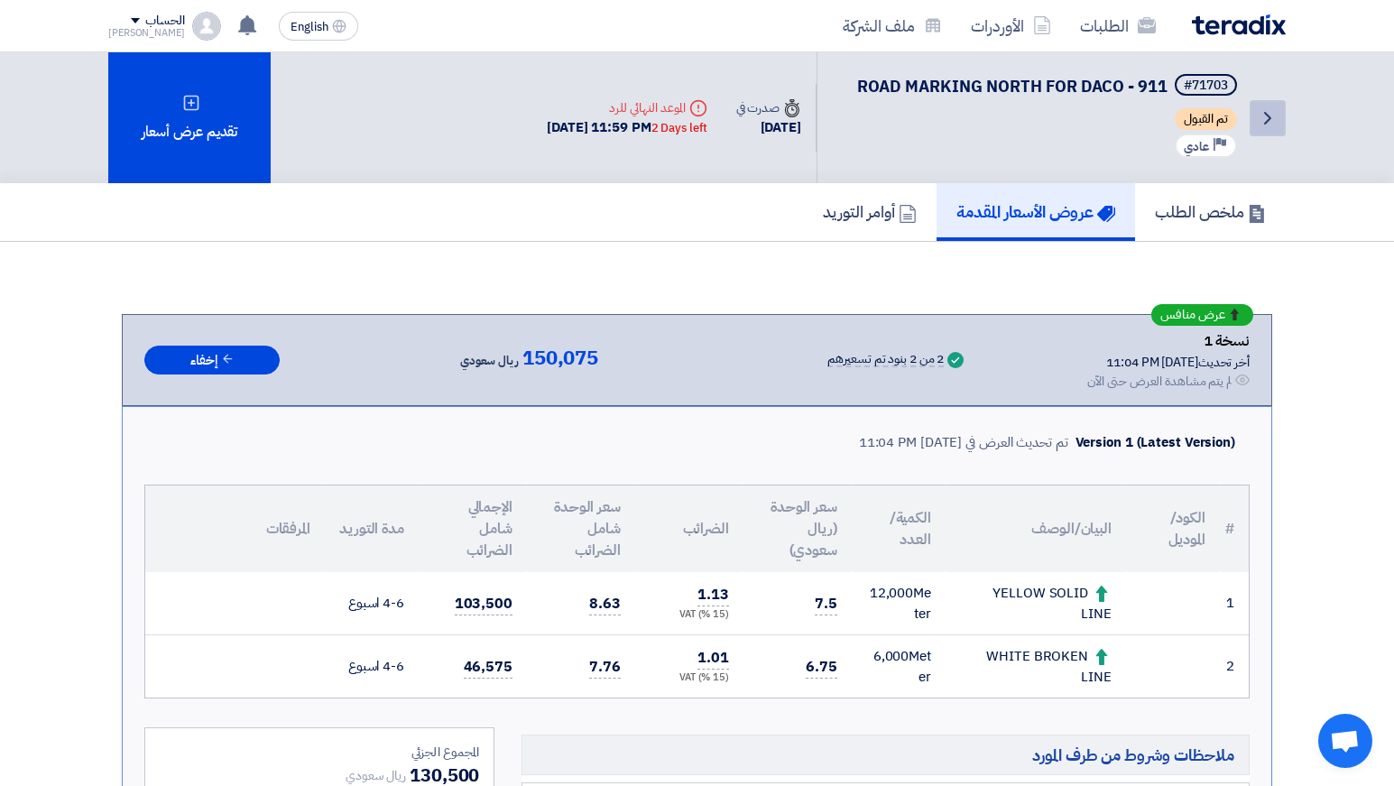
click at [1266, 124] on icon "Back" at bounding box center [1267, 118] width 22 height 22
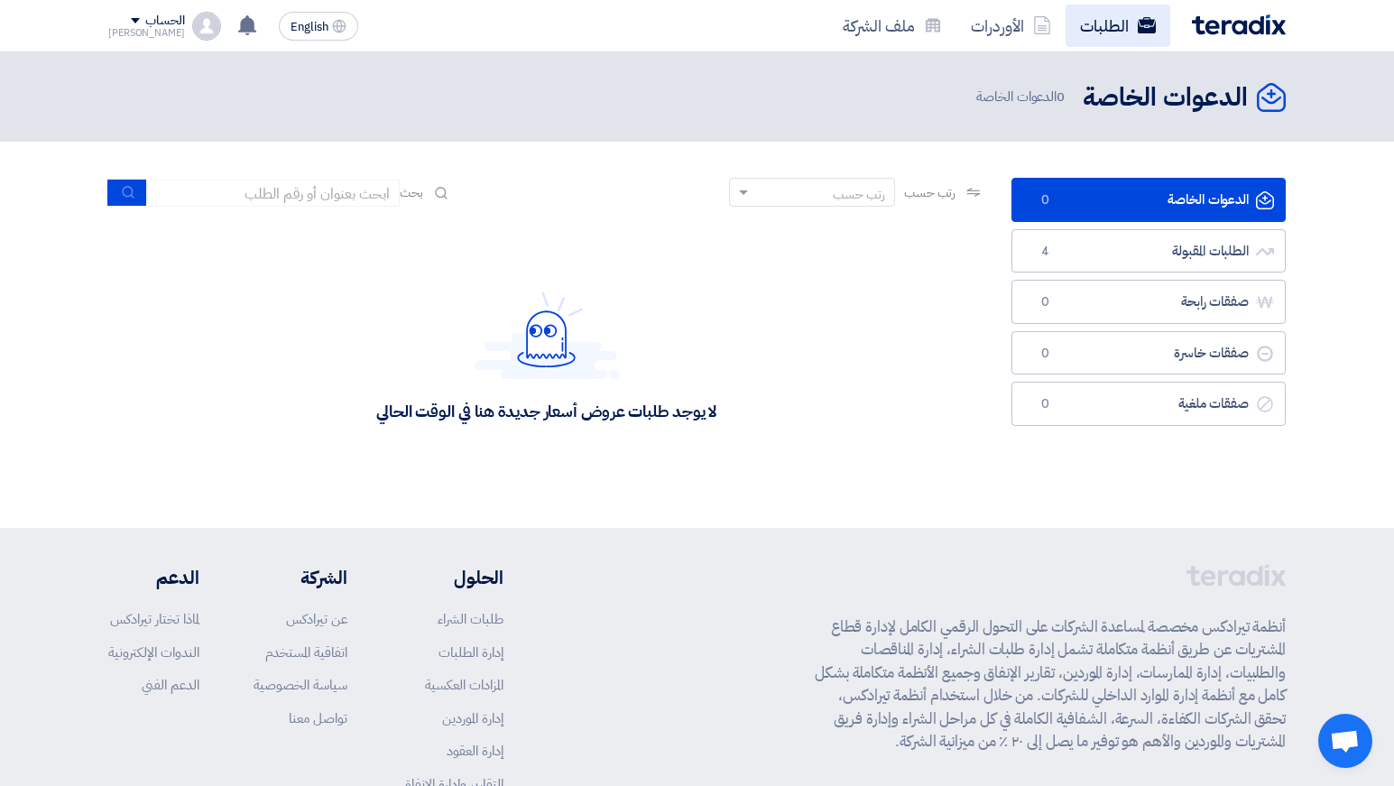
click at [1105, 21] on link "الطلبات" at bounding box center [1117, 26] width 105 height 42
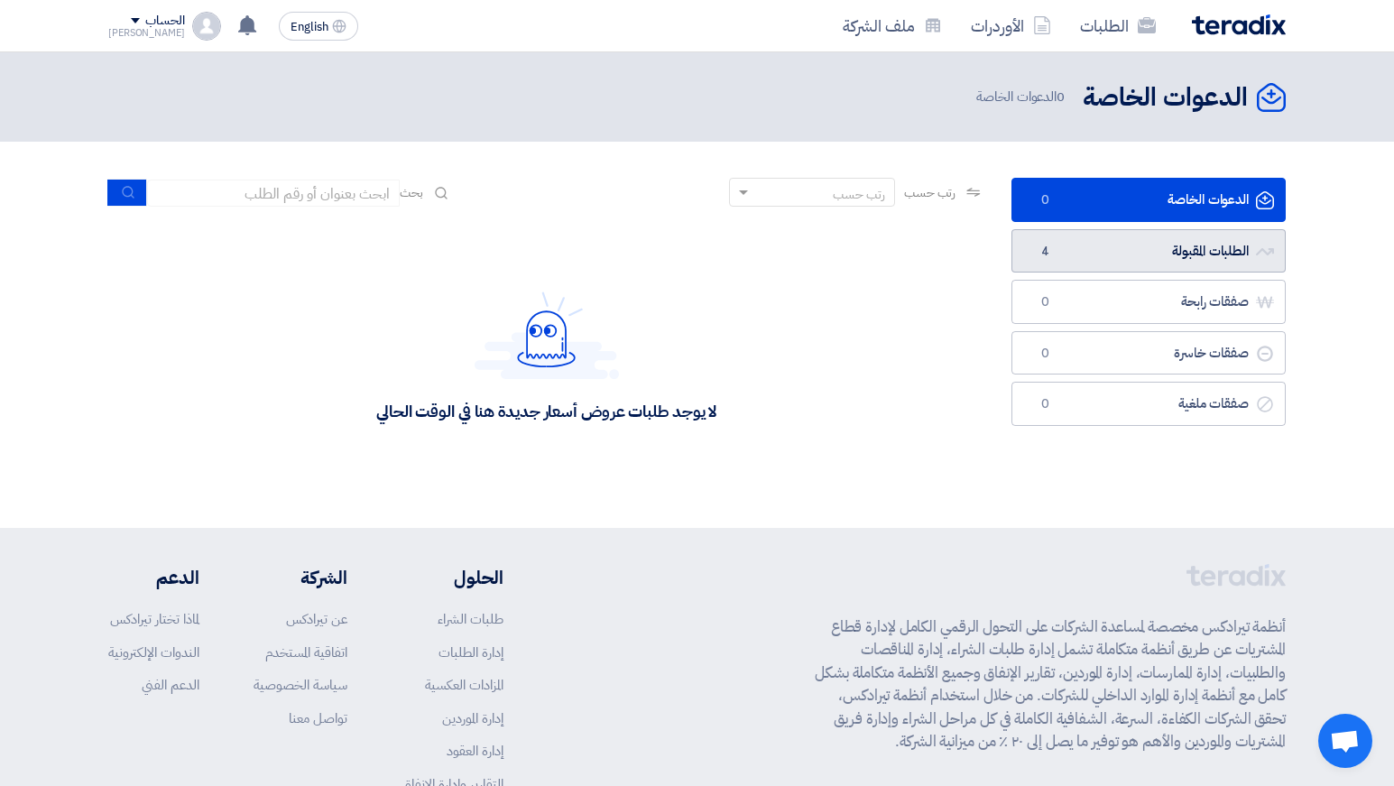
click at [1151, 248] on link "الطلبات المقبولة الطلبات المقبولة 4" at bounding box center [1148, 251] width 274 height 44
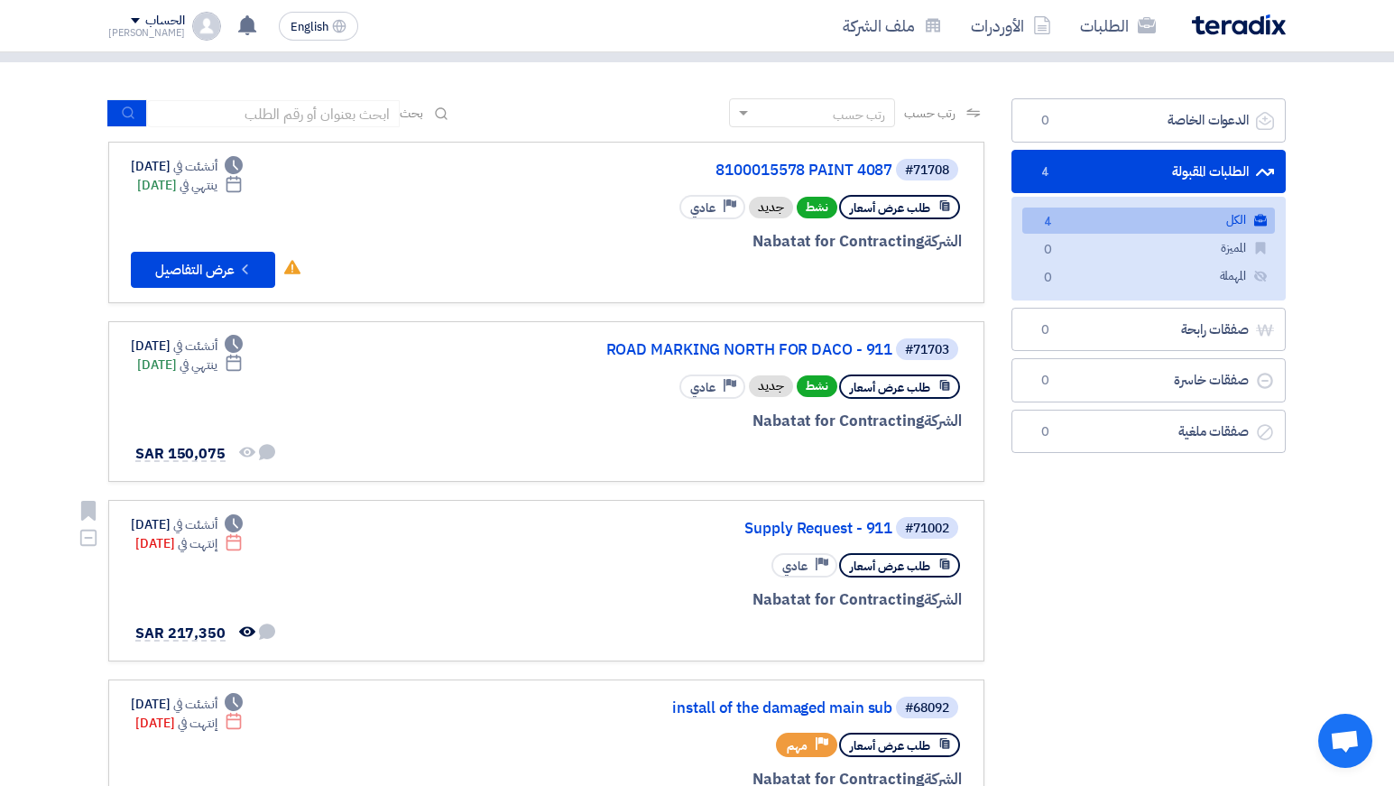
scroll to position [54, 0]
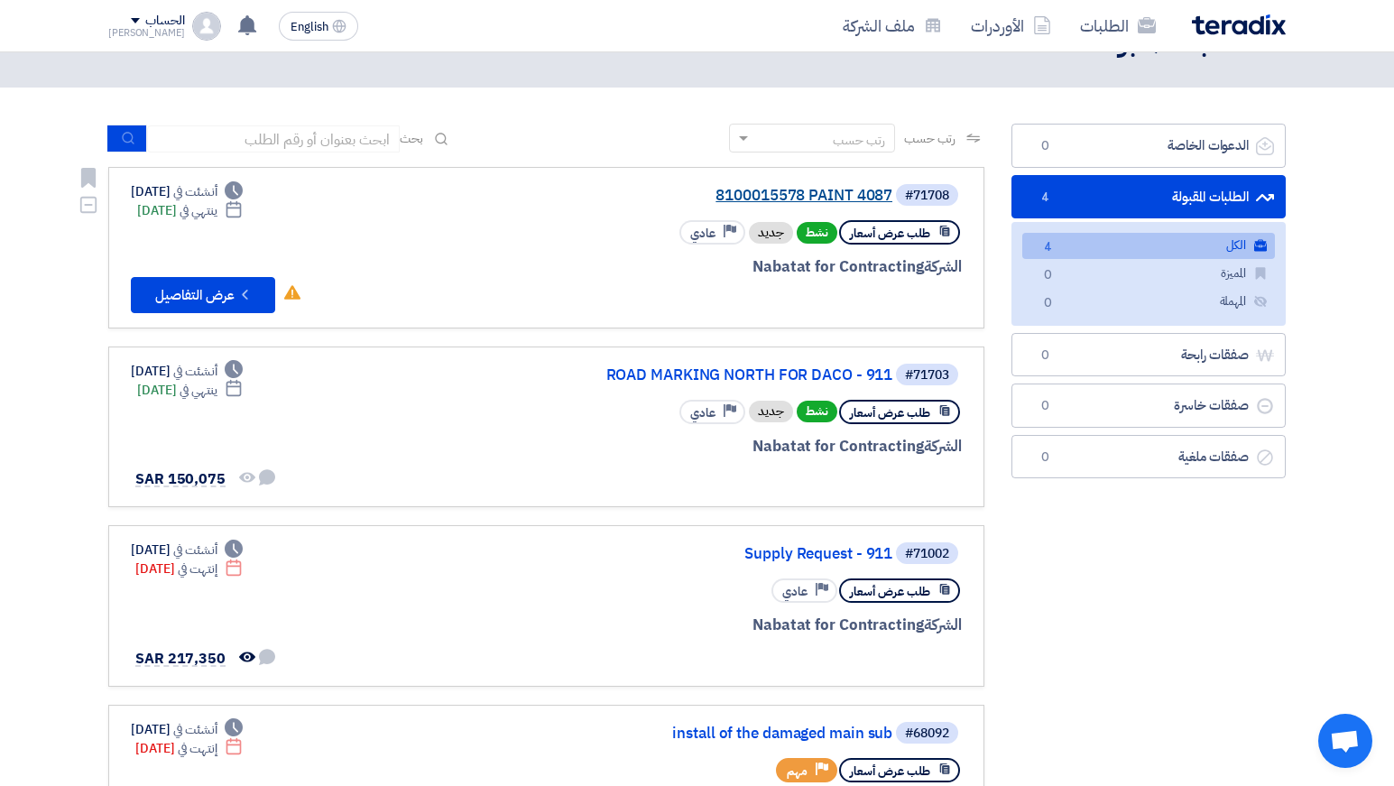
click at [833, 192] on link "8100015578 PAINT 4087" at bounding box center [711, 196] width 361 height 16
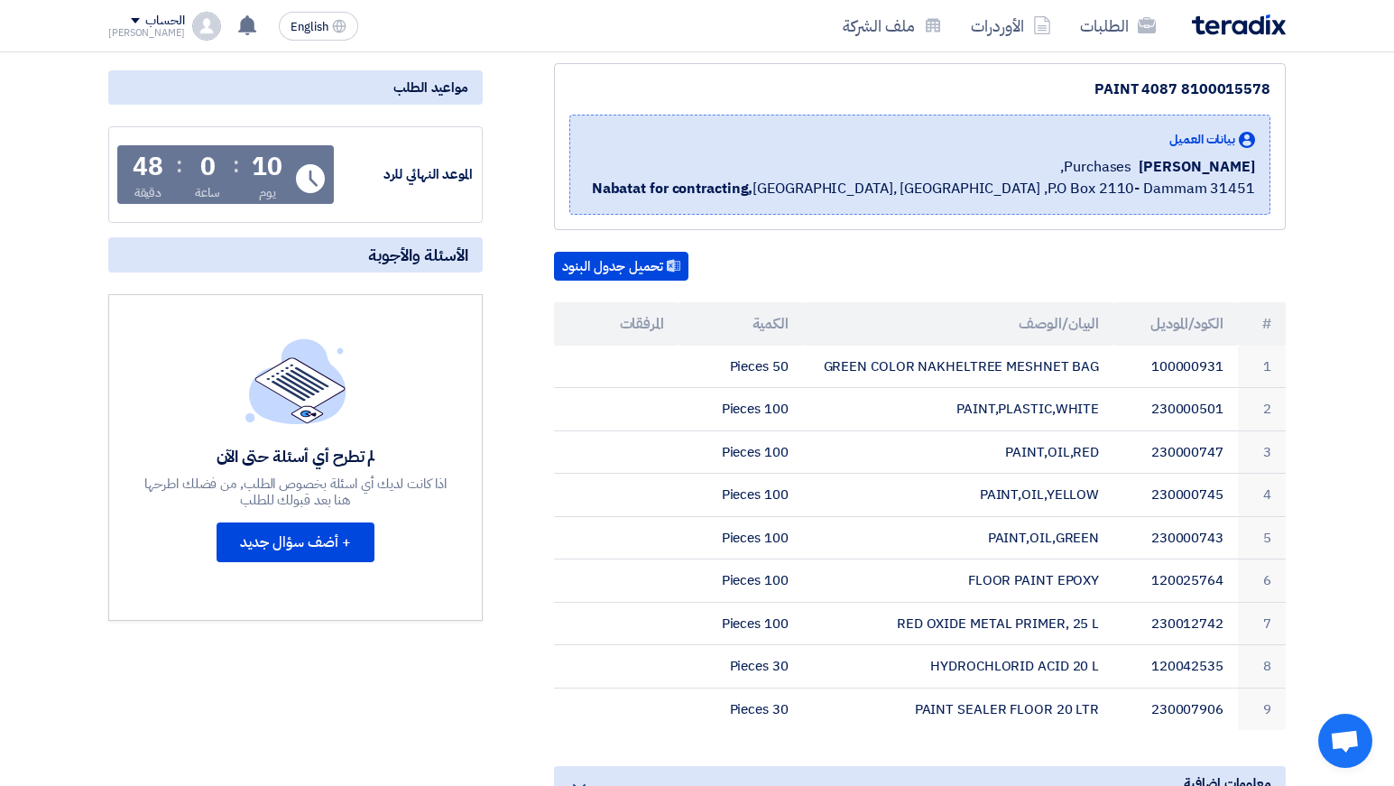
scroll to position [216, 0]
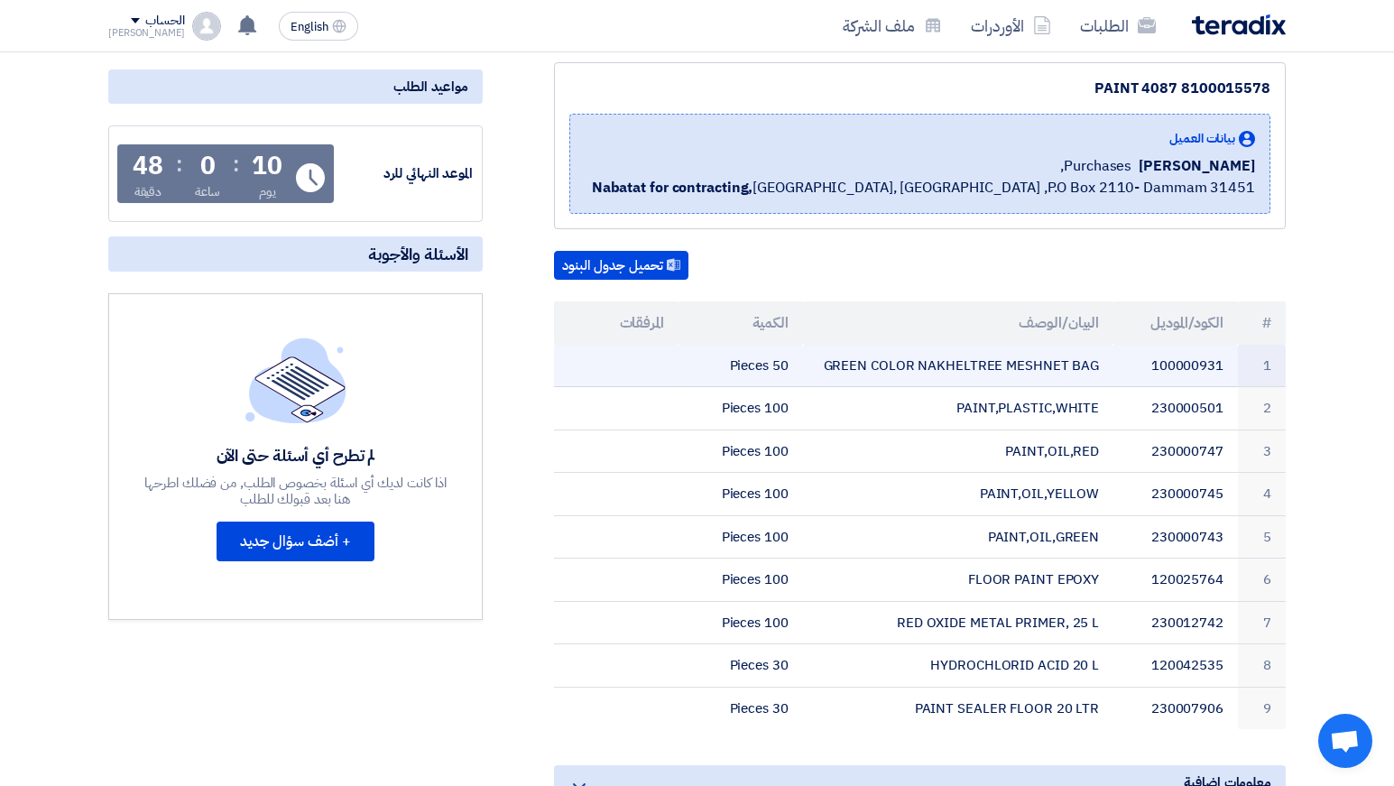
drag, startPoint x: 830, startPoint y: 365, endPoint x: 1066, endPoint y: 365, distance: 236.3
click at [1066, 365] on td "GREEN COLOR NAKHELTREE MESHNET BAG" at bounding box center [958, 366] width 311 height 42
copy td "GREEN COLOR NAKHELTREE MESHNET"
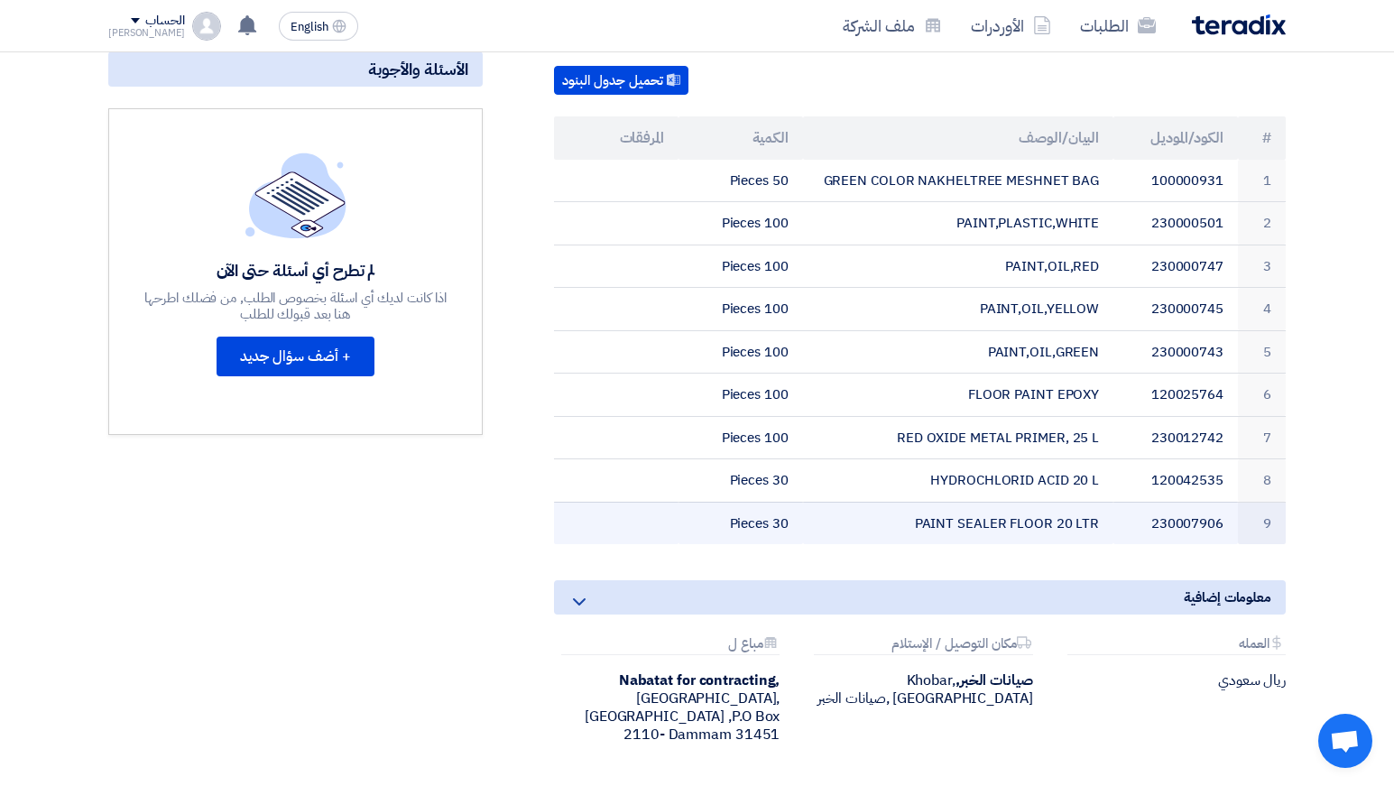
scroll to position [391, 0]
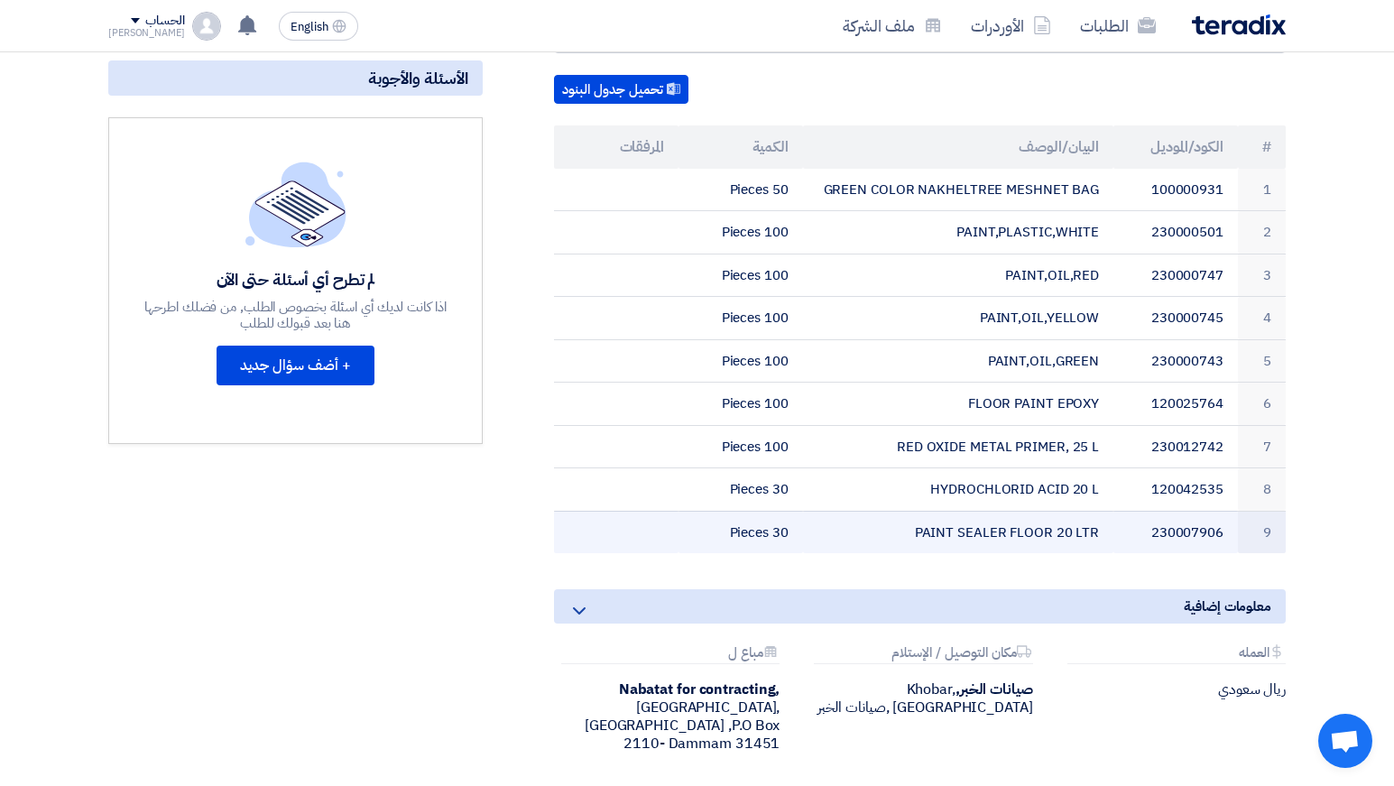
drag, startPoint x: 1147, startPoint y: 527, endPoint x: 1220, endPoint y: 523, distance: 72.3
click at [1220, 523] on td "230007906" at bounding box center [1175, 532] width 124 height 42
copy td "230007906"
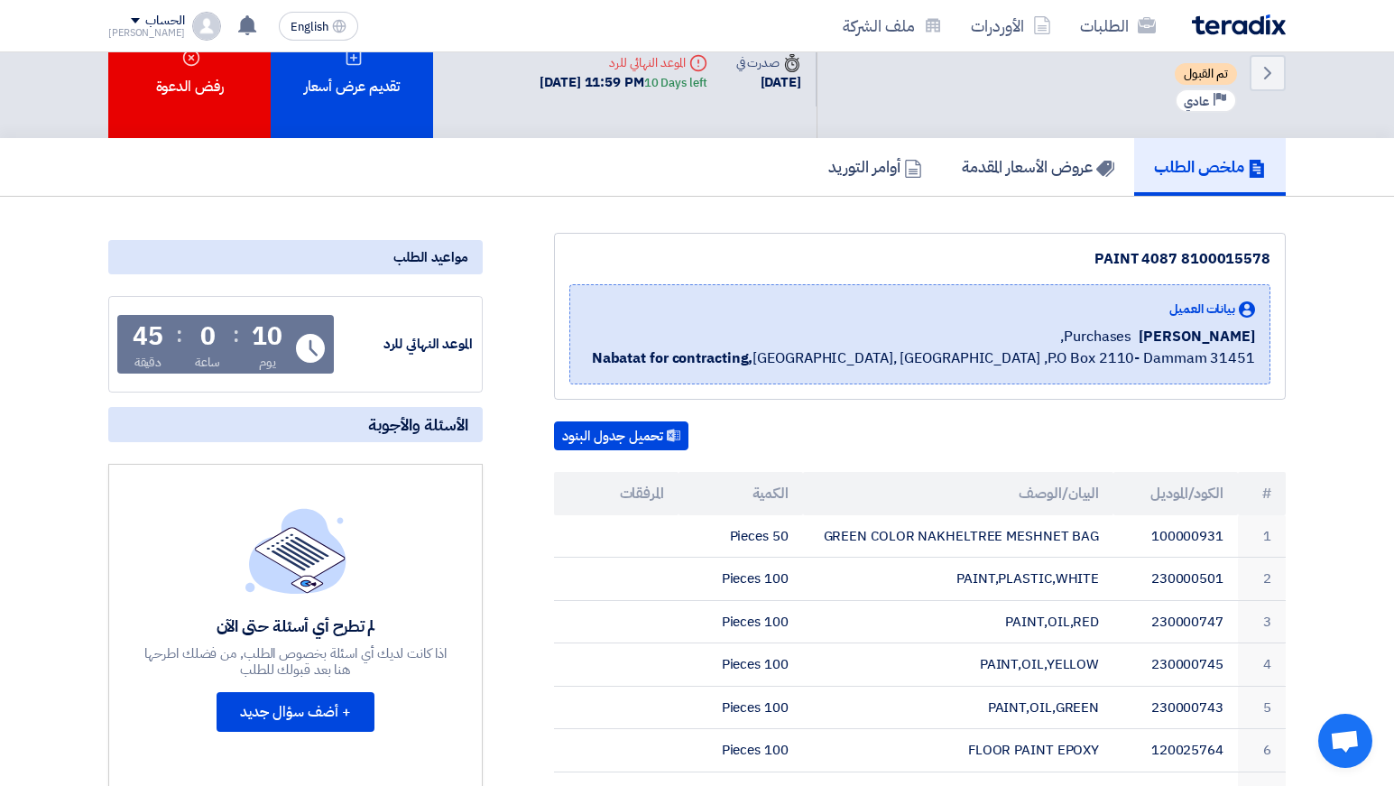
scroll to position [30, 0]
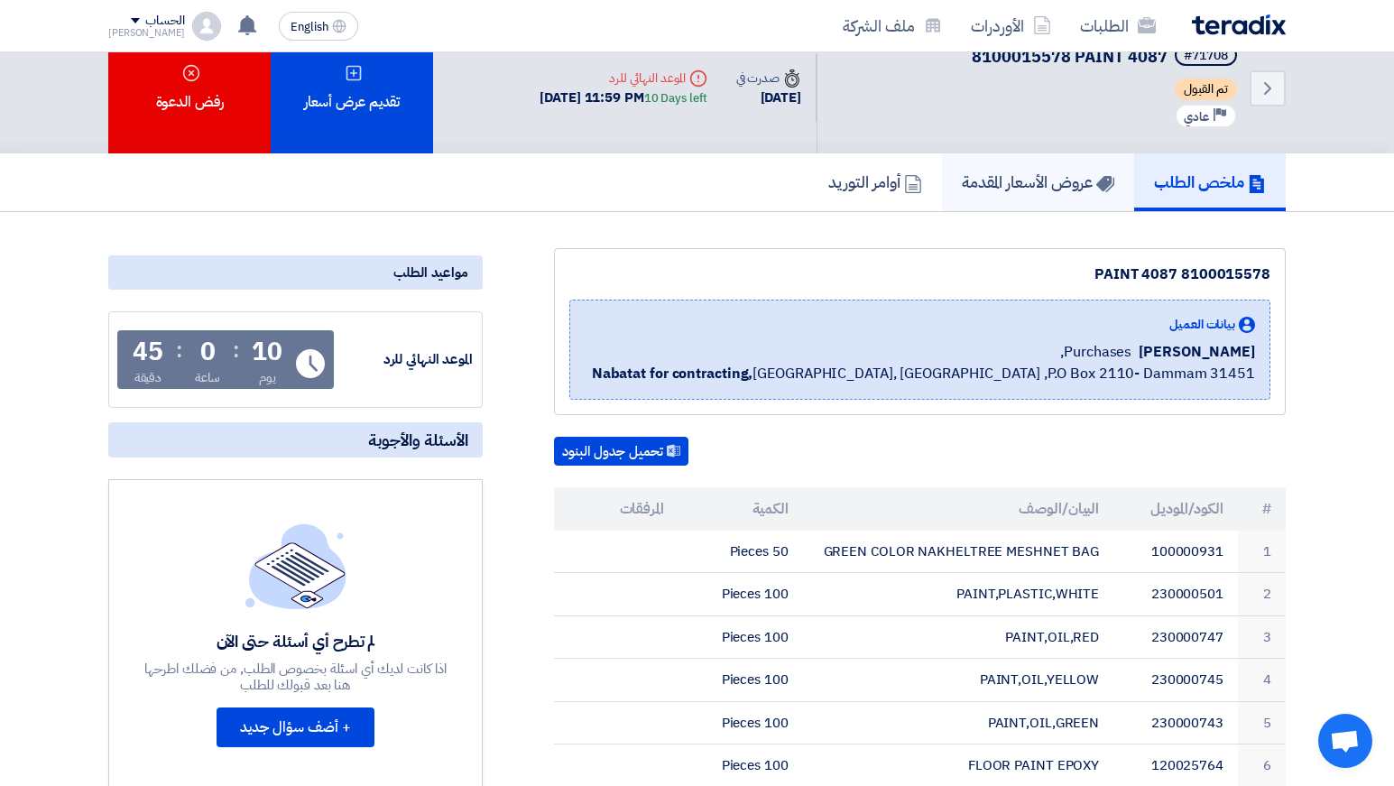
click at [986, 203] on link "عروض الأسعار المقدمة" at bounding box center [1038, 182] width 192 height 58
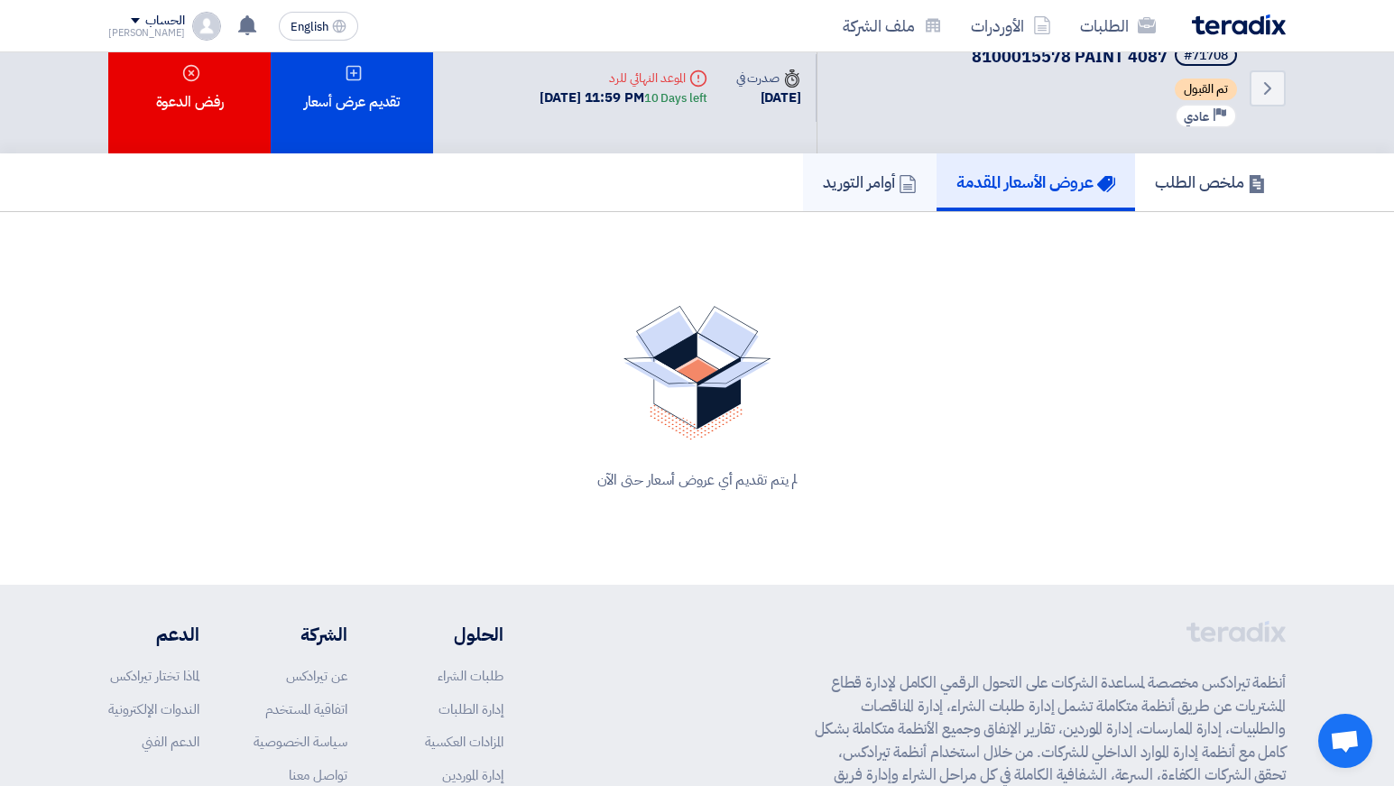
click at [867, 191] on h5 "أوامر التوريد" at bounding box center [870, 181] width 94 height 21
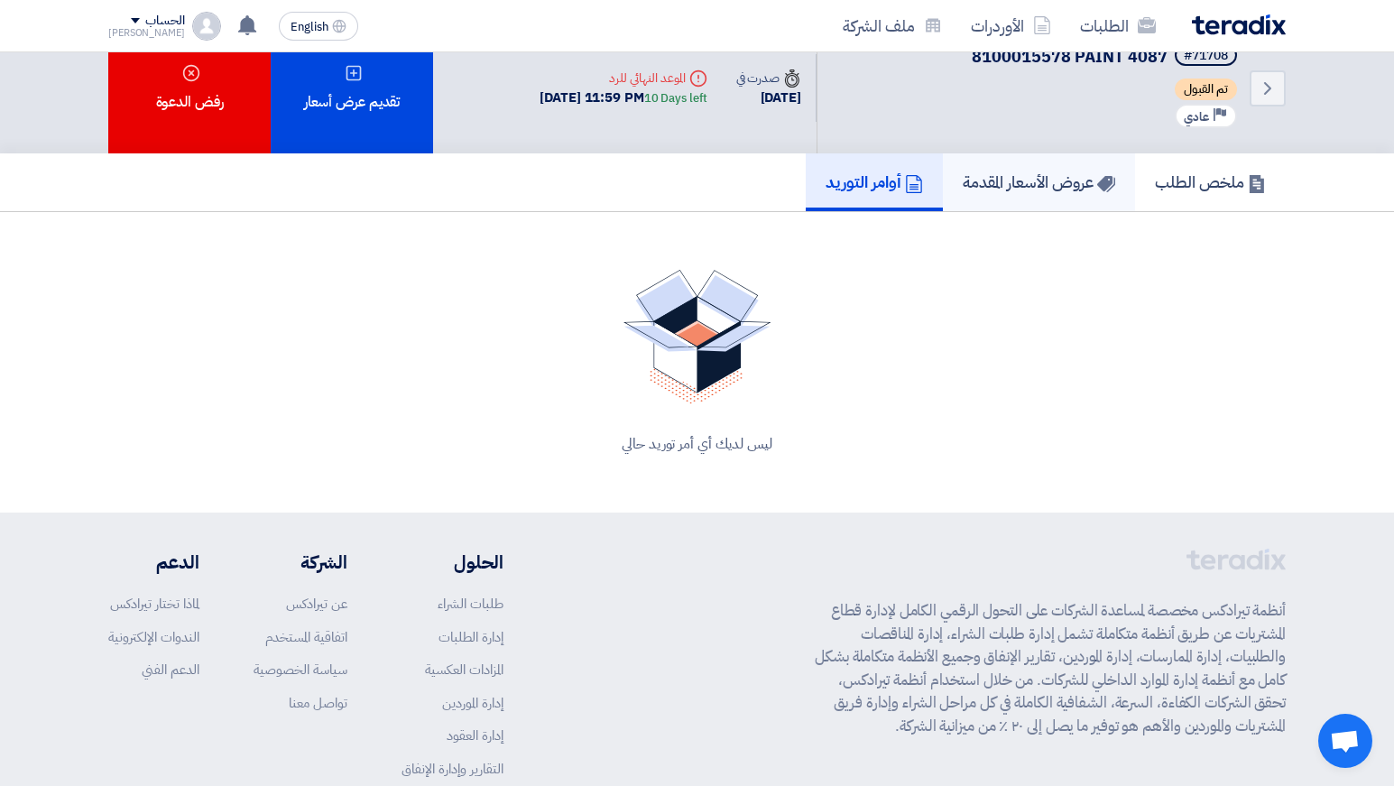
click at [1019, 198] on link "عروض الأسعار المقدمة" at bounding box center [1039, 182] width 192 height 58
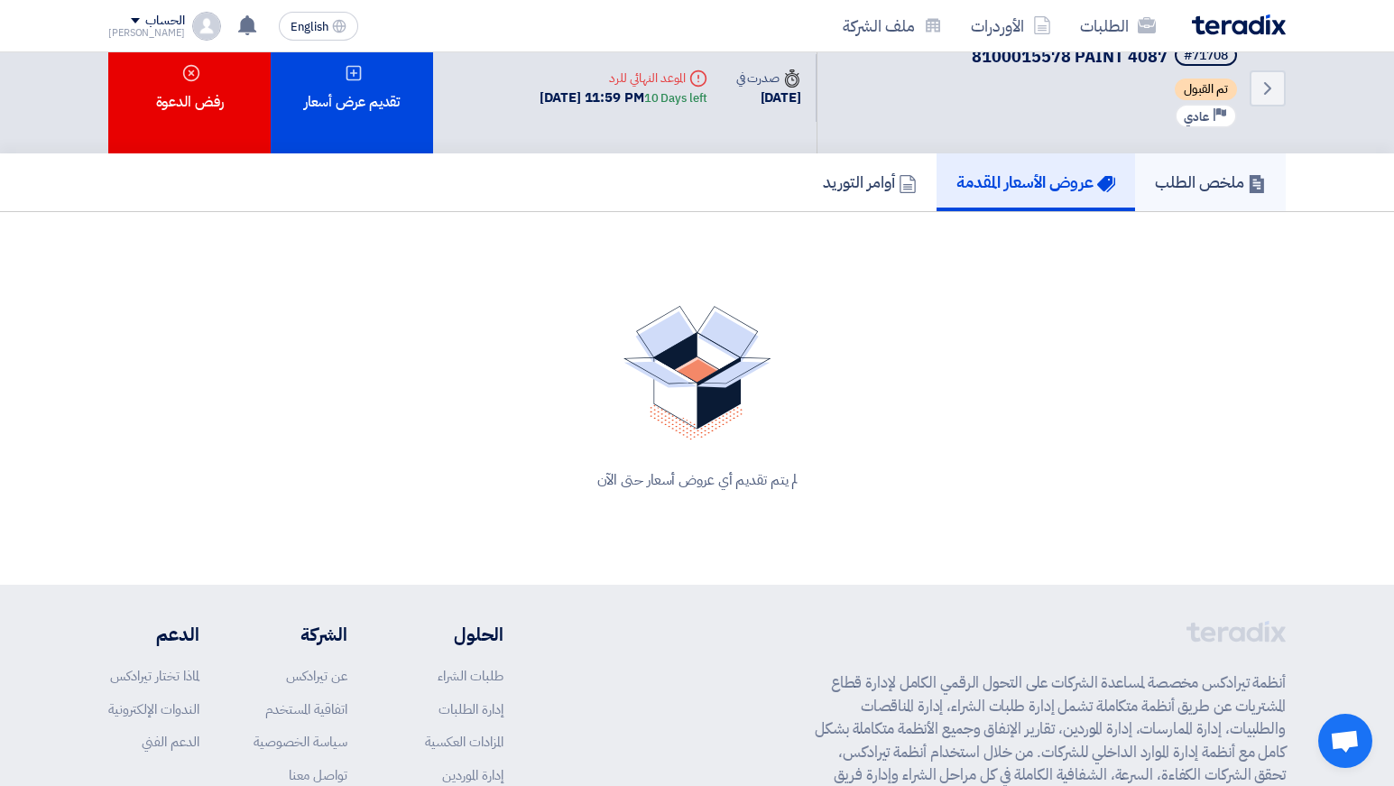
click at [1163, 191] on h5 "ملخص الطلب" at bounding box center [1210, 181] width 111 height 21
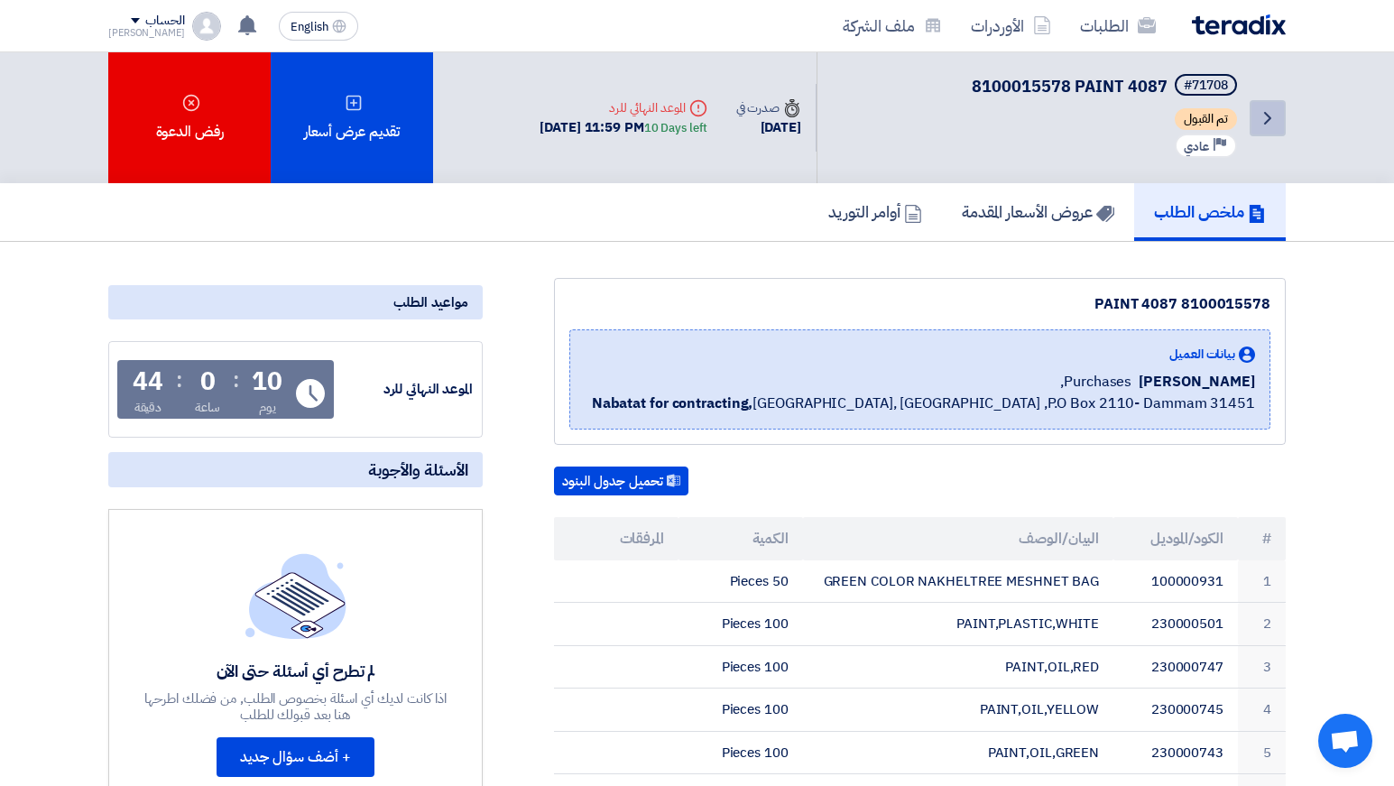
click at [1268, 131] on link "Back" at bounding box center [1267, 118] width 36 height 36
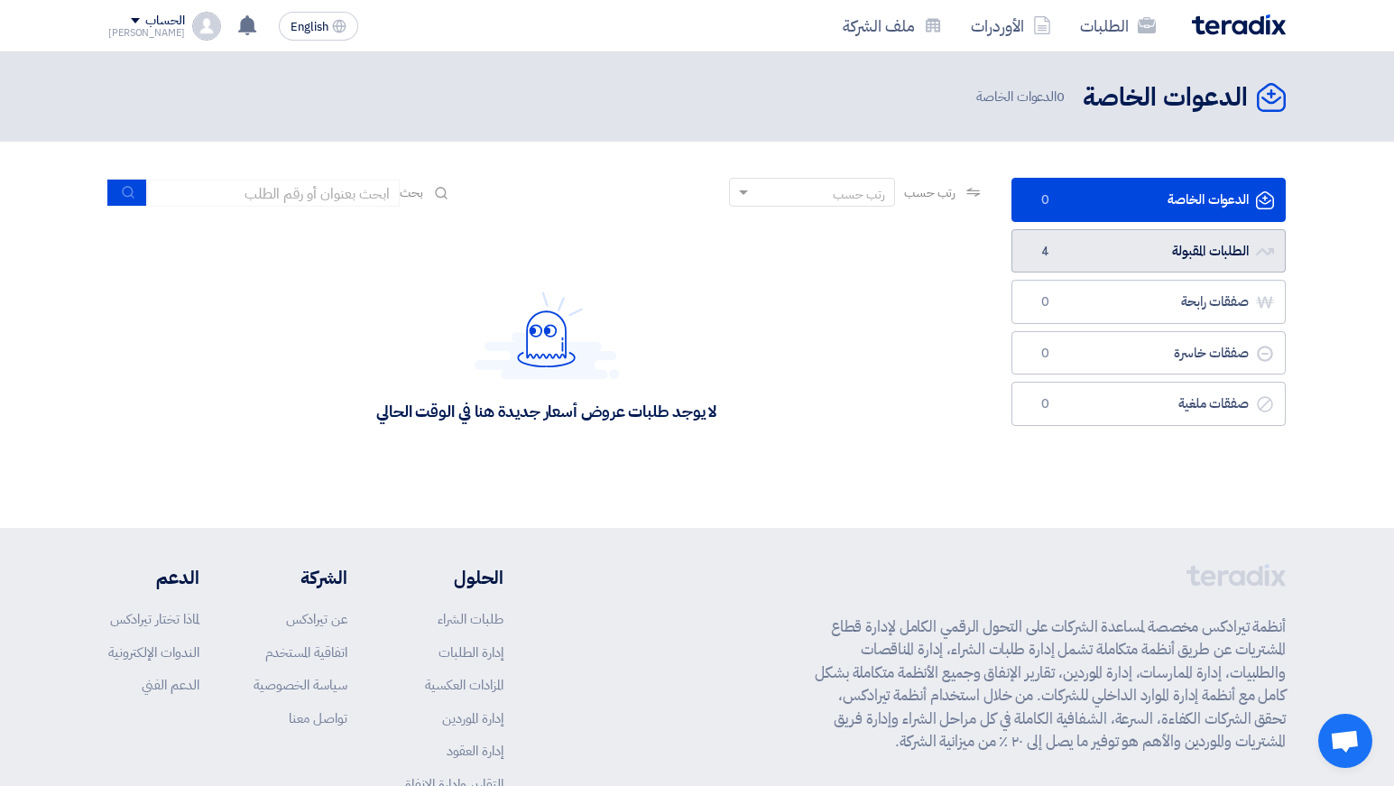
click at [1083, 255] on link "الطلبات المقبولة الطلبات المقبولة 4" at bounding box center [1148, 251] width 274 height 44
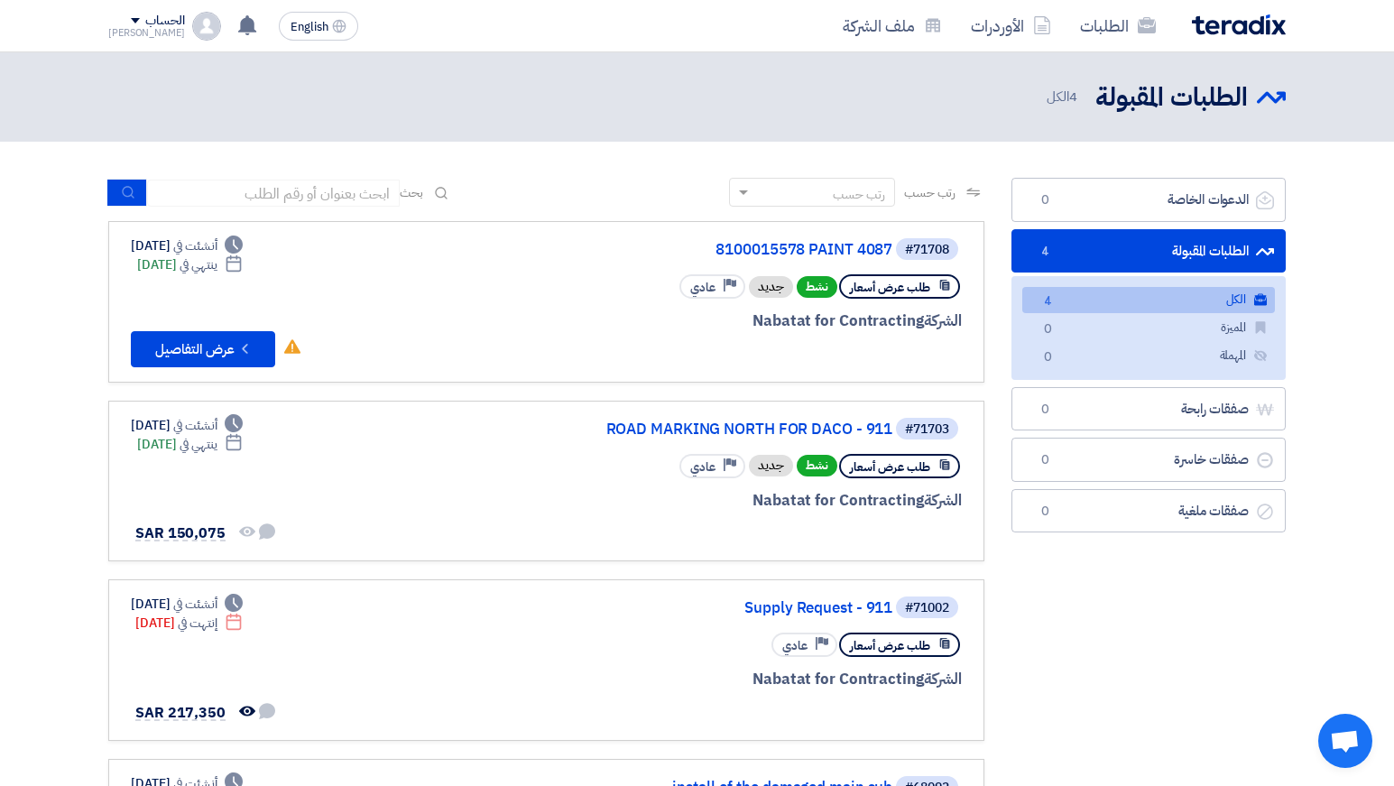
click at [408, 573] on app-rfq-listing-content "رتب حسب رتب حسب بحث مجال الطلب مسؤول المشتريات نوع الطلب" at bounding box center [546, 548] width 876 height 741
click at [845, 254] on link "8100015578 PAINT 4087" at bounding box center [711, 250] width 361 height 16
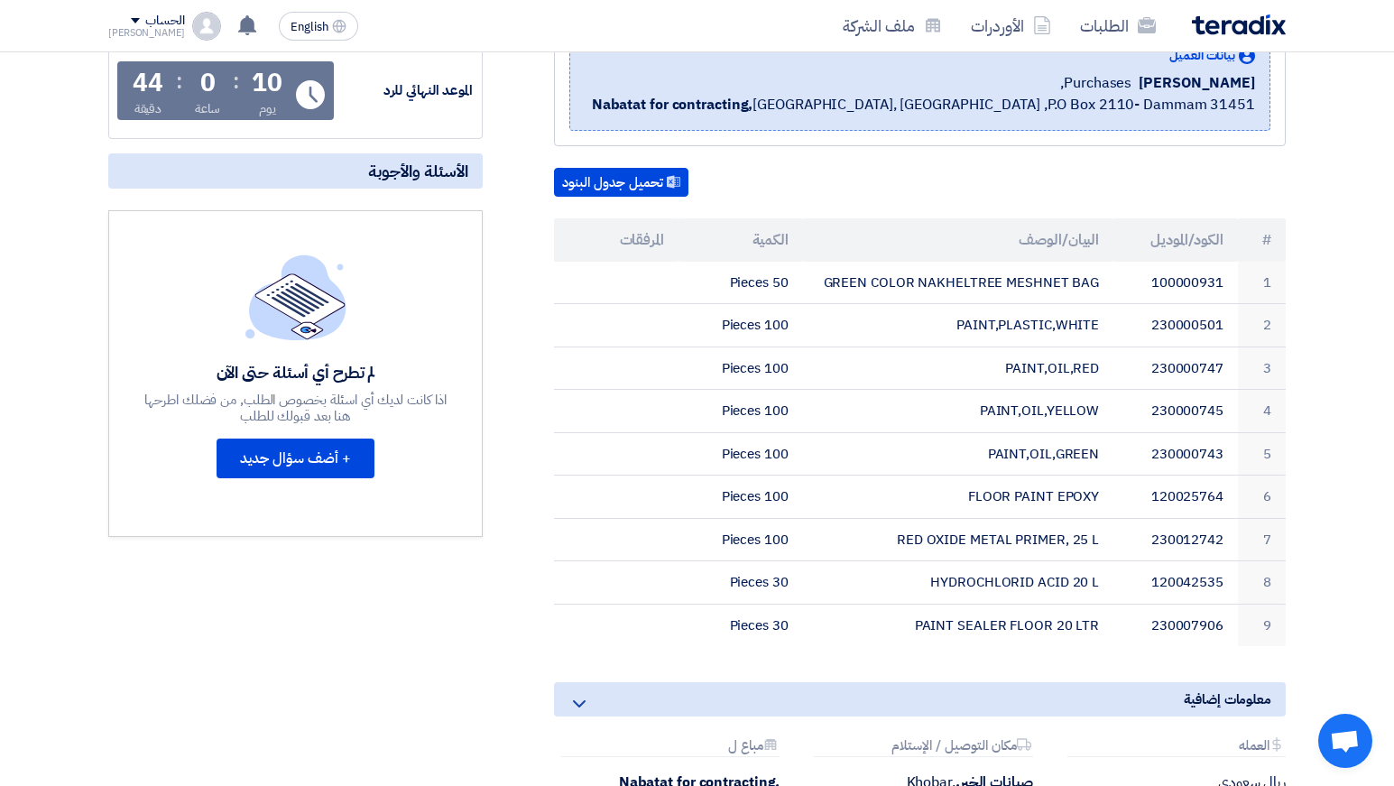
scroll to position [303, 0]
